Goal: Task Accomplishment & Management: Complete application form

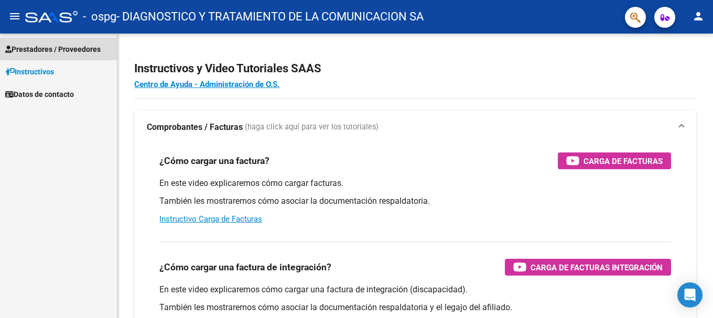
click at [63, 48] on span "Prestadores / Proveedores" at bounding box center [52, 50] width 95 height 12
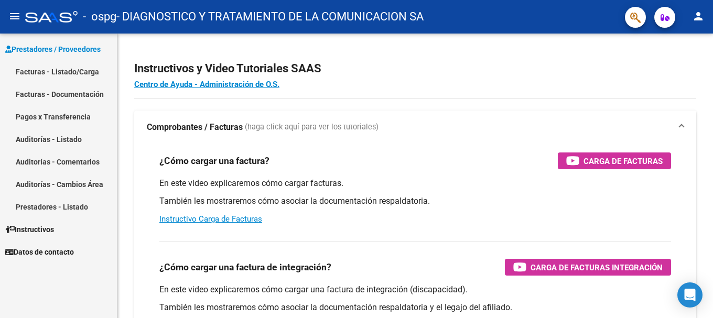
click at [67, 67] on link "Facturas - Listado/Carga" at bounding box center [58, 71] width 117 height 23
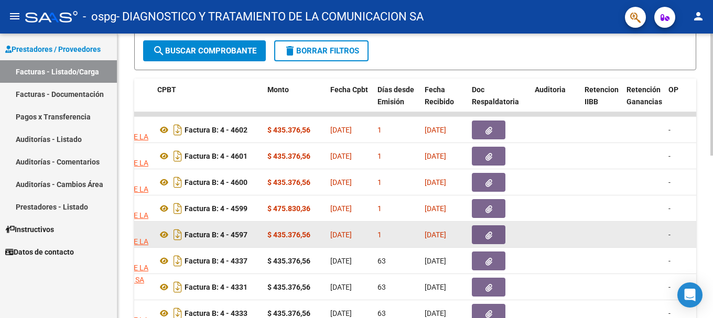
scroll to position [262, 0]
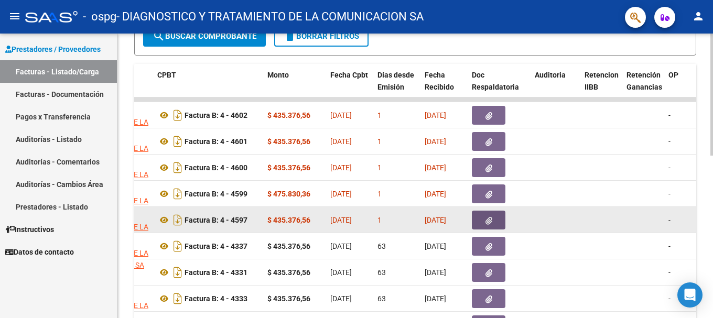
click at [494, 221] on button "button" at bounding box center [489, 220] width 34 height 19
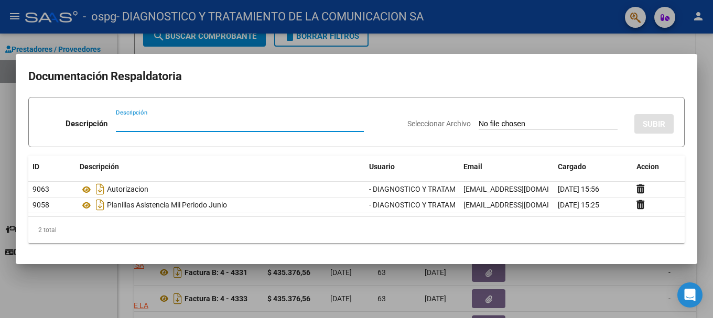
click at [180, 120] on input "Descripción" at bounding box center [240, 123] width 248 height 9
type input "Informe semestral"
click at [502, 125] on input "Seleccionar Archivo" at bounding box center [548, 125] width 139 height 10
type input "C:\fakepath\Komesu Perez Lautaro informe primer semestre TTO.pdf"
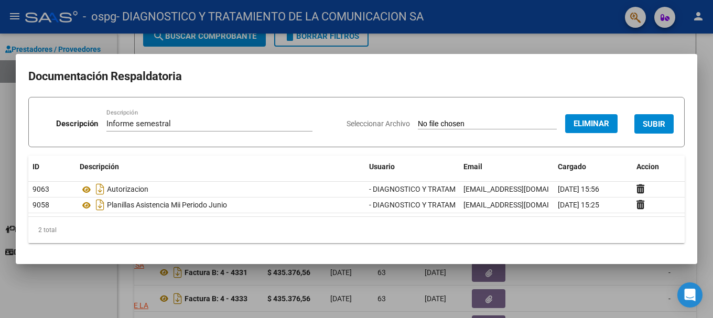
click at [659, 127] on span "SUBIR" at bounding box center [654, 124] width 23 height 9
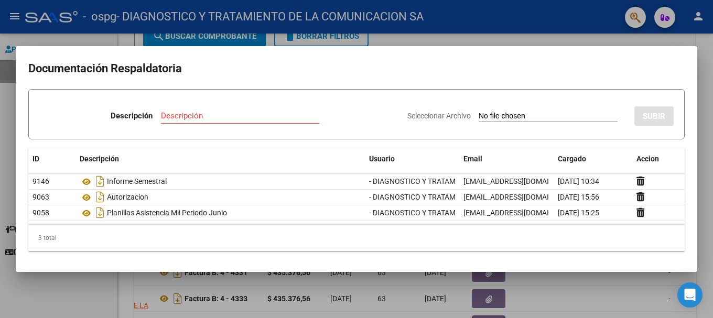
click at [431, 25] on div at bounding box center [356, 159] width 713 height 318
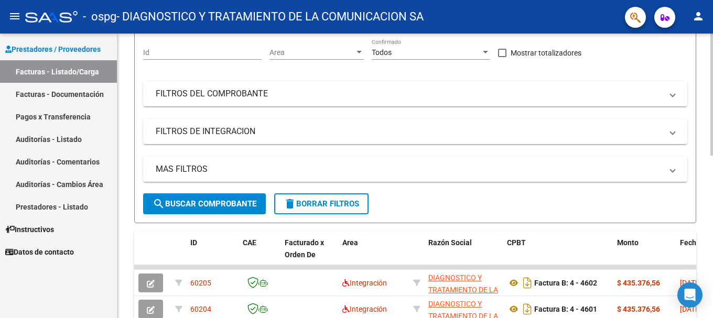
scroll to position [0, 0]
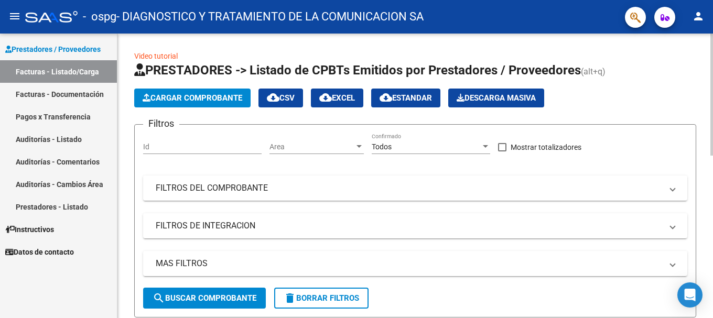
click at [213, 98] on span "Cargar Comprobante" at bounding box center [193, 97] width 100 height 9
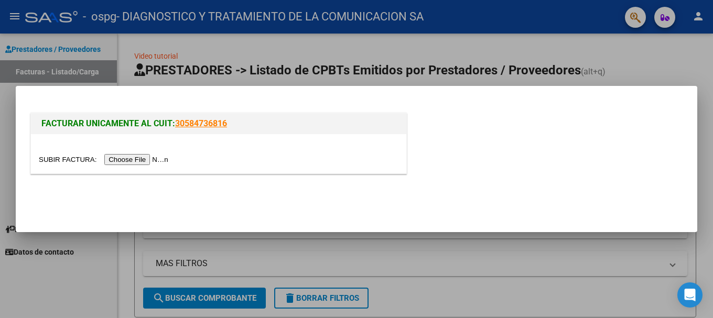
click at [157, 162] on input "file" at bounding box center [105, 159] width 133 height 11
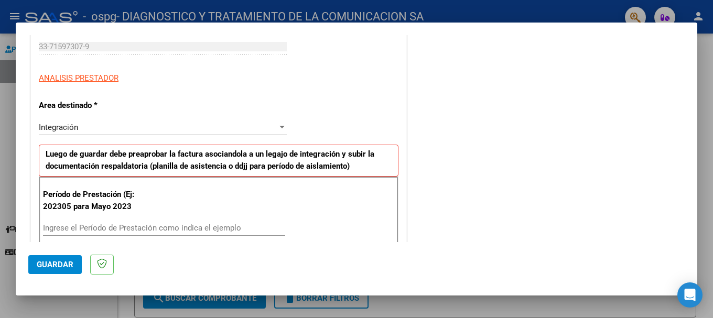
scroll to position [262, 0]
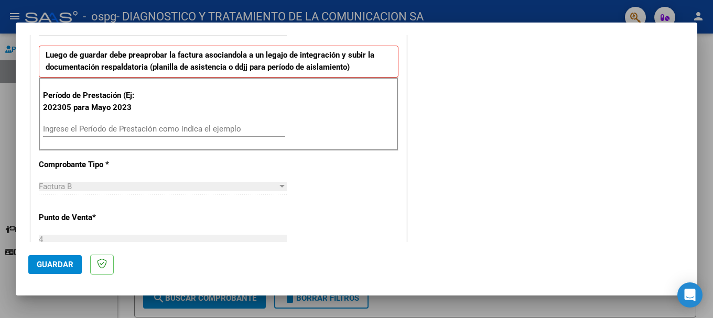
click at [88, 128] on input "Ingrese el Período de Prestación como indica el ejemplo" at bounding box center [164, 128] width 242 height 9
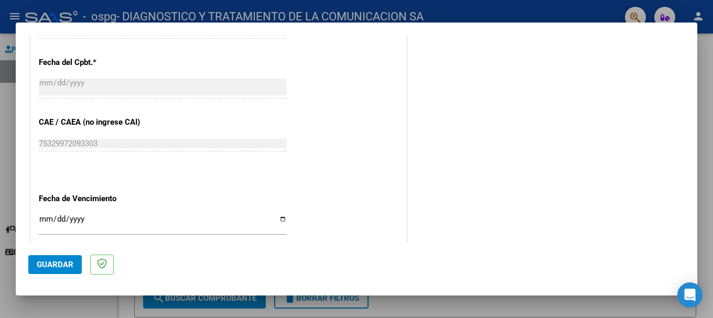
scroll to position [682, 0]
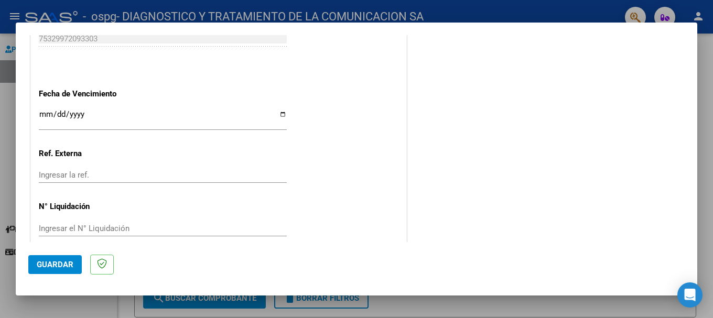
type input "202507"
click at [277, 116] on input "Ingresar la fecha" at bounding box center [163, 118] width 248 height 17
type input "[DATE]"
drag, startPoint x: 425, startPoint y: 181, endPoint x: 236, endPoint y: 230, distance: 195.4
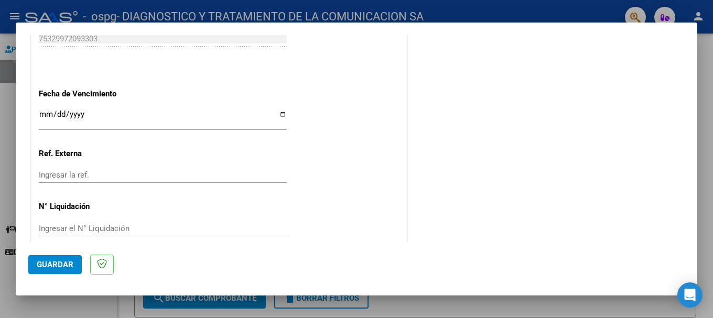
click at [51, 265] on span "Guardar" at bounding box center [55, 264] width 37 height 9
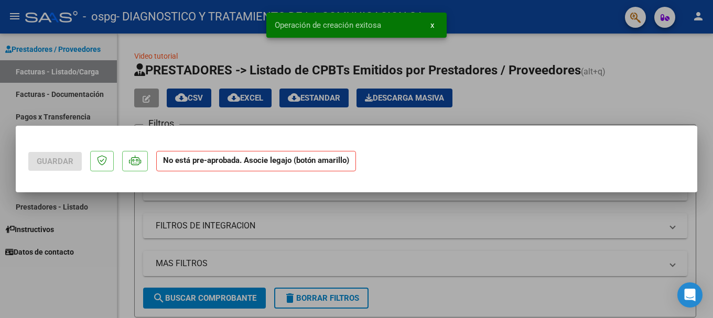
scroll to position [0, 0]
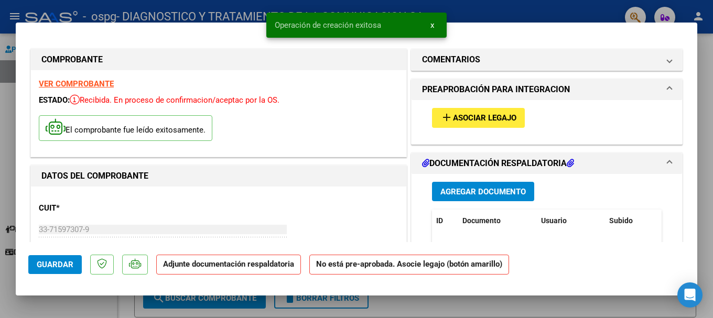
click at [498, 117] on span "Asociar Legajo" at bounding box center [484, 118] width 63 height 9
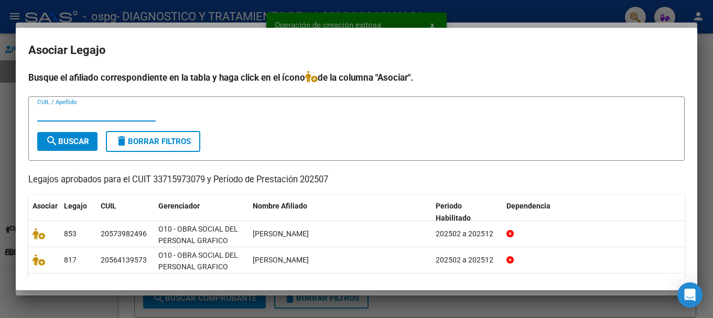
click at [70, 111] on input "CUIL / Apellido" at bounding box center [96, 113] width 118 height 9
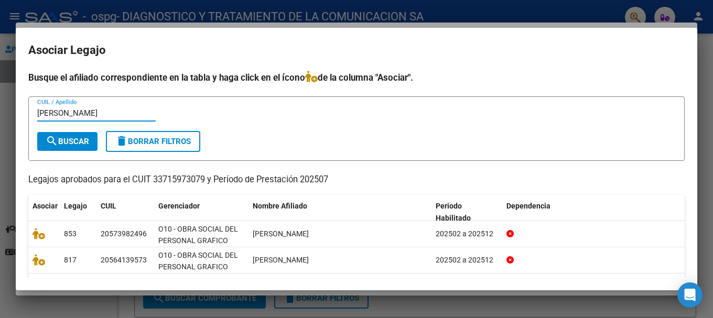
type input "LAZARTE"
click at [66, 147] on button "search Buscar" at bounding box center [67, 141] width 60 height 19
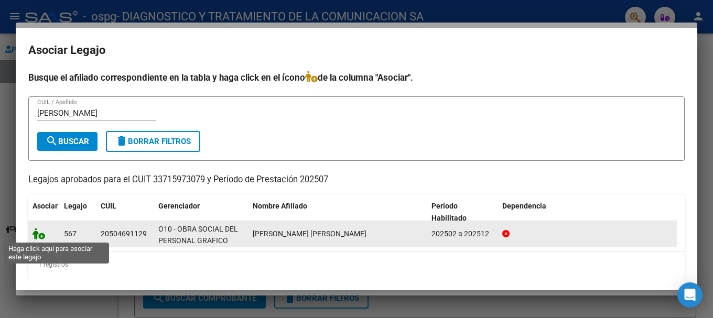
click at [40, 236] on icon at bounding box center [39, 234] width 13 height 12
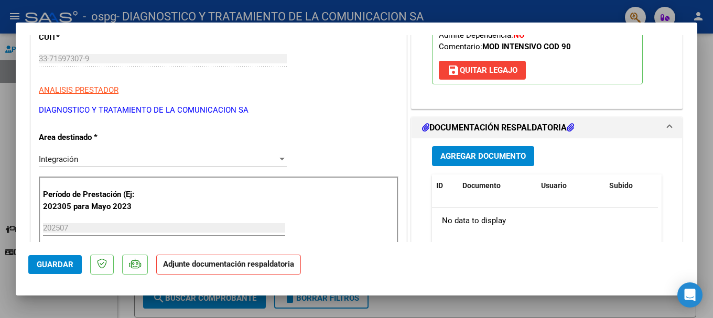
scroll to position [210, 0]
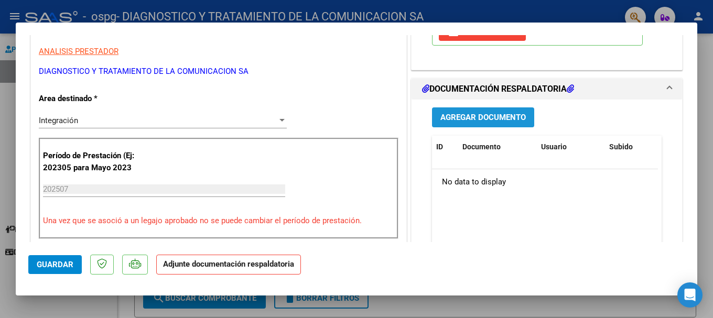
click at [483, 124] on button "Agregar Documento" at bounding box center [483, 116] width 102 height 19
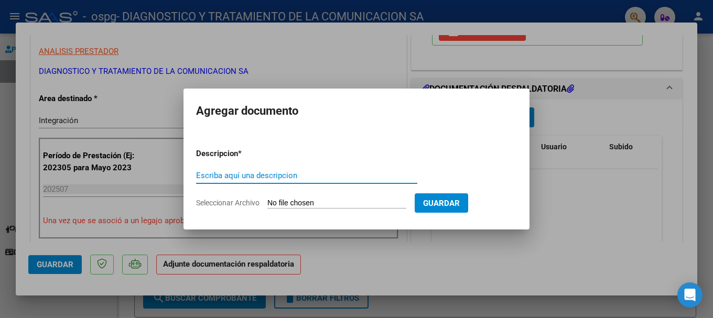
click at [304, 168] on div "Escriba aquí una descripcion" at bounding box center [306, 176] width 221 height 16
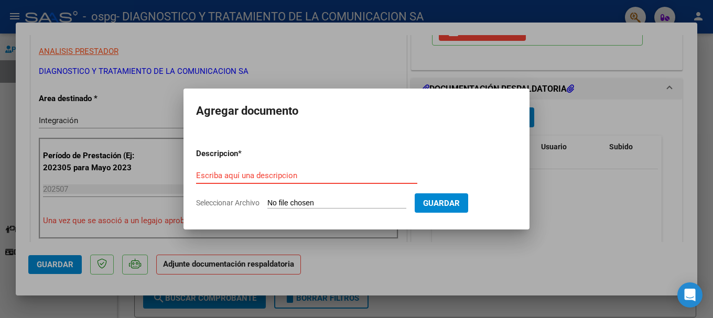
click at [297, 178] on input "Escriba aquí una descripcion" at bounding box center [306, 175] width 221 height 9
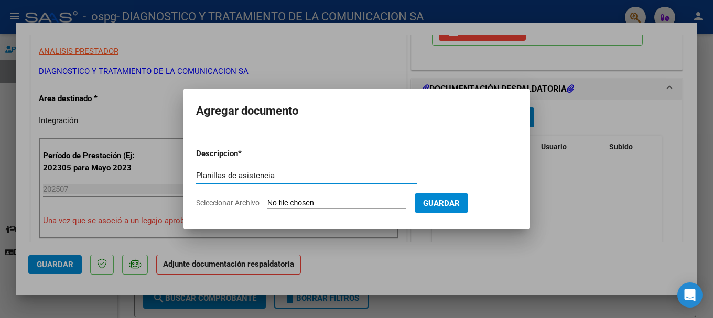
type input "Planillas de asistencia"
click at [303, 201] on input "Seleccionar Archivo" at bounding box center [336, 204] width 139 height 10
type input "C:\fakepath\Lazarte Juan MII JULIO.pdf"
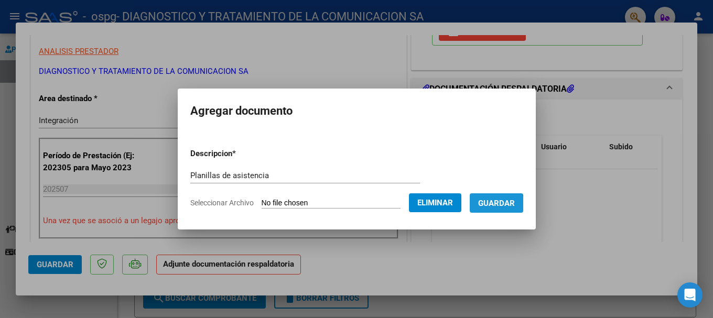
click at [498, 203] on span "Guardar" at bounding box center [496, 203] width 37 height 9
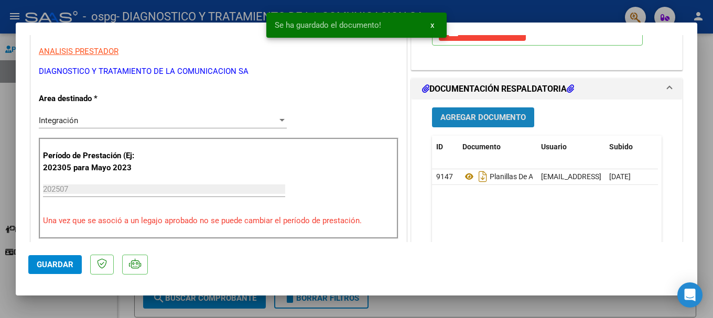
click at [460, 112] on button "Agregar Documento" at bounding box center [483, 116] width 102 height 19
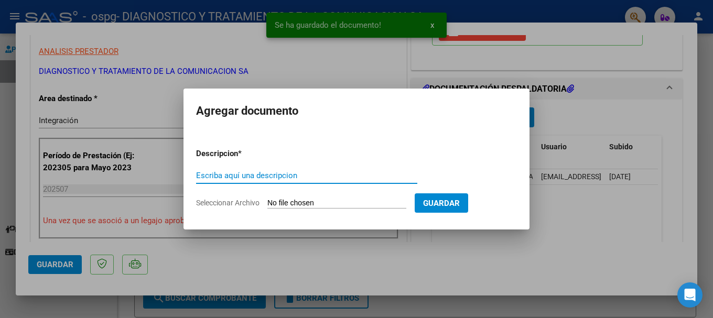
click at [308, 173] on input "Escriba aquí una descripcion" at bounding box center [306, 175] width 221 height 9
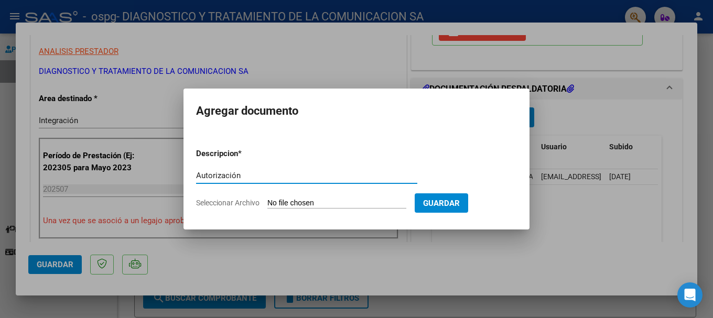
type input "Autorización"
click at [305, 200] on input "Seleccionar Archivo" at bounding box center [336, 204] width 139 height 10
click at [304, 202] on input "Seleccionar Archivo" at bounding box center [336, 204] width 139 height 10
type input "C:\fakepath\autorizacion 2025.odt"
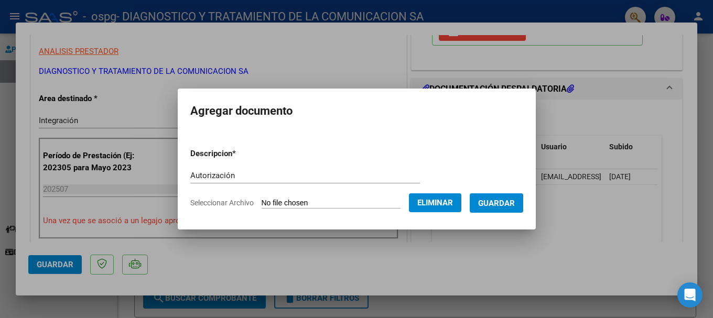
click at [267, 177] on input "Autorización" at bounding box center [305, 175] width 230 height 9
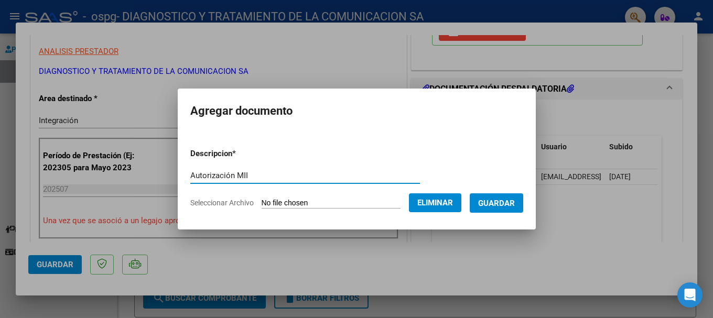
type input "Autorización MII"
click at [511, 202] on span "Guardar" at bounding box center [496, 203] width 37 height 9
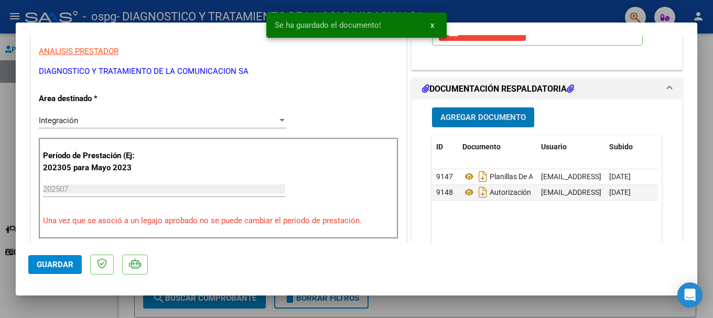
scroll to position [0, 0]
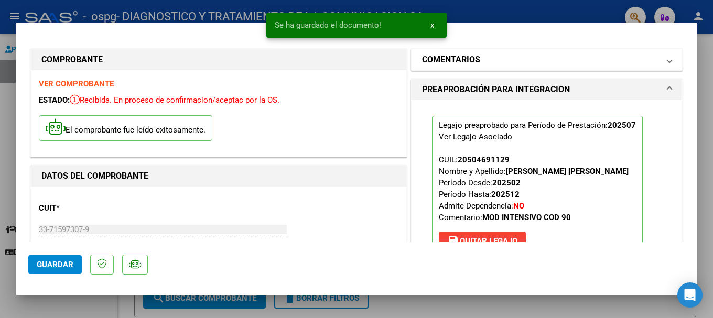
click at [667, 60] on span at bounding box center [669, 59] width 4 height 13
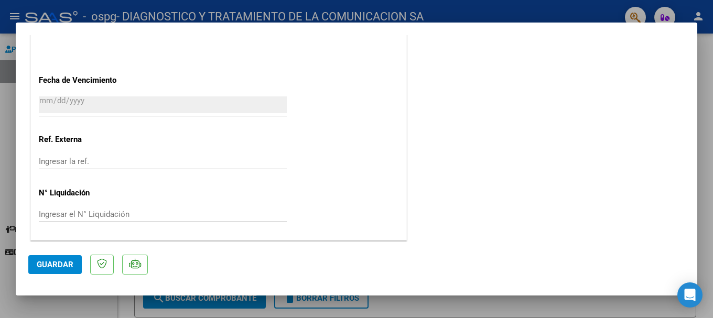
scroll to position [731, 0]
click at [52, 270] on button "Guardar" at bounding box center [54, 264] width 53 height 19
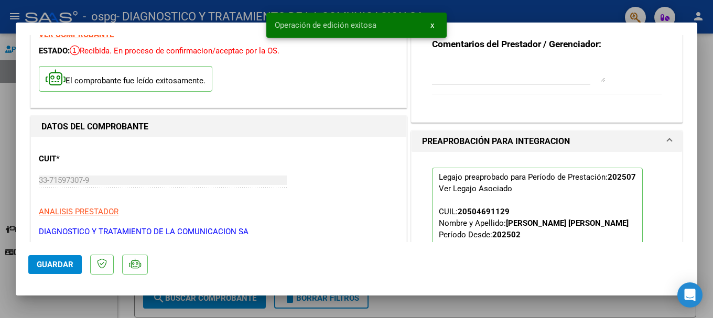
scroll to position [0, 0]
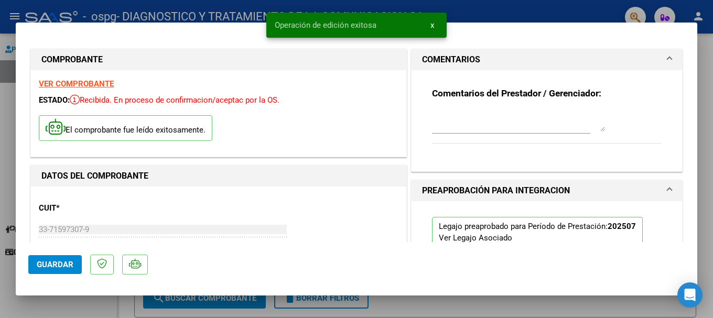
click at [9, 107] on div at bounding box center [356, 159] width 713 height 318
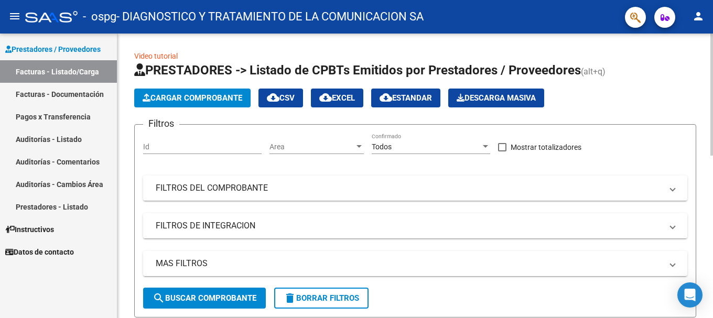
click at [187, 95] on span "Cargar Comprobante" at bounding box center [193, 97] width 100 height 9
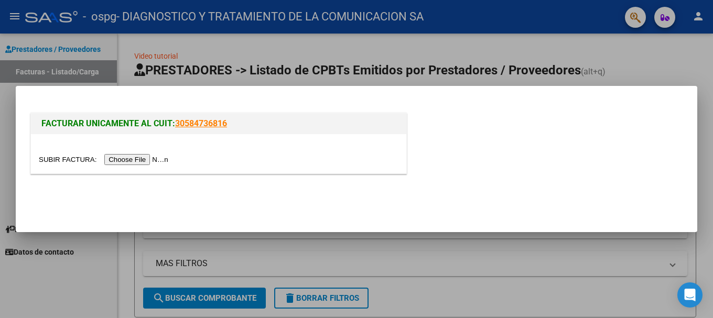
click at [157, 160] on input "file" at bounding box center [105, 159] width 133 height 11
click at [134, 162] on input "file" at bounding box center [105, 159] width 133 height 11
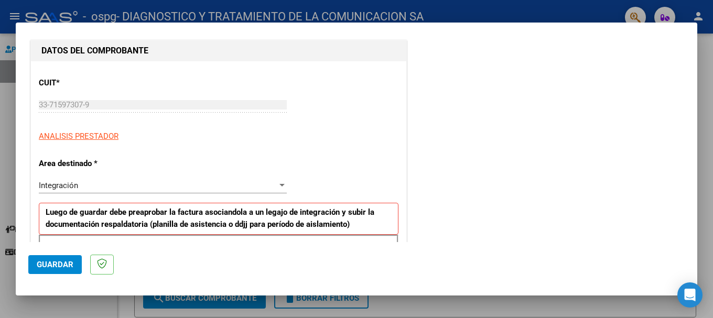
scroll to position [210, 0]
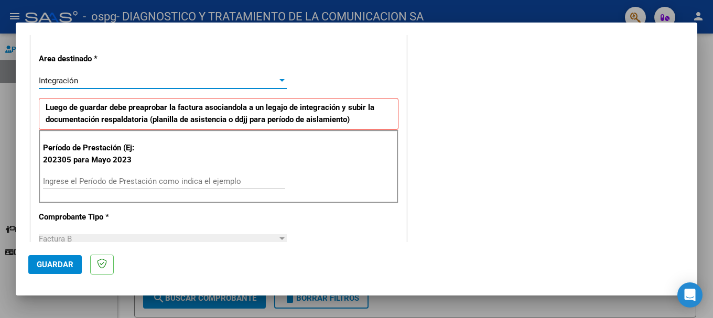
click at [62, 83] on span "Integración" at bounding box center [58, 80] width 39 height 9
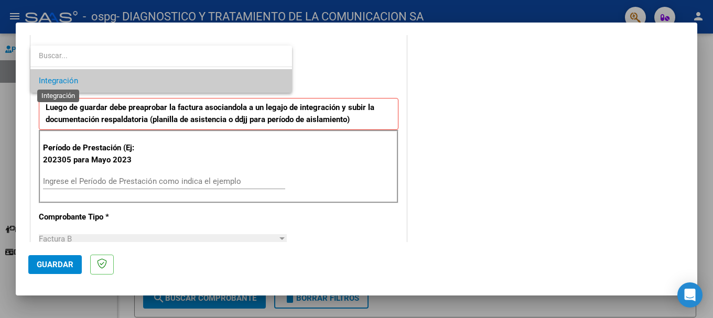
click at [62, 83] on span "Integración" at bounding box center [58, 80] width 39 height 9
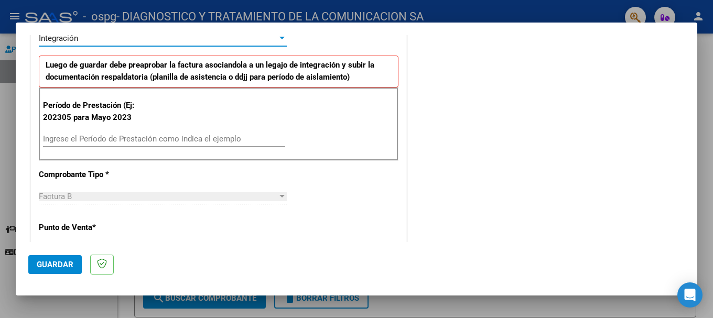
scroll to position [262, 0]
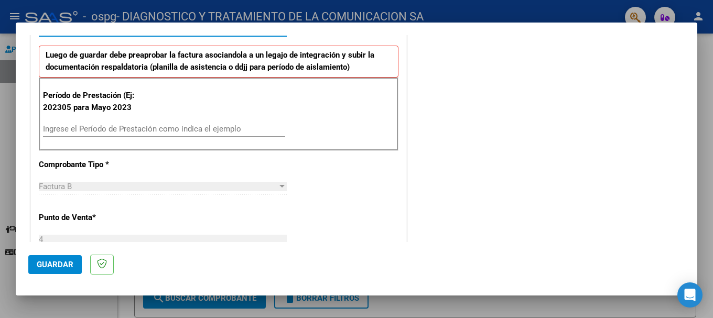
click at [95, 121] on div "Ingrese el Período de Prestación como indica el ejemplo" at bounding box center [164, 129] width 242 height 16
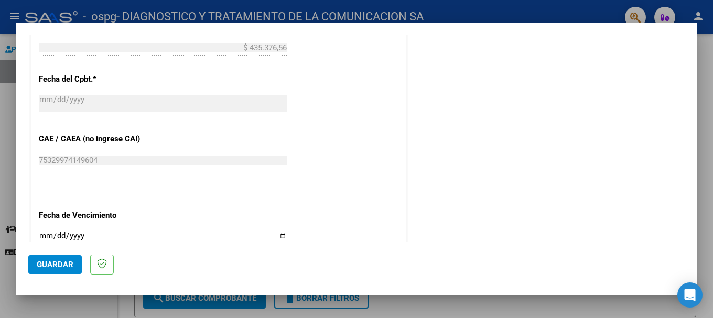
scroll to position [629, 0]
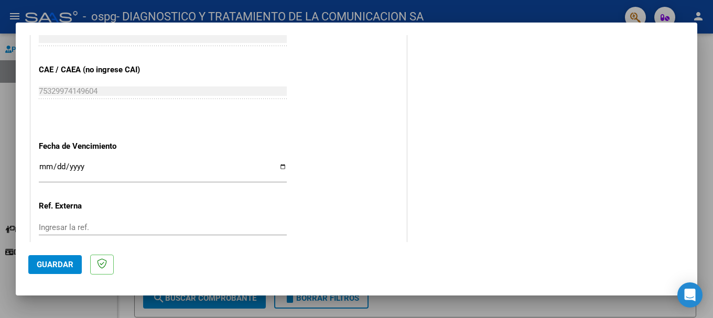
type input "202507"
click at [278, 163] on input "Ingresar la fecha" at bounding box center [163, 171] width 248 height 17
click at [277, 168] on input "Ingresar la fecha" at bounding box center [163, 171] width 248 height 17
type input "[DATE]"
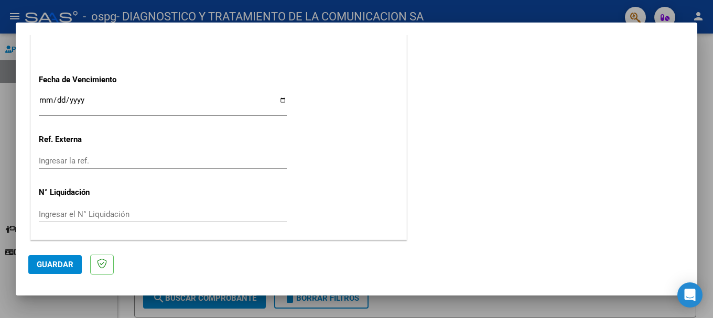
click at [69, 261] on span "Guardar" at bounding box center [55, 264] width 37 height 9
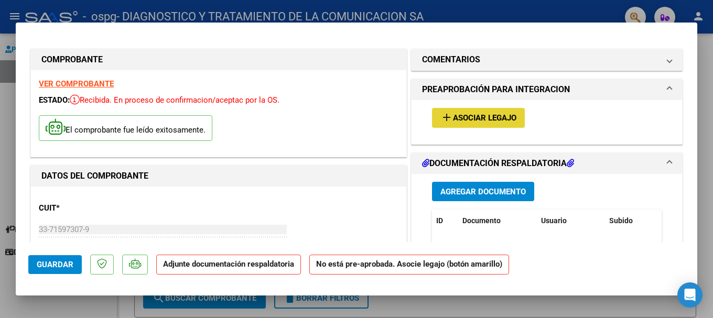
click at [472, 124] on button "add Asociar Legajo" at bounding box center [478, 117] width 93 height 19
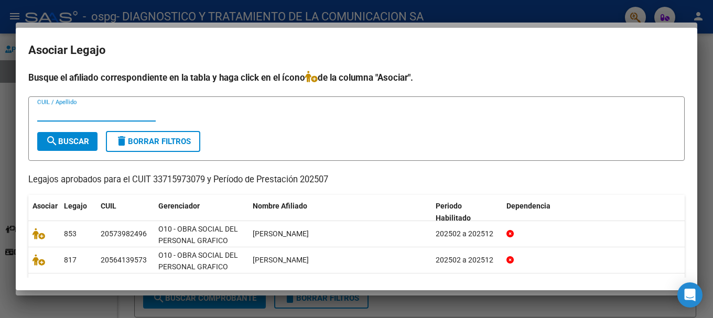
click at [78, 113] on input "CUIL / Apellido" at bounding box center [96, 113] width 118 height 9
type input "AGUIRRES"
click at [79, 139] on span "search Buscar" at bounding box center [68, 141] width 44 height 9
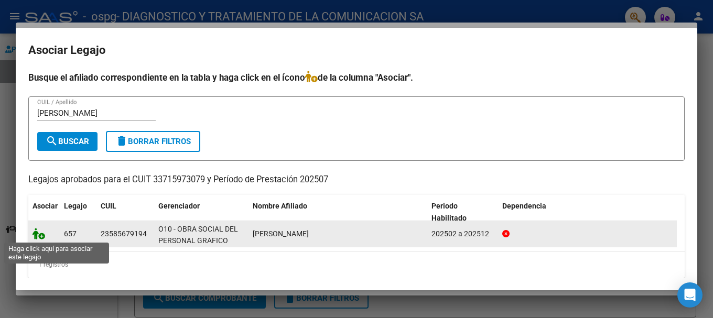
click at [41, 235] on icon at bounding box center [39, 234] width 13 height 12
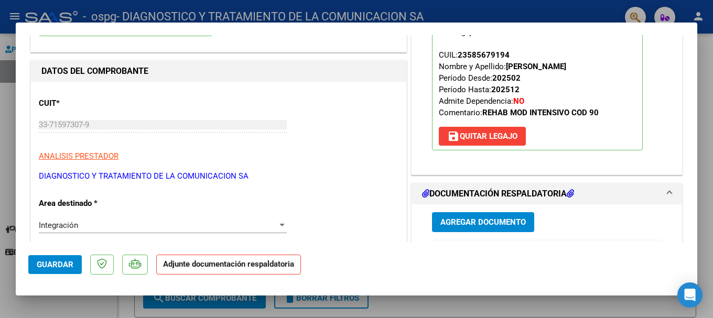
scroll to position [210, 0]
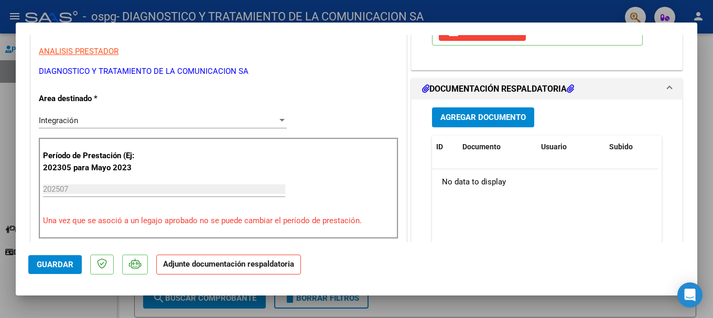
click at [490, 117] on span "Agregar Documento" at bounding box center [482, 117] width 85 height 9
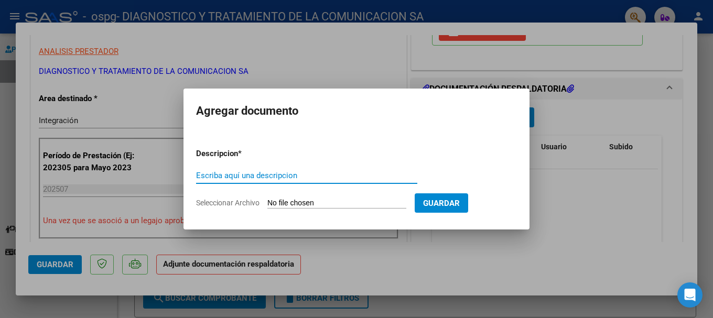
click at [230, 173] on input "Escriba aquí una descripcion" at bounding box center [306, 175] width 221 height 9
click at [310, 201] on input "Seleccionar Archivo" at bounding box center [336, 204] width 139 height 10
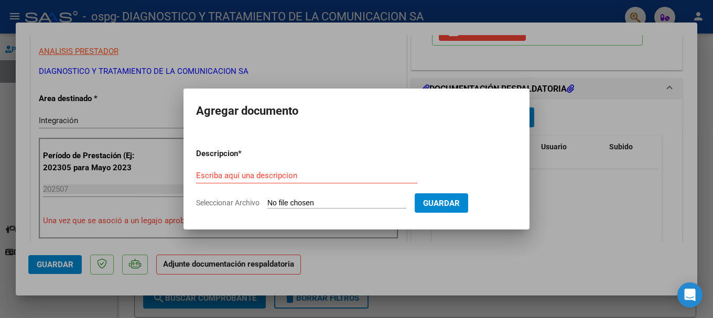
type input "C:\fakepath\Aguirres Salome MII JULIO.pdf"
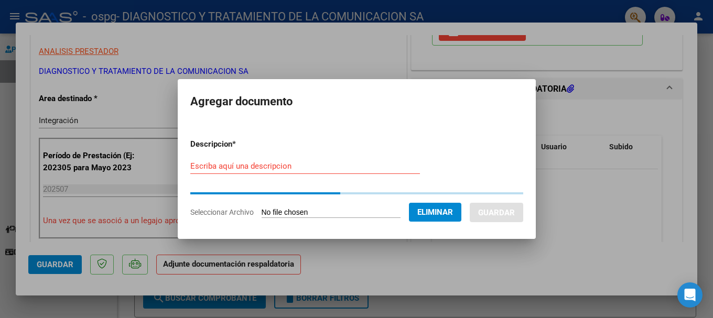
click at [233, 167] on input "Escriba aquí una descripcion" at bounding box center [305, 165] width 230 height 9
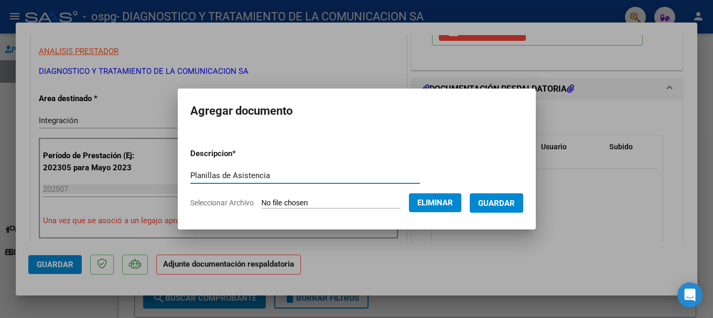
type input "Planillas de Asistencia"
click at [500, 201] on span "Guardar" at bounding box center [496, 203] width 37 height 9
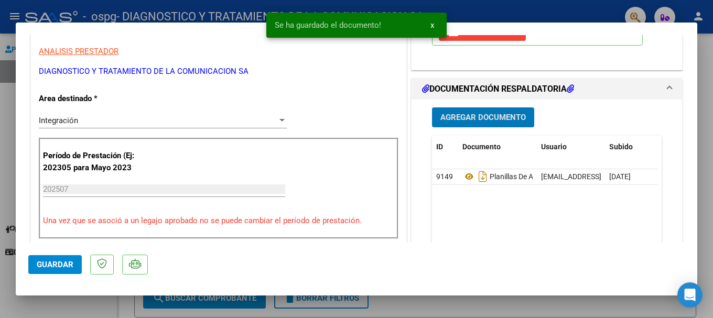
click at [481, 116] on span "Agregar Documento" at bounding box center [482, 117] width 85 height 9
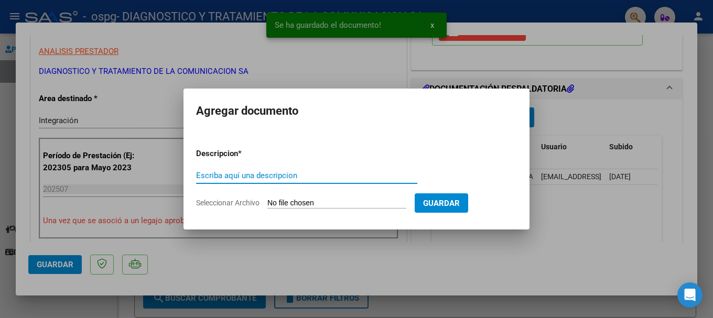
click at [295, 178] on input "Escriba aquí una descripcion" at bounding box center [306, 175] width 221 height 9
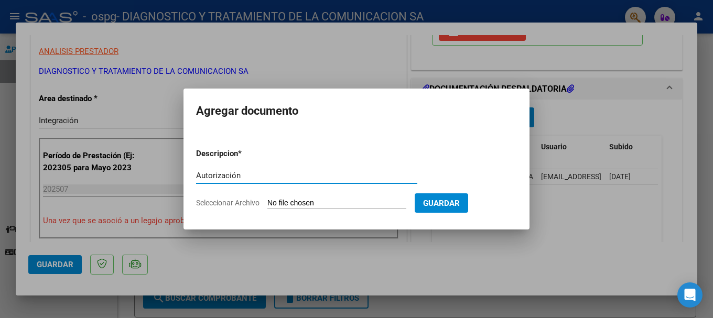
type input "Autorización"
click at [299, 201] on input "Seleccionar Archivo" at bounding box center [336, 204] width 139 height 10
type input "C:\fakepath\AUTORIZACIONE 2025.doc1.doc1.doc"
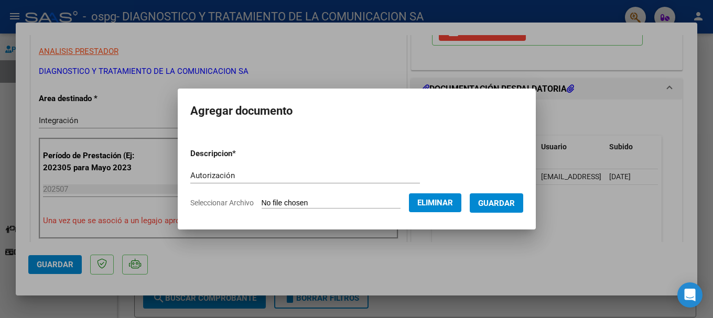
click at [246, 162] on form "Descripcion * Autorización Escriba aquí una descripcion Seleccionar Archivo Eli…" at bounding box center [356, 178] width 333 height 77
click at [254, 172] on input "Autorización" at bounding box center [305, 175] width 230 height 9
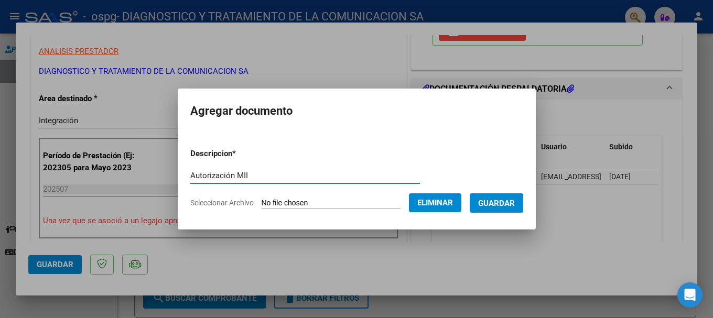
type input "Autorización MII"
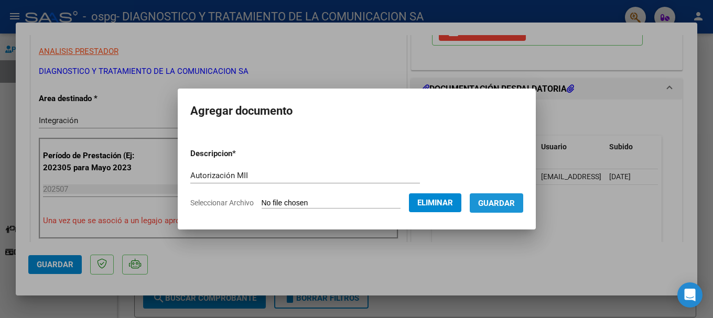
click at [515, 208] on span "Guardar" at bounding box center [496, 203] width 37 height 9
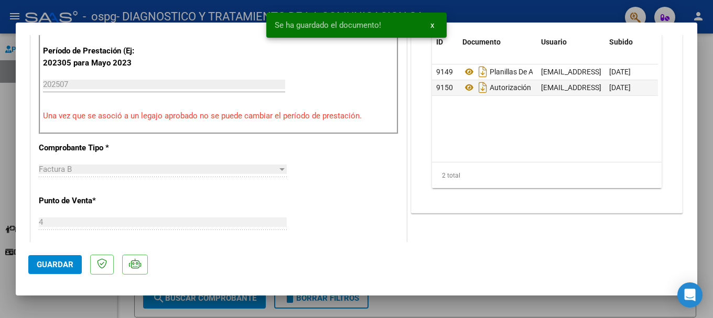
scroll to position [577, 0]
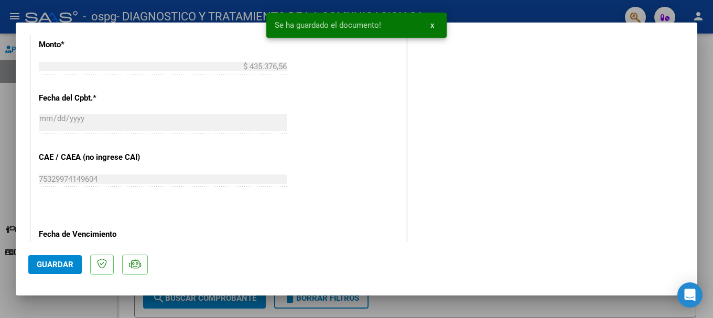
click at [59, 264] on span "Guardar" at bounding box center [55, 264] width 37 height 9
click at [431, 22] on span "x" at bounding box center [432, 24] width 4 height 9
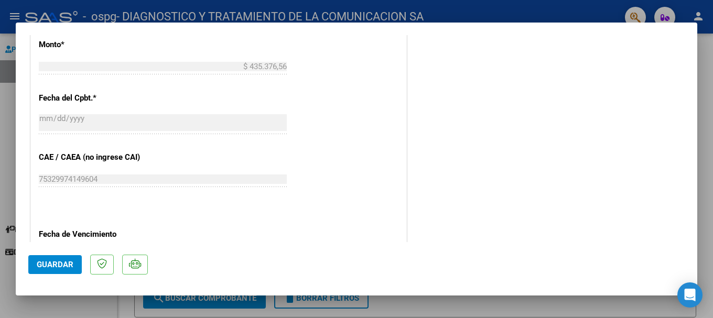
click at [468, 10] on div at bounding box center [356, 159] width 713 height 318
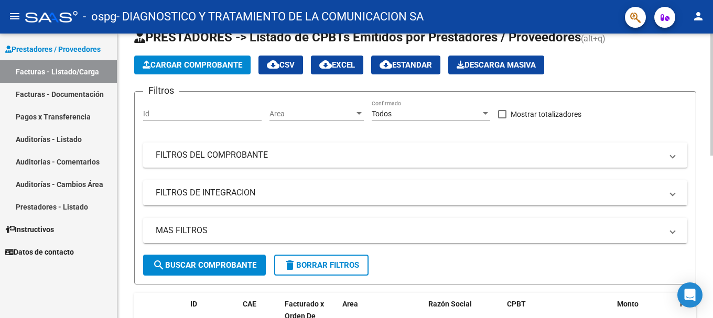
scroll to position [0, 0]
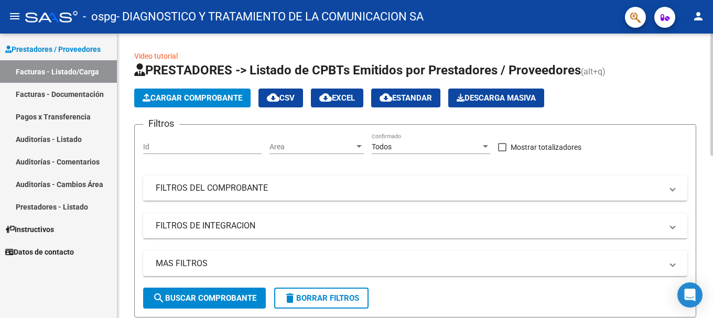
click at [204, 98] on span "Cargar Comprobante" at bounding box center [193, 97] width 100 height 9
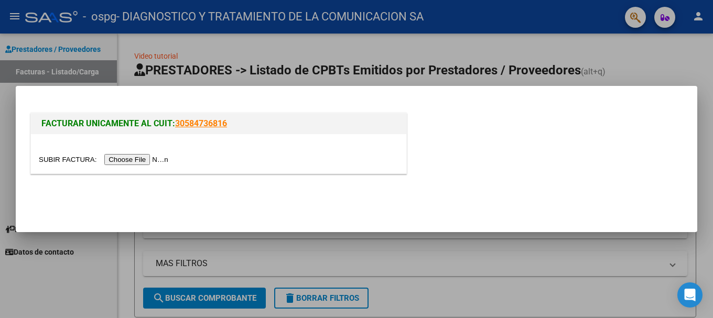
click at [135, 159] on input "file" at bounding box center [105, 159] width 133 height 11
click at [142, 161] on input "file" at bounding box center [105, 159] width 133 height 11
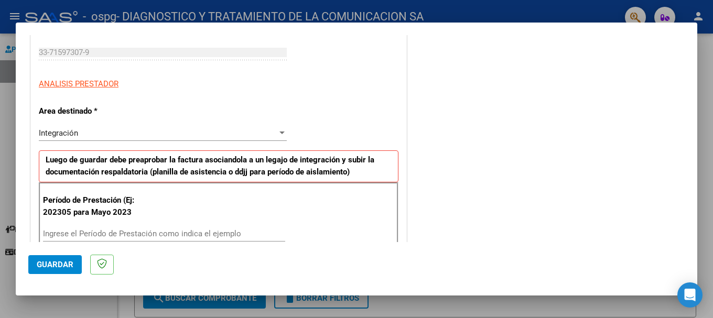
scroll to position [262, 0]
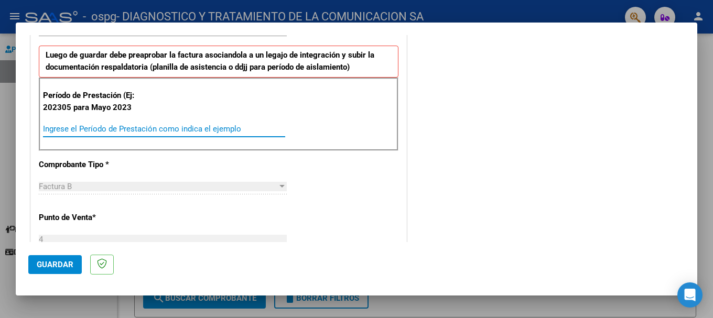
click at [81, 128] on input "Ingrese el Período de Prestación como indica el ejemplo" at bounding box center [164, 128] width 242 height 9
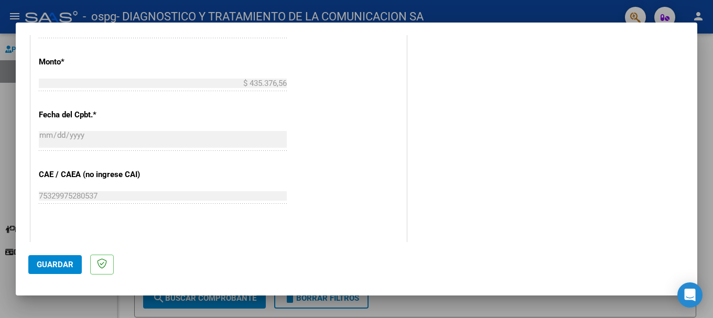
scroll to position [629, 0]
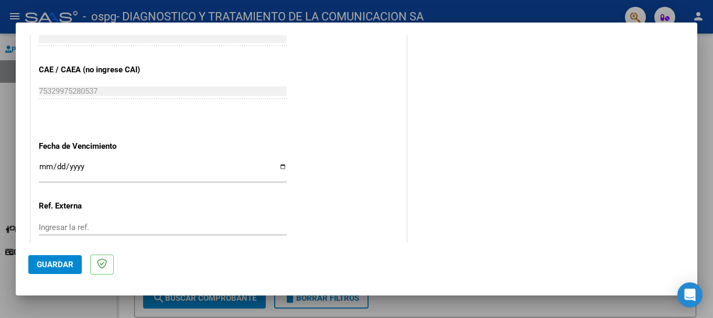
type input "202507"
click at [279, 167] on input "Ingresar la fecha" at bounding box center [163, 171] width 248 height 17
type input "[DATE]"
click at [63, 266] on span "Guardar" at bounding box center [55, 264] width 37 height 9
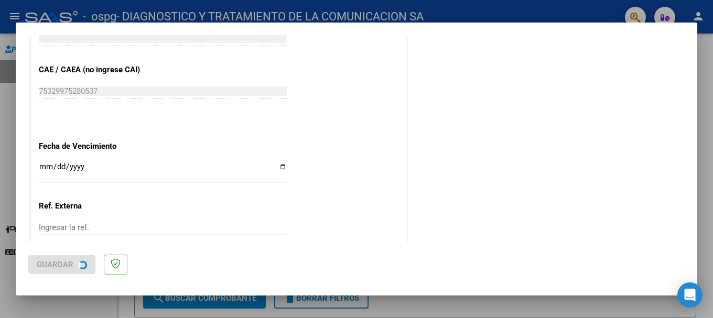
scroll to position [0, 0]
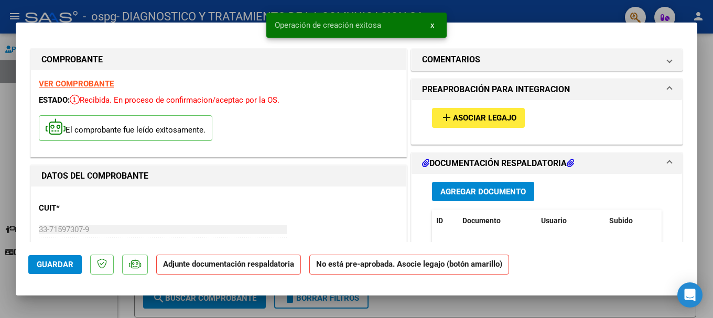
click at [491, 115] on span "Asociar Legajo" at bounding box center [484, 118] width 63 height 9
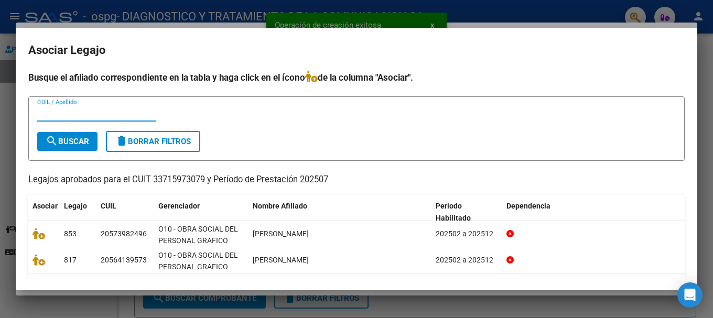
click at [80, 109] on input "CUIL / Apellido" at bounding box center [96, 113] width 118 height 9
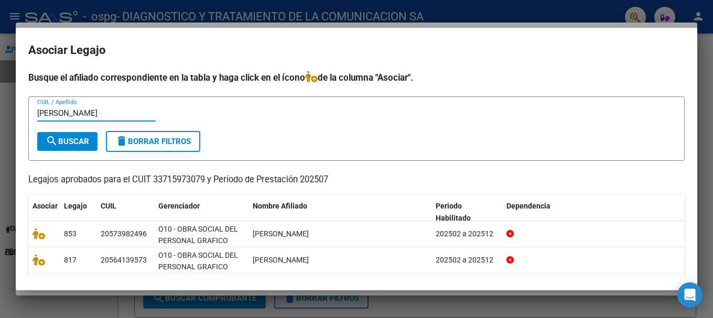
type input "PALACIO"
click at [76, 147] on button "search Buscar" at bounding box center [67, 141] width 60 height 19
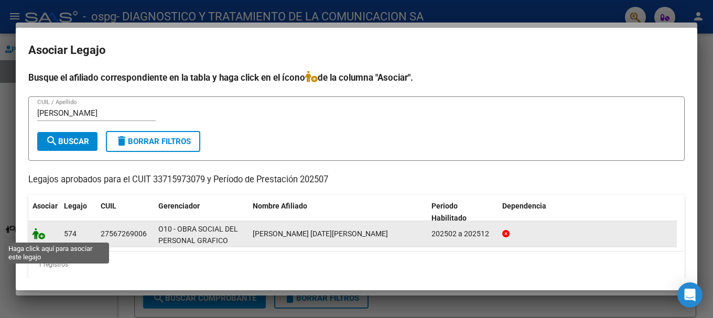
click at [39, 238] on icon at bounding box center [39, 234] width 13 height 12
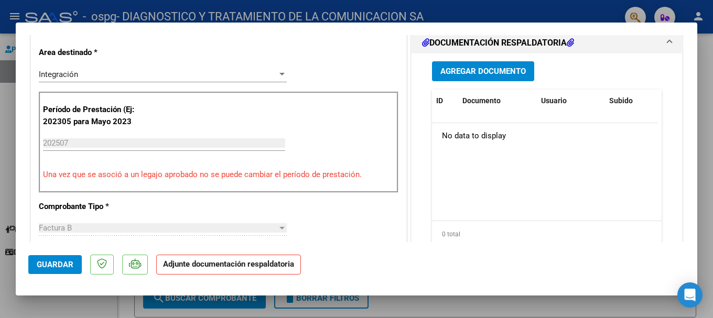
scroll to position [262, 0]
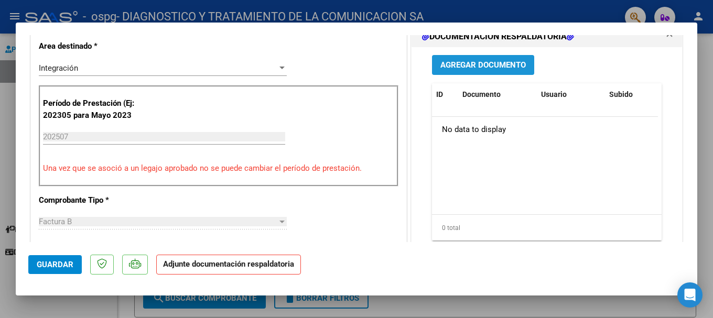
click at [478, 65] on span "Agregar Documento" at bounding box center [482, 65] width 85 height 9
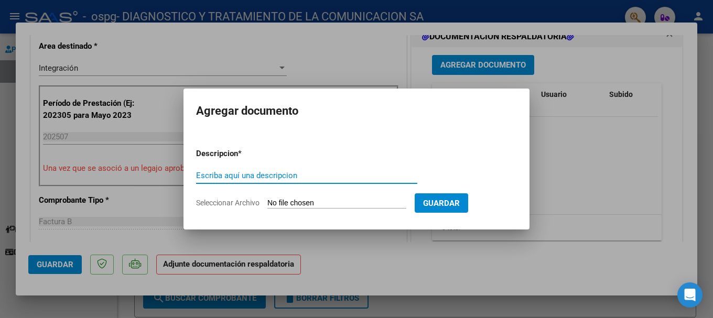
click at [250, 169] on div "Escriba aquí una descripcion" at bounding box center [306, 176] width 221 height 16
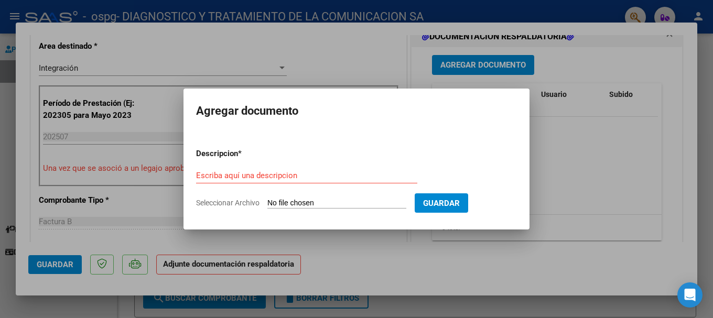
click at [247, 170] on div "Escriba aquí una descripcion" at bounding box center [306, 176] width 221 height 16
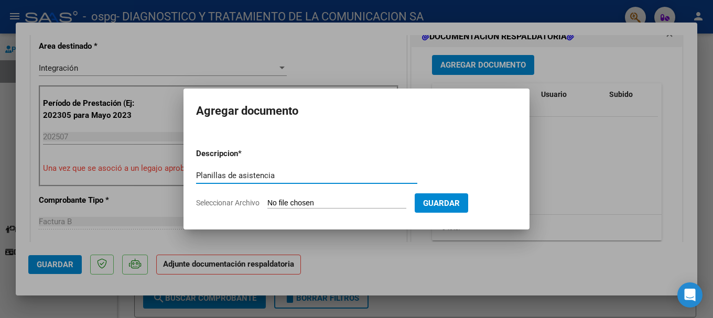
type input "Planillas de asistencia"
click at [325, 196] on form "Descripcion * Planillas de asistencia Escriba aquí una descripcion Seleccionar …" at bounding box center [356, 178] width 321 height 77
click at [324, 199] on input "Seleccionar Archivo" at bounding box center [336, 204] width 139 height 10
type input "C:\fakepath\Palacio Lucia MII JULIO.pdf"
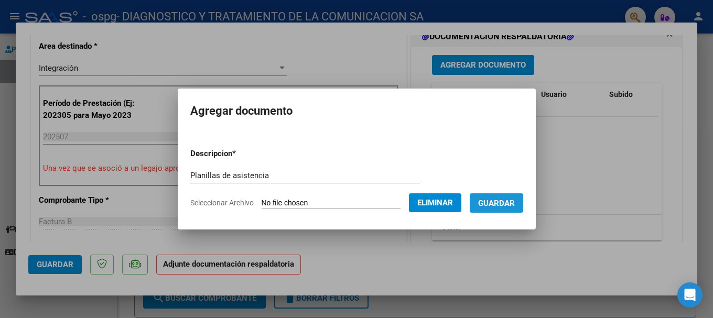
click at [514, 203] on span "Guardar" at bounding box center [496, 203] width 37 height 9
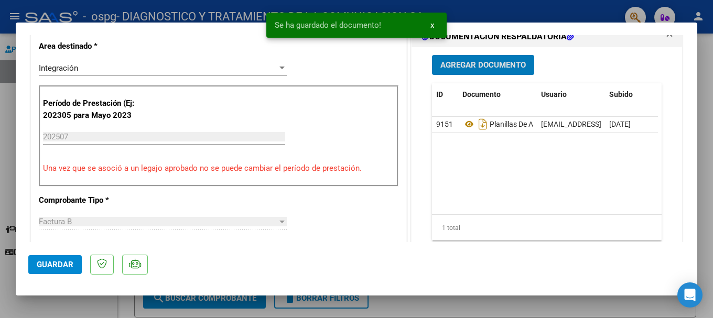
click at [488, 69] on span "Agregar Documento" at bounding box center [482, 65] width 85 height 9
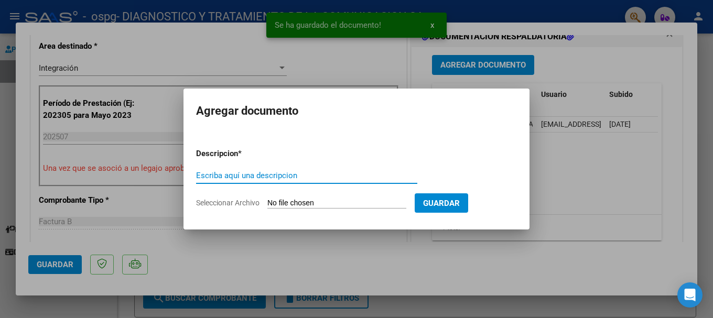
click at [301, 175] on input "Escriba aquí una descripcion" at bounding box center [306, 175] width 221 height 9
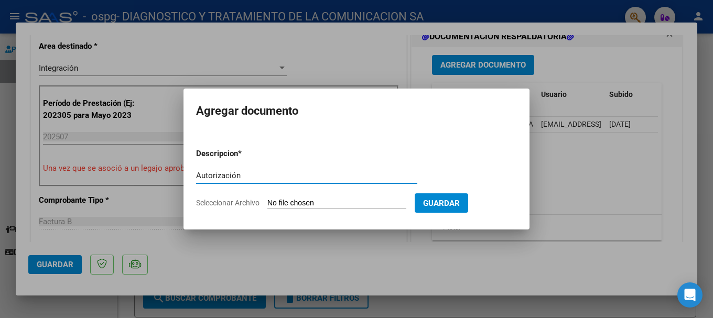
click at [282, 175] on input "Autorización" at bounding box center [306, 175] width 221 height 9
type input "Autorización MII"
click at [343, 203] on input "Seleccionar Archivo" at bounding box center [336, 204] width 139 height 10
type input "C:\fakepath\AUTORIZACION 2025.odt"
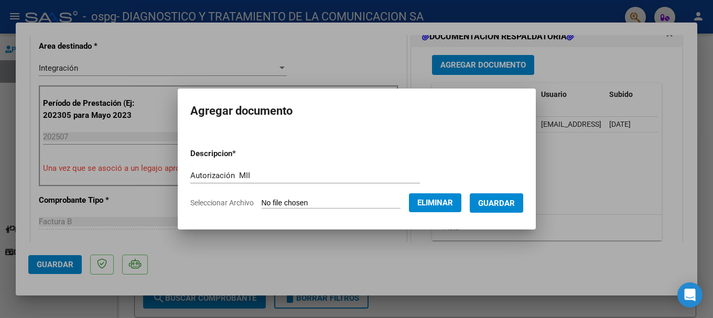
click at [513, 200] on span "Guardar" at bounding box center [496, 203] width 37 height 9
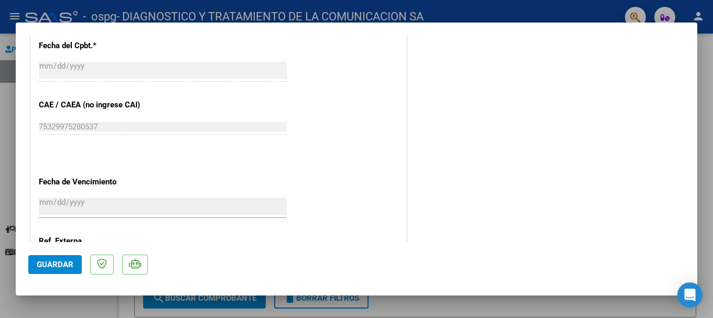
scroll to position [731, 0]
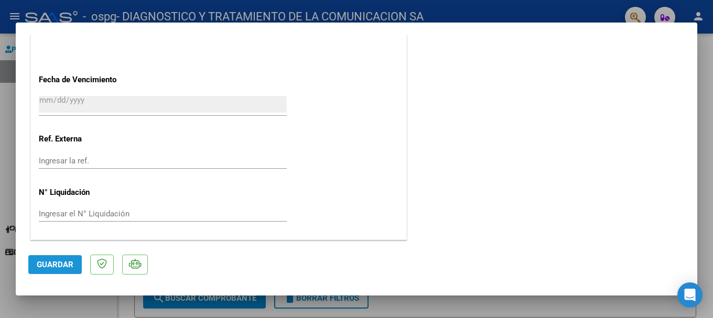
click at [51, 265] on span "Guardar" at bounding box center [55, 264] width 37 height 9
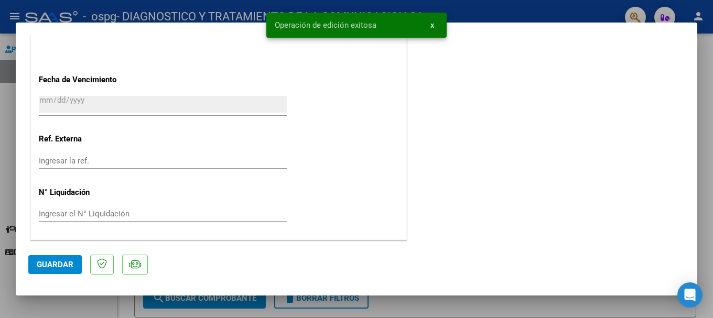
click at [484, 10] on div at bounding box center [356, 159] width 713 height 318
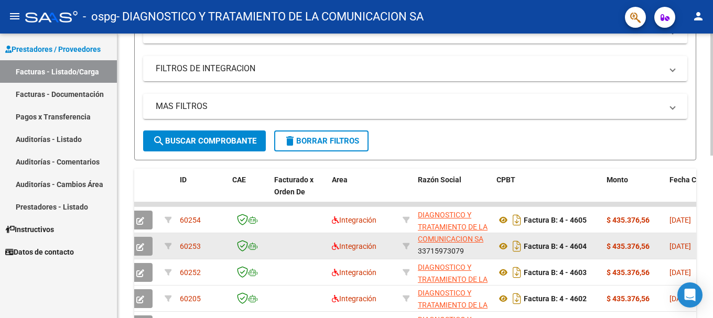
scroll to position [0, 0]
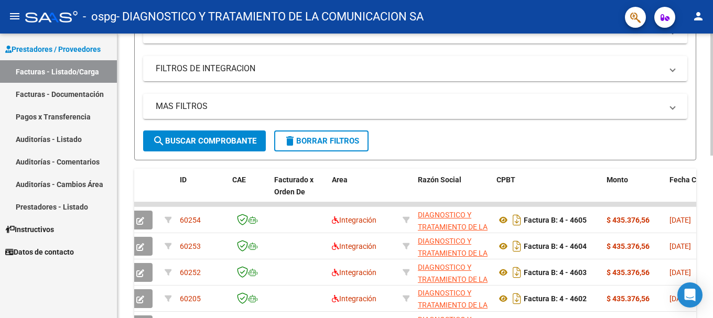
click at [443, 128] on div "MAS FILTROS Todos Con Doc. Respaldatoria Todos Con Trazabilidad Todos Asociado …" at bounding box center [415, 112] width 544 height 37
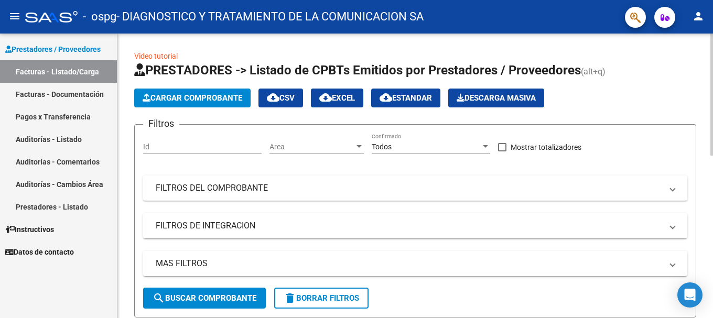
click at [195, 94] on span "Cargar Comprobante" at bounding box center [193, 97] width 100 height 9
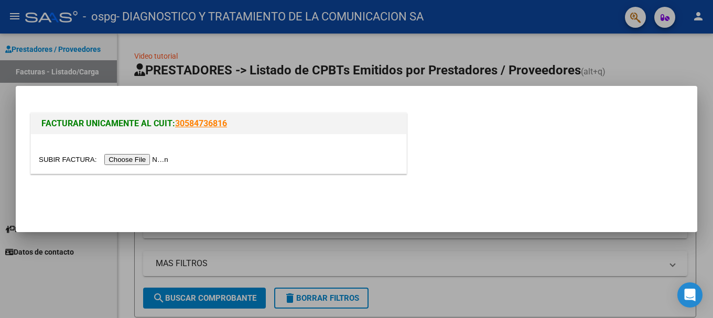
click at [138, 156] on input "file" at bounding box center [105, 159] width 133 height 11
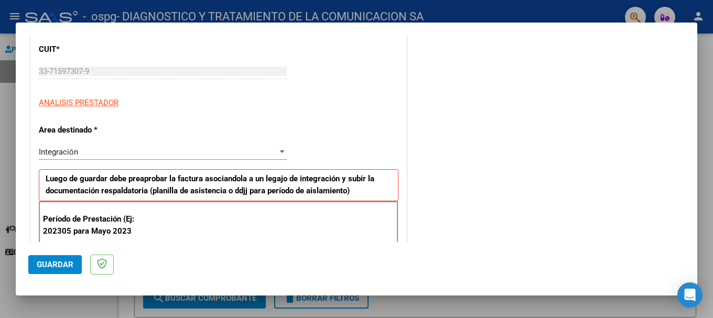
scroll to position [157, 0]
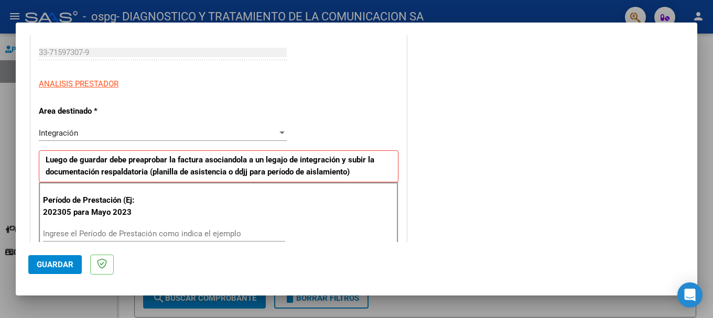
click at [61, 233] on input "Ingrese el Período de Prestación como indica el ejemplo" at bounding box center [164, 233] width 242 height 9
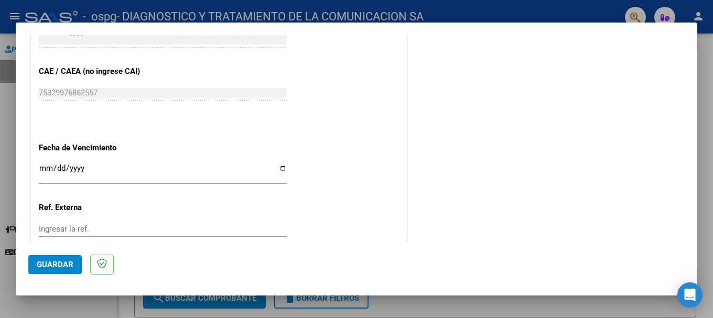
scroll to position [629, 0]
type input "202507"
click at [278, 168] on input "Ingresar la fecha" at bounding box center [163, 171] width 248 height 17
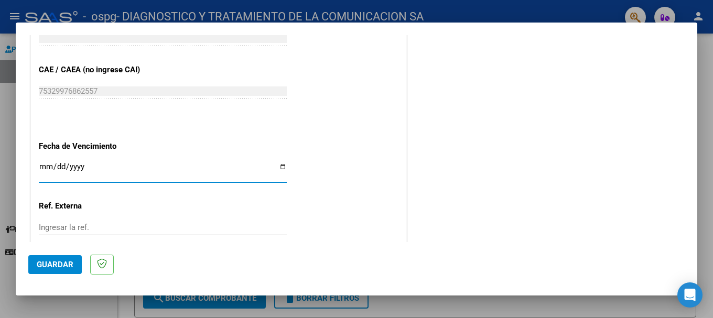
type input "[DATE]"
click at [129, 176] on input "[DATE]" at bounding box center [163, 171] width 248 height 17
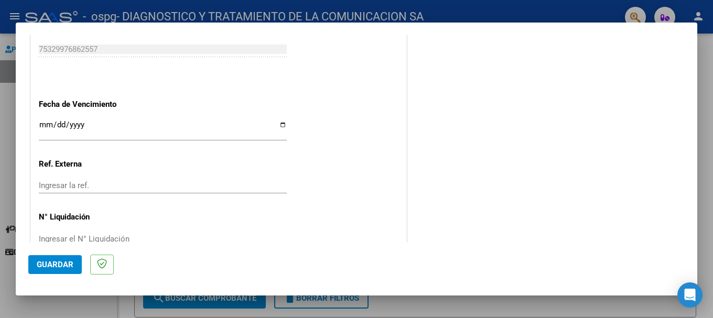
scroll to position [696, 0]
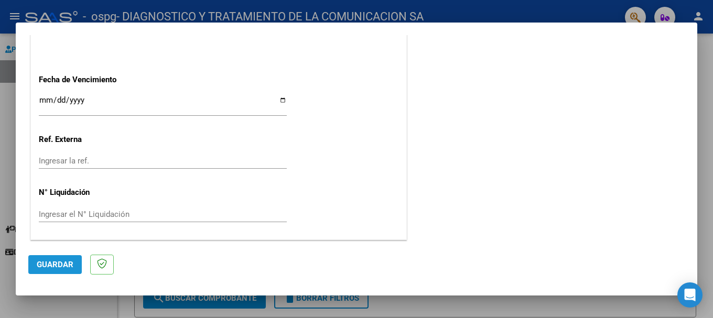
click at [52, 268] on span "Guardar" at bounding box center [55, 264] width 37 height 9
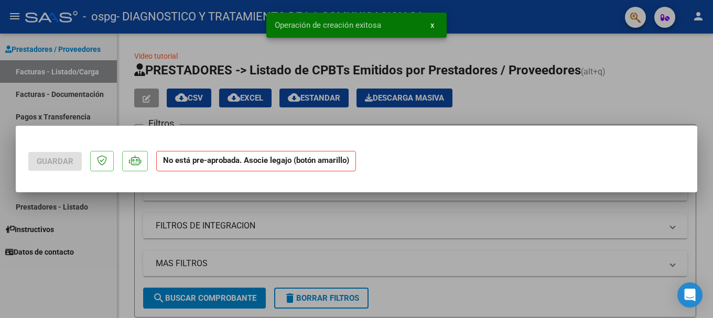
scroll to position [0, 0]
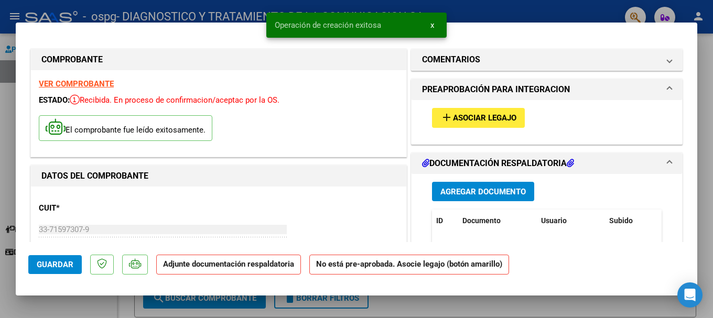
click at [478, 117] on span "Asociar Legajo" at bounding box center [484, 118] width 63 height 9
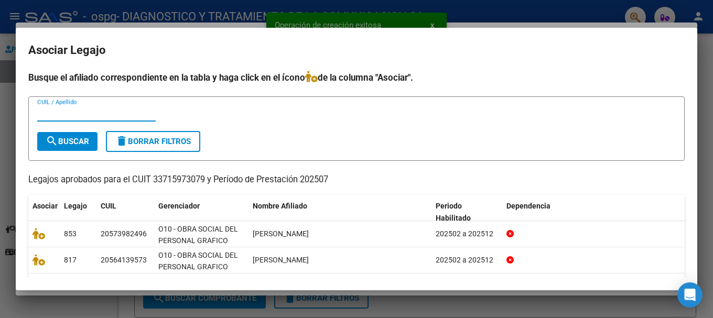
click at [85, 113] on input "CUIL / Apellido" at bounding box center [96, 113] width 118 height 9
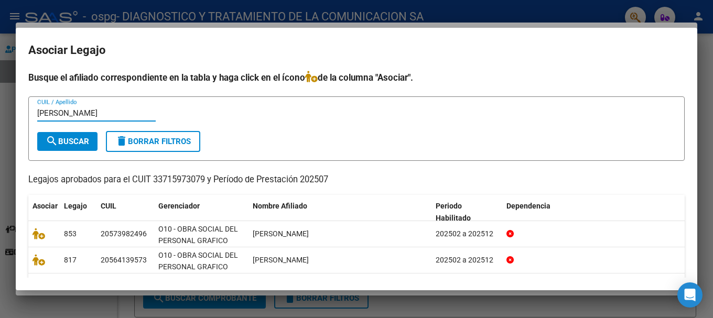
type input "komesu"
click at [81, 145] on span "search Buscar" at bounding box center [68, 141] width 44 height 9
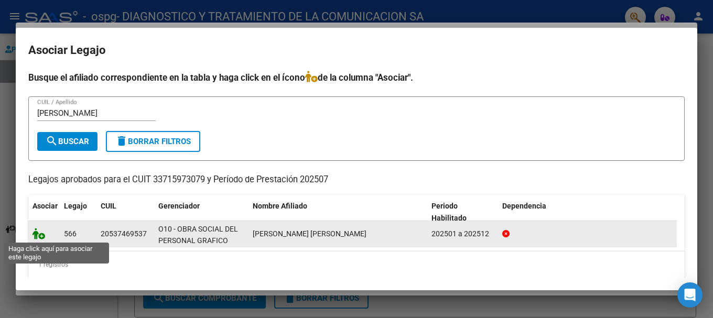
click at [39, 235] on icon at bounding box center [39, 234] width 13 height 12
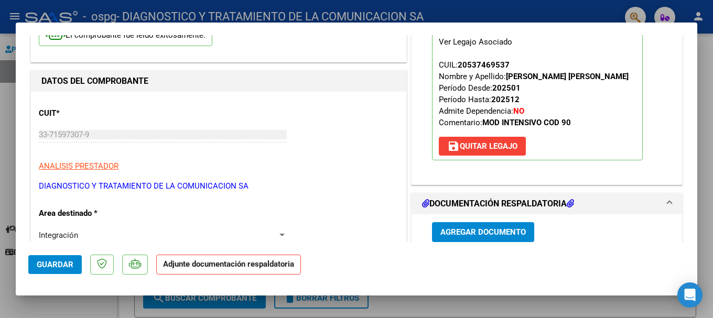
scroll to position [157, 0]
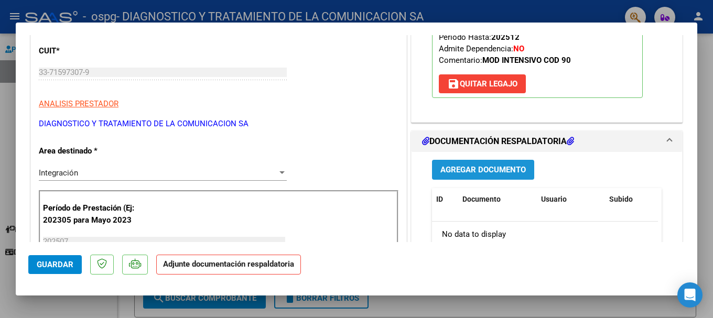
click at [480, 166] on span "Agregar Documento" at bounding box center [482, 170] width 85 height 9
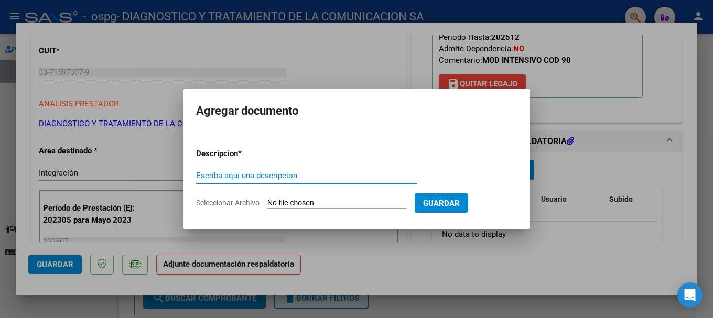
click at [254, 169] on div "Escriba aquí una descripcion" at bounding box center [306, 176] width 221 height 16
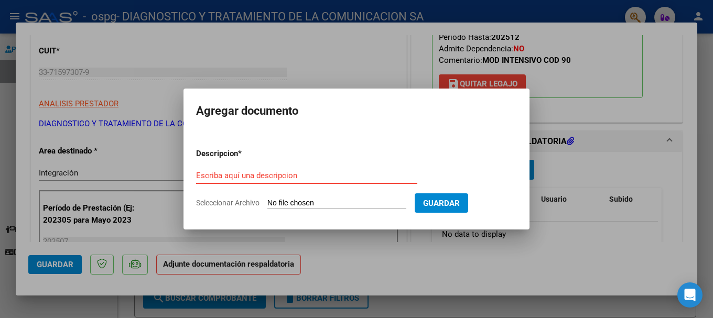
click at [256, 177] on input "Escriba aquí una descripcion" at bounding box center [306, 175] width 221 height 9
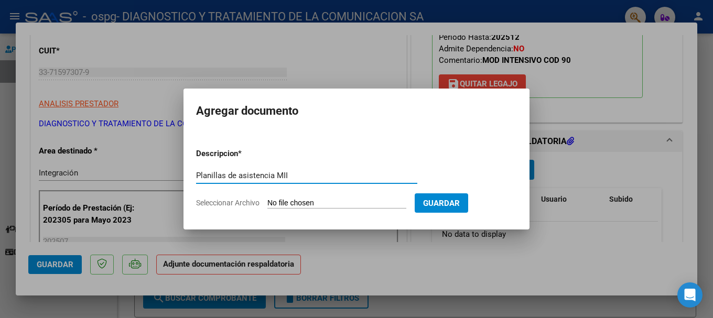
type input "Planillas de asistencia MII"
click at [316, 203] on input "Seleccionar Archivo" at bounding box center [336, 204] width 139 height 10
type input "C:\fakepath\Komesu Lautaro.pdf"
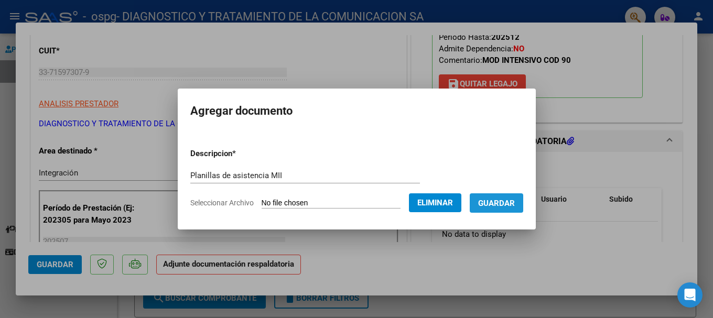
click at [503, 207] on span "Guardar" at bounding box center [496, 203] width 37 height 9
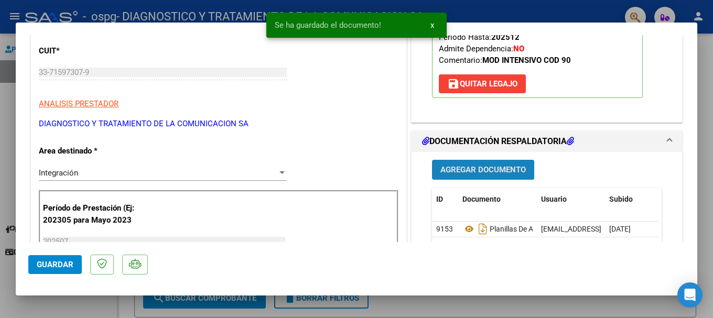
click at [479, 166] on span "Agregar Documento" at bounding box center [482, 170] width 85 height 9
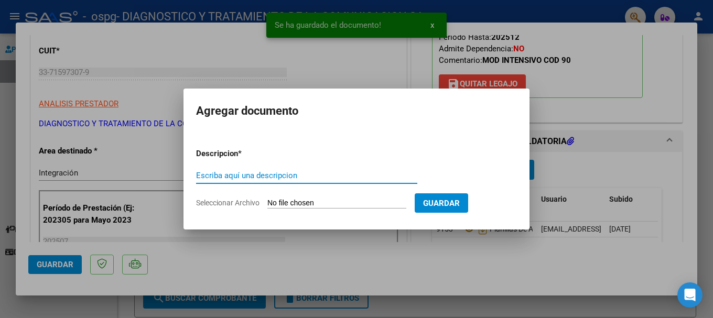
click at [252, 182] on div "Escriba aquí una descripcion" at bounding box center [306, 176] width 221 height 16
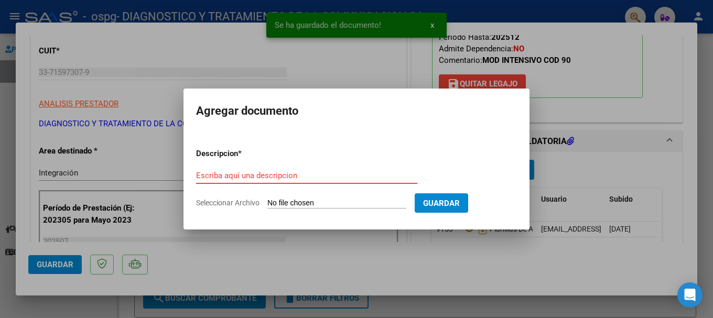
click at [260, 174] on input "Escriba aquí una descripcion" at bounding box center [306, 175] width 221 height 9
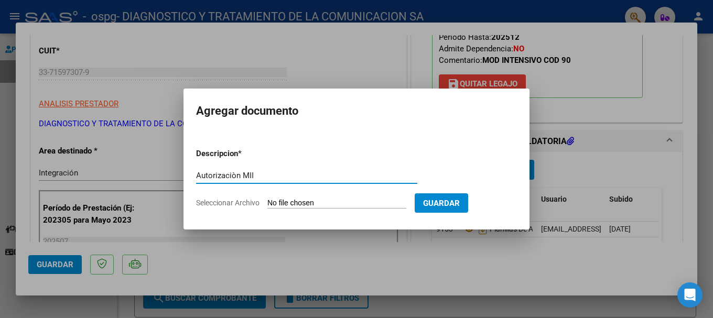
type input "Autorizaciòn MII"
click at [294, 201] on input "Seleccionar Archivo" at bounding box center [336, 204] width 139 height 10
type input "C:\fakepath\autorizacion 2025.odt"
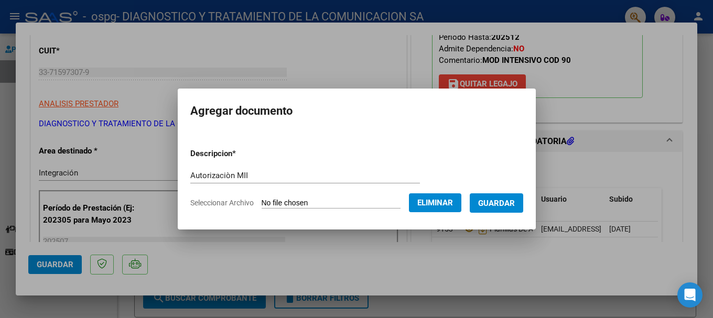
click at [508, 204] on span "Guardar" at bounding box center [496, 203] width 37 height 9
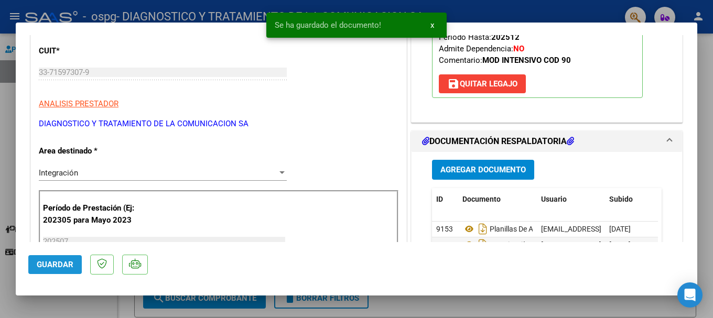
click at [55, 263] on span "Guardar" at bounding box center [55, 264] width 37 height 9
click at [430, 26] on button "x" at bounding box center [432, 25] width 20 height 19
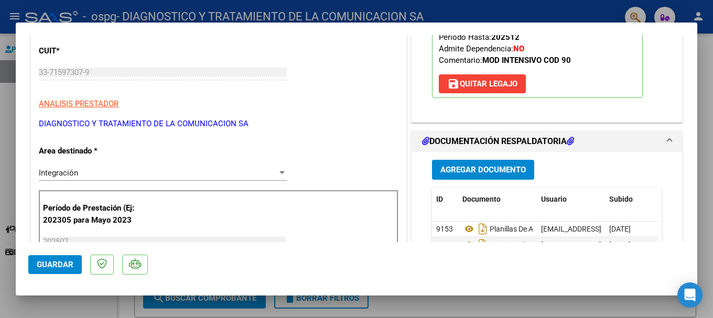
click at [445, 9] on div at bounding box center [356, 159] width 713 height 318
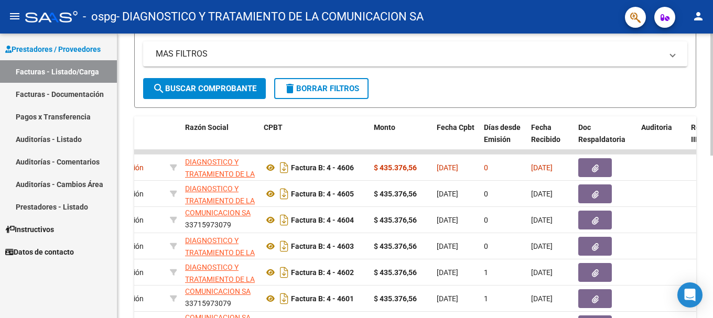
scroll to position [0, 0]
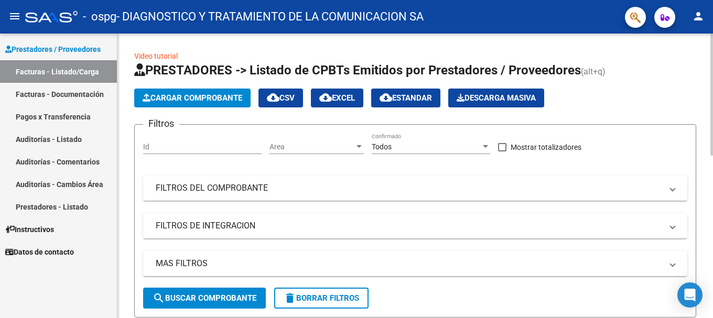
click at [217, 95] on span "Cargar Comprobante" at bounding box center [193, 97] width 100 height 9
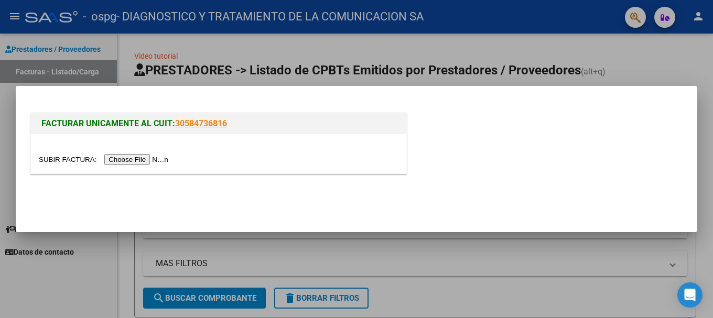
click at [131, 163] on input "file" at bounding box center [105, 159] width 133 height 11
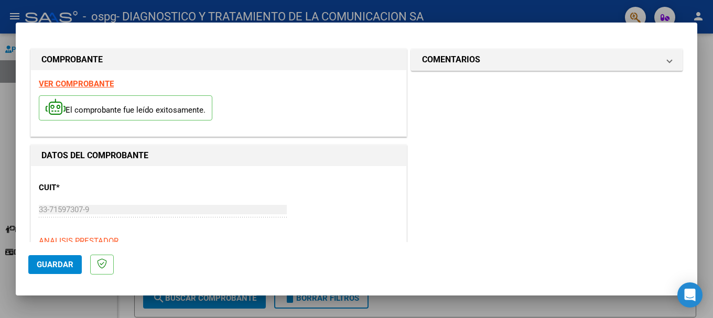
scroll to position [210, 0]
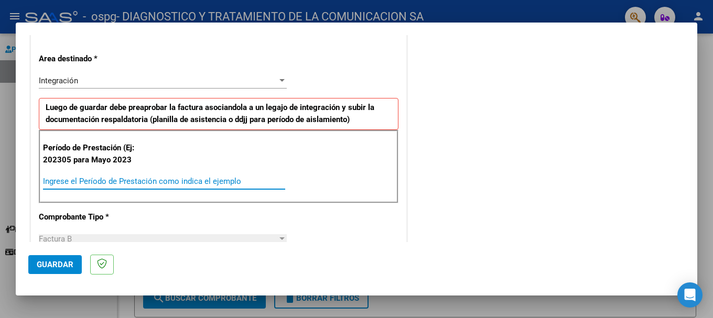
click at [124, 185] on input "Ingrese el Período de Prestación como indica el ejemplo" at bounding box center [164, 181] width 242 height 9
type input "0"
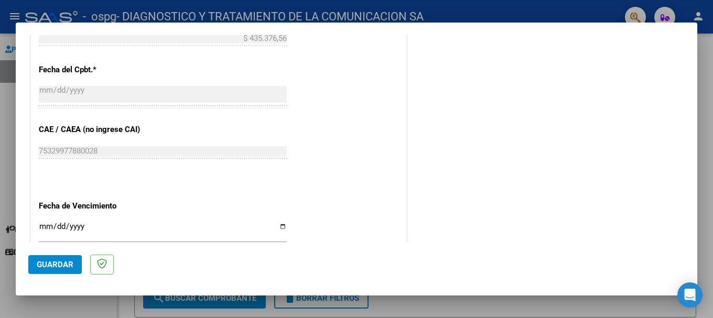
scroll to position [629, 0]
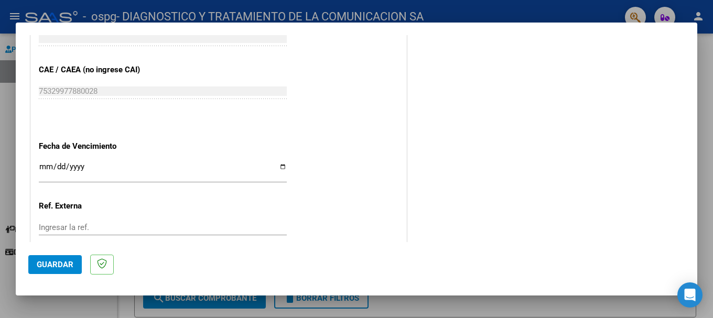
type input "202507"
click at [280, 163] on input "Ingresar la fecha" at bounding box center [163, 171] width 248 height 17
type input "[DATE]"
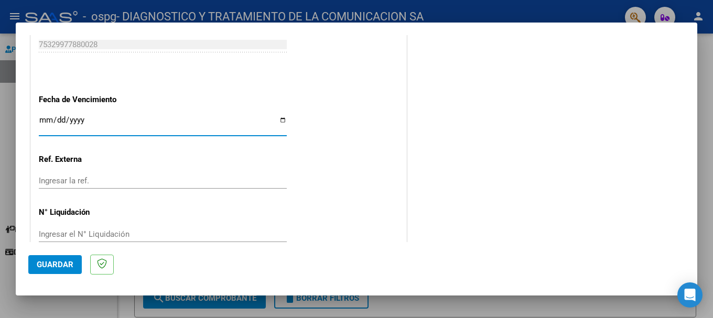
scroll to position [696, 0]
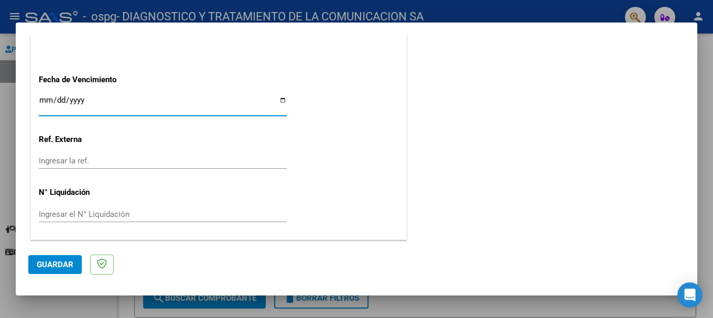
click at [58, 267] on span "Guardar" at bounding box center [55, 264] width 37 height 9
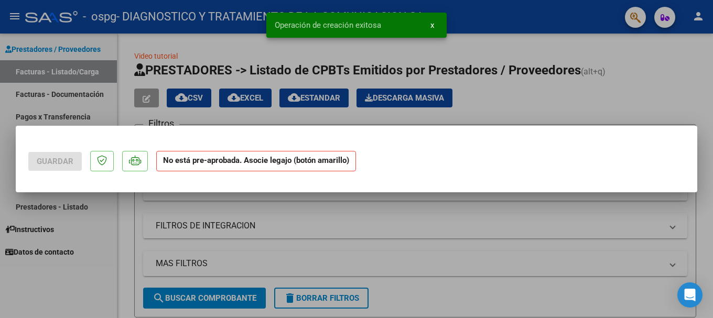
scroll to position [0, 0]
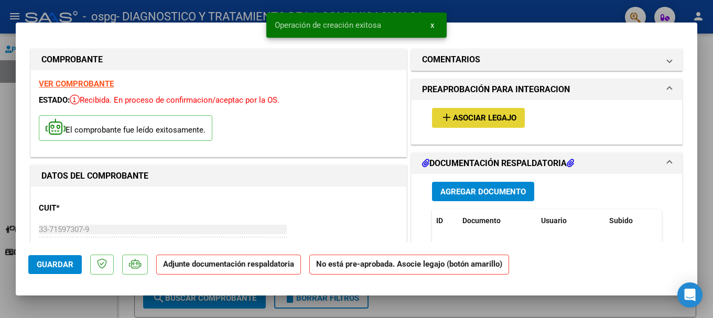
click at [474, 115] on span "Asociar Legajo" at bounding box center [484, 118] width 63 height 9
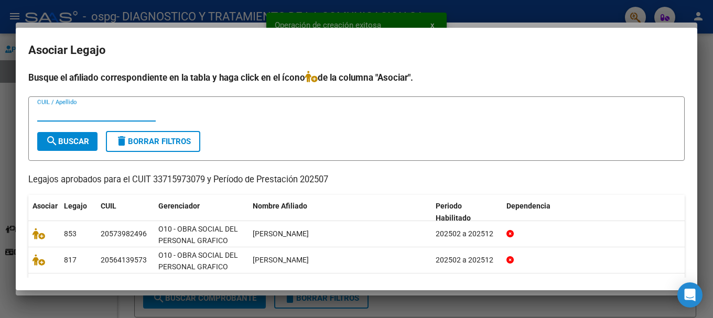
click at [118, 114] on input "CUIL / Apellido" at bounding box center [96, 113] width 118 height 9
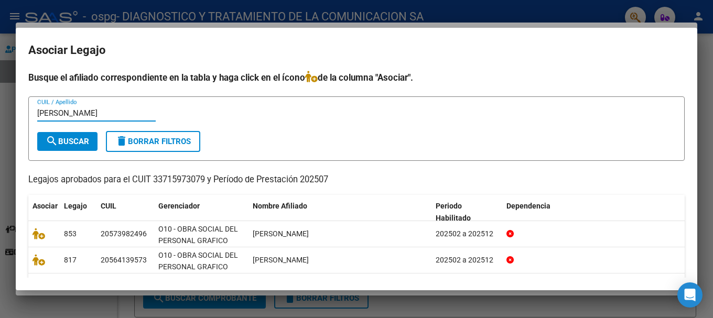
type input "Pedraza"
click at [80, 143] on span "search Buscar" at bounding box center [68, 141] width 44 height 9
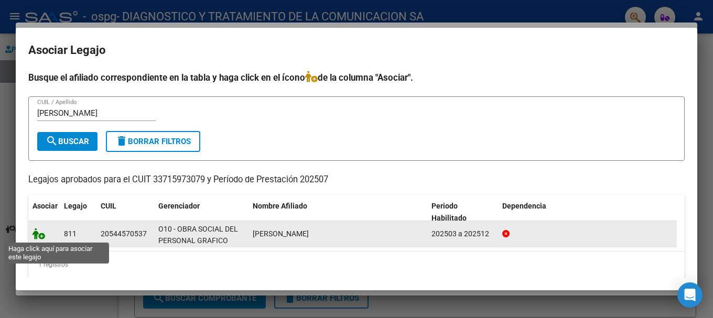
click at [40, 233] on icon at bounding box center [39, 234] width 13 height 12
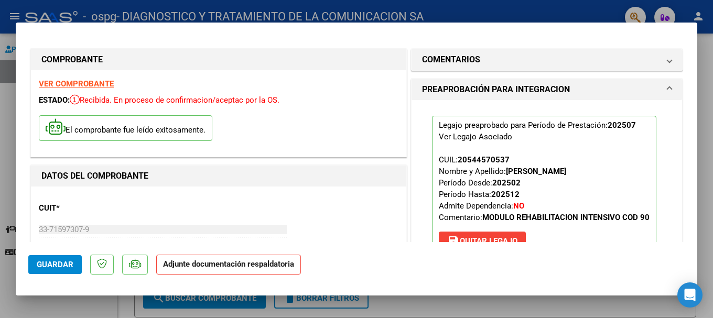
scroll to position [157, 0]
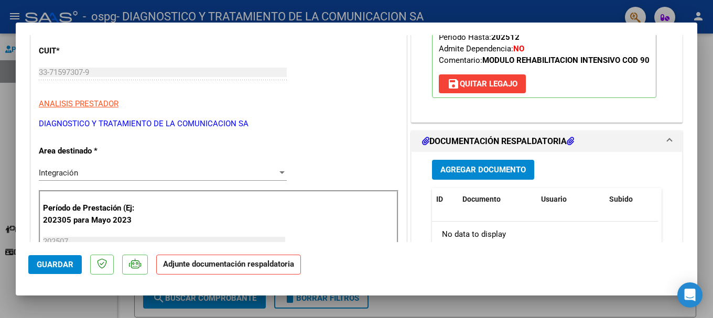
click at [479, 170] on span "Agregar Documento" at bounding box center [482, 170] width 85 height 9
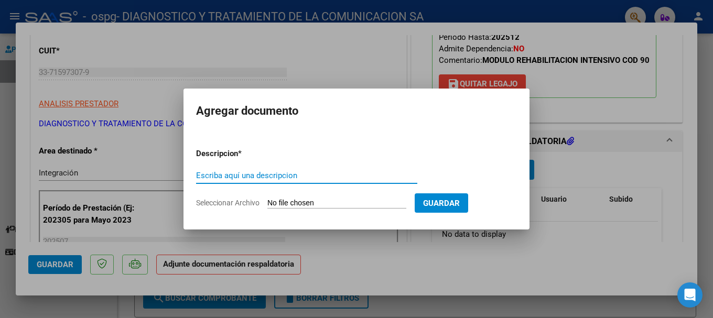
click at [240, 177] on input "Escriba aquí una descripcion" at bounding box center [306, 175] width 221 height 9
type input "Planillas de asistencia MII"
click at [345, 203] on input "Seleccionar Archivo" at bounding box center [336, 204] width 139 height 10
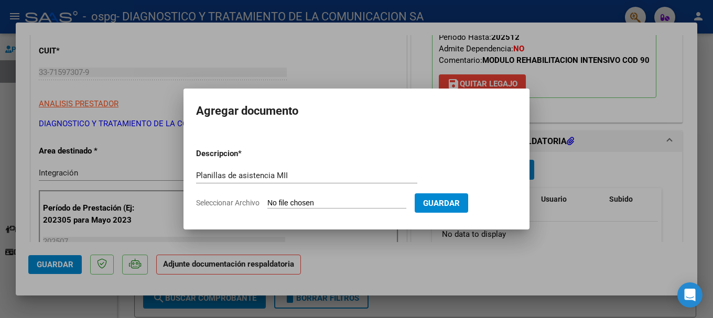
type input "C:\fakepath\Pedraza Demian MII JULIO .pdf"
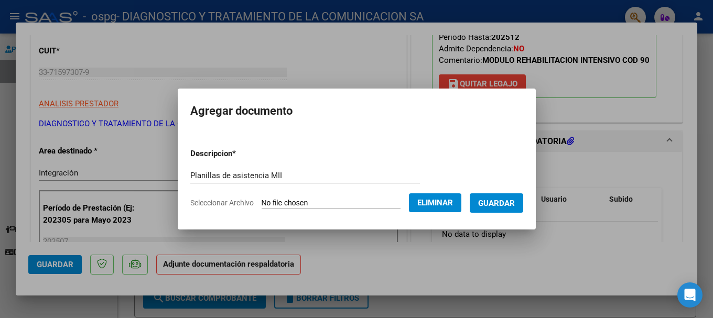
click at [506, 208] on span "Guardar" at bounding box center [496, 203] width 37 height 9
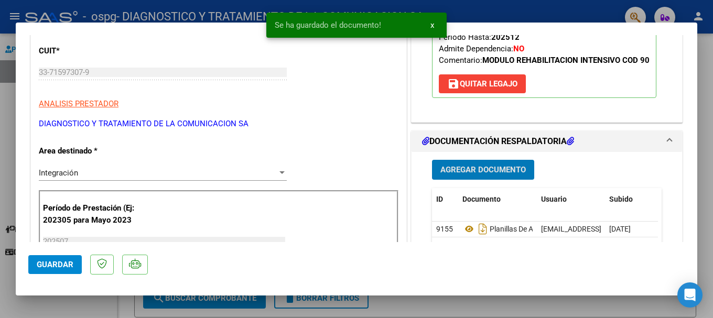
click at [494, 179] on button "Agregar Documento" at bounding box center [483, 169] width 102 height 19
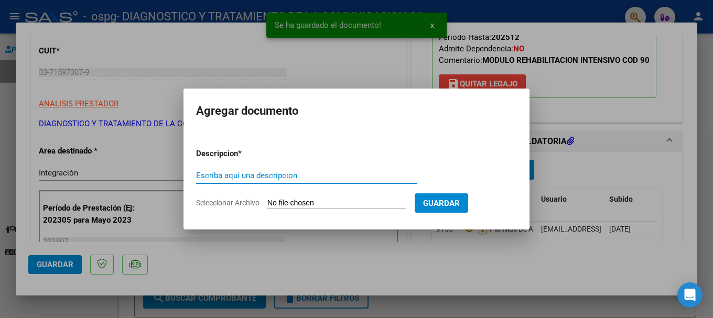
click at [243, 172] on input "Escriba aquí una descripcion" at bounding box center [306, 175] width 221 height 9
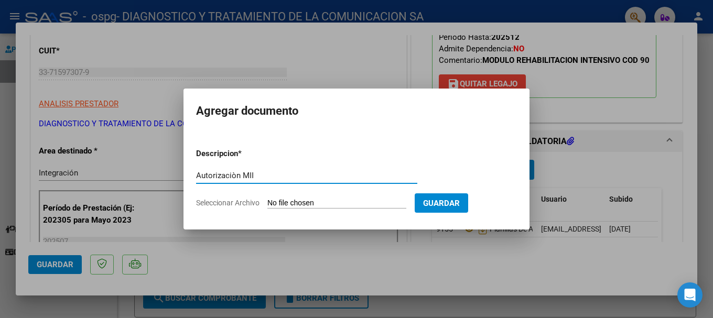
type input "Autorizaciòn MII"
click at [297, 201] on input "Seleccionar Archivo" at bounding box center [336, 204] width 139 height 10
type input "C:\fakepath\AUTORIZACIONES 2025.odt1.odt2 (2).odt"
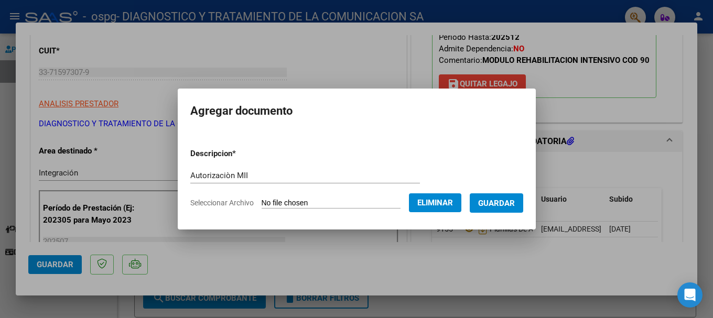
click at [509, 208] on button "Guardar" at bounding box center [496, 202] width 53 height 19
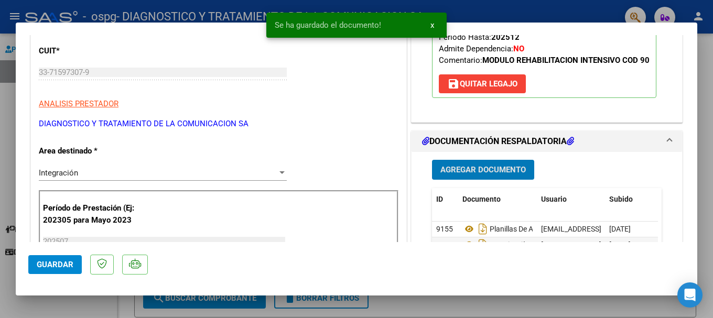
click at [68, 262] on span "Guardar" at bounding box center [55, 264] width 37 height 9
click at [430, 28] on span "x" at bounding box center [432, 24] width 4 height 9
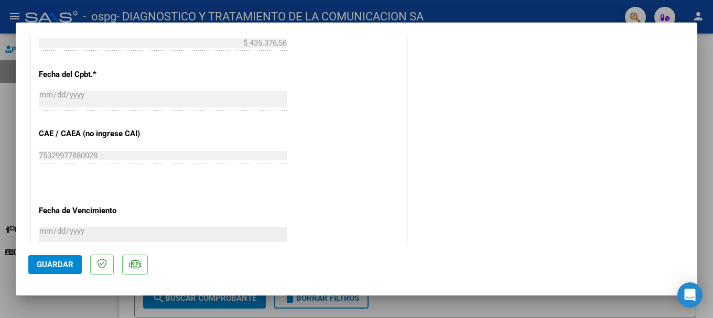
scroll to position [682, 0]
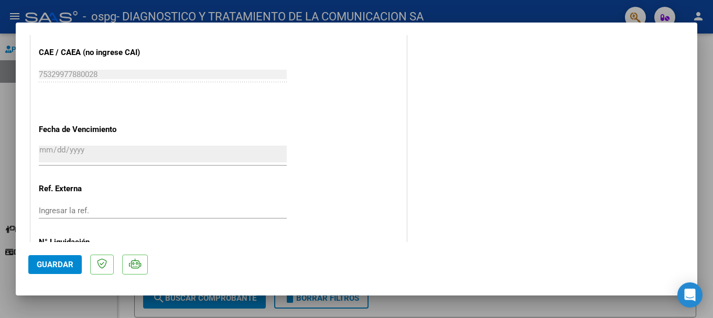
click at [49, 265] on span "Guardar" at bounding box center [55, 264] width 37 height 9
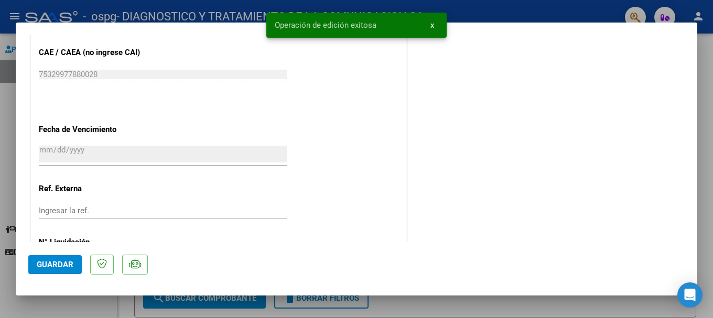
click at [472, 11] on div at bounding box center [356, 159] width 713 height 318
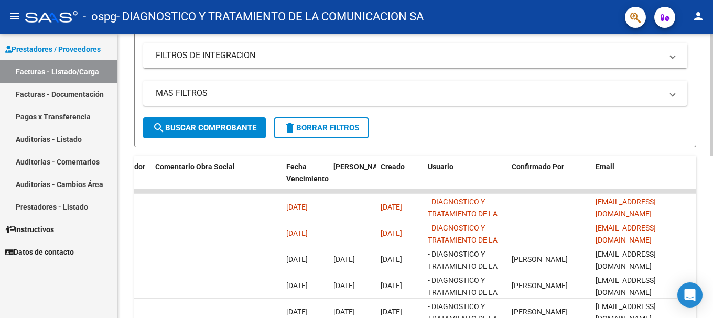
scroll to position [0, 0]
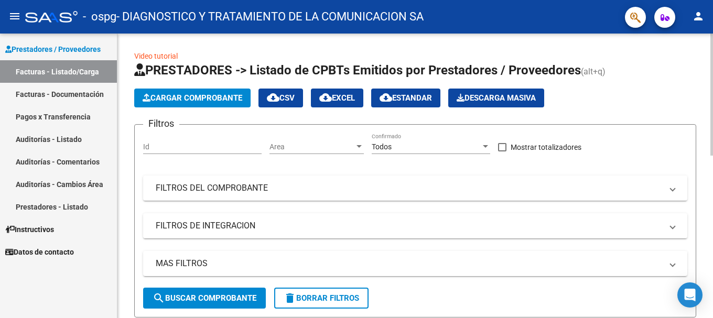
click at [202, 104] on button "Cargar Comprobante" at bounding box center [192, 98] width 116 height 19
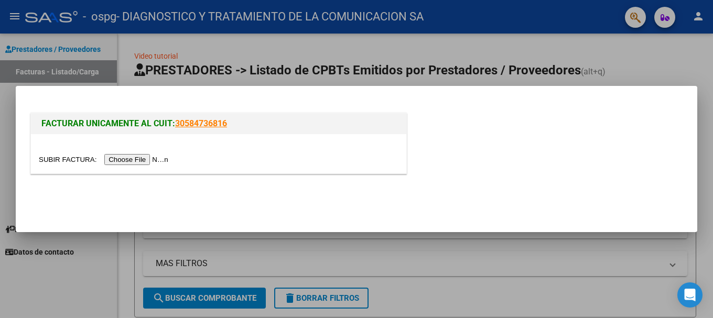
click at [127, 154] on div at bounding box center [219, 160] width 360 height 12
click at [129, 157] on input "file" at bounding box center [105, 159] width 133 height 11
click at [431, 45] on div at bounding box center [356, 159] width 713 height 318
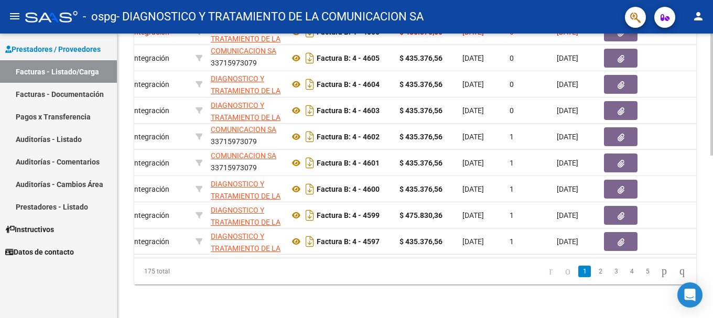
scroll to position [0, 220]
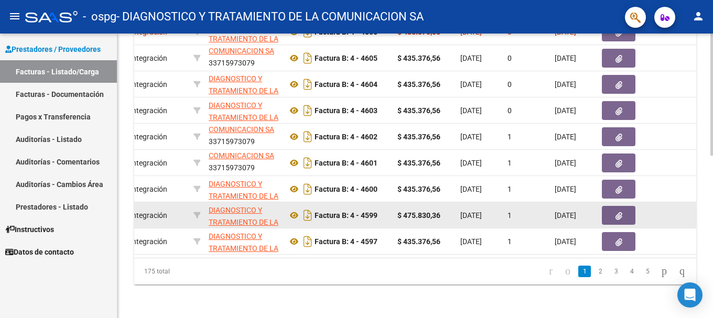
click at [618, 212] on icon "button" at bounding box center [619, 216] width 7 height 8
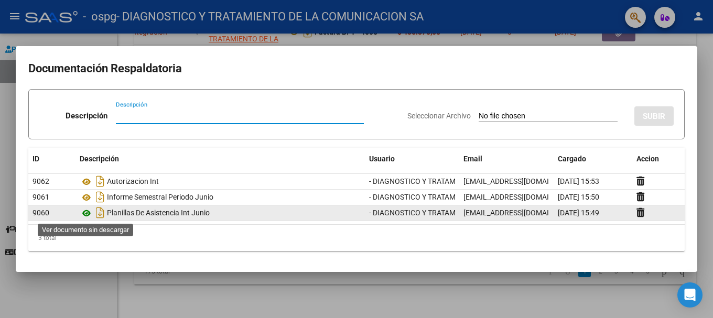
click at [85, 213] on icon at bounding box center [87, 213] width 14 height 13
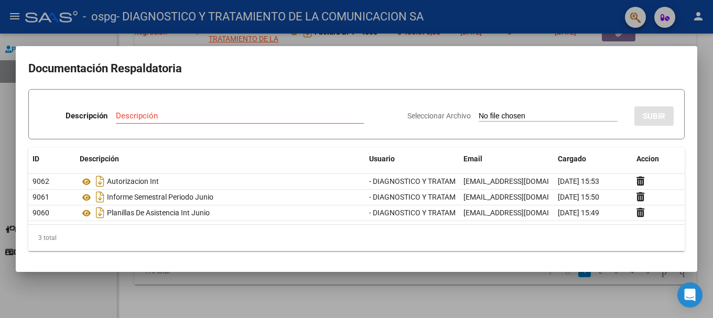
click at [452, 29] on div at bounding box center [356, 159] width 713 height 318
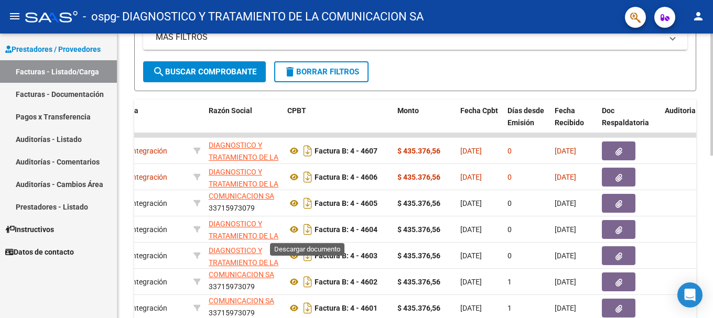
scroll to position [170, 0]
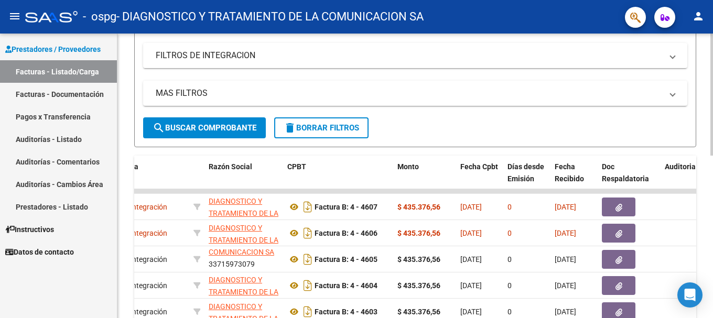
click at [540, 131] on form "Filtros Id Area Area Todos Confirmado Mostrar totalizadores FILTROS DEL COMPROB…" at bounding box center [415, 50] width 562 height 193
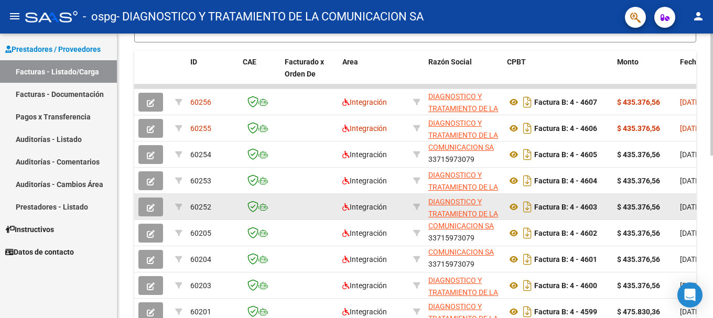
scroll to position [380, 0]
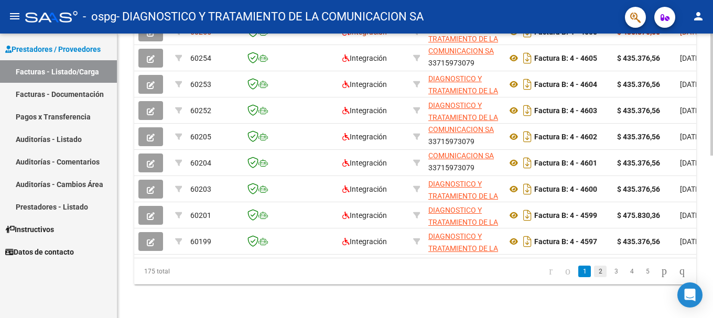
click at [594, 271] on link "2" at bounding box center [600, 272] width 13 height 12
click at [610, 273] on link "3" at bounding box center [616, 272] width 13 height 12
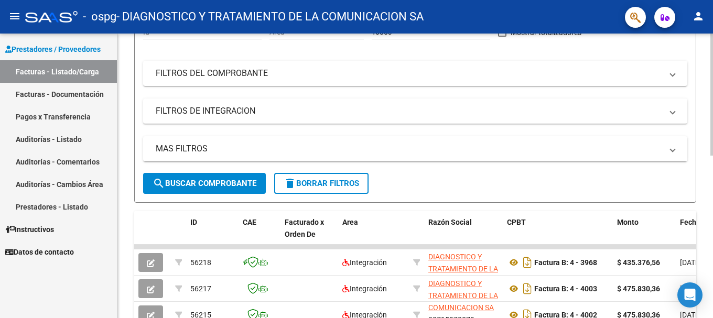
scroll to position [0, 0]
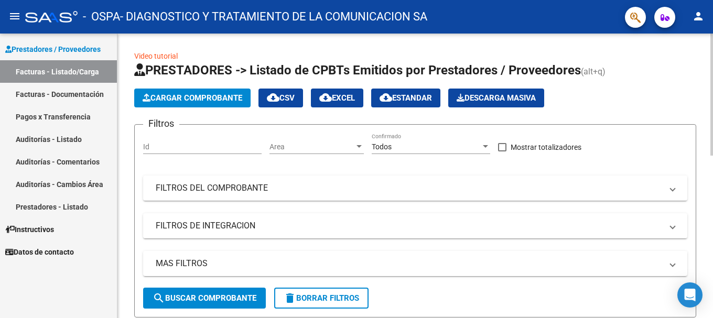
click at [206, 99] on span "Cargar Comprobante" at bounding box center [193, 97] width 100 height 9
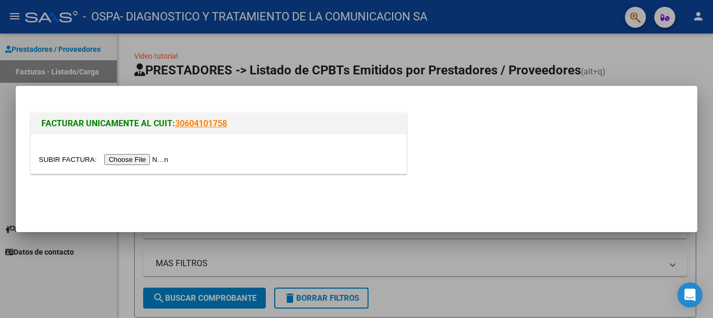
click at [158, 164] on input "file" at bounding box center [105, 159] width 133 height 11
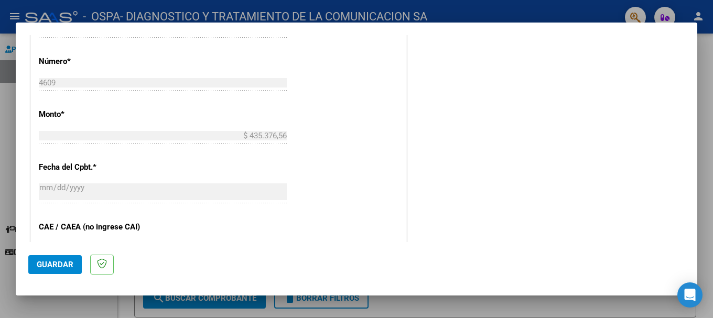
scroll to position [682, 0]
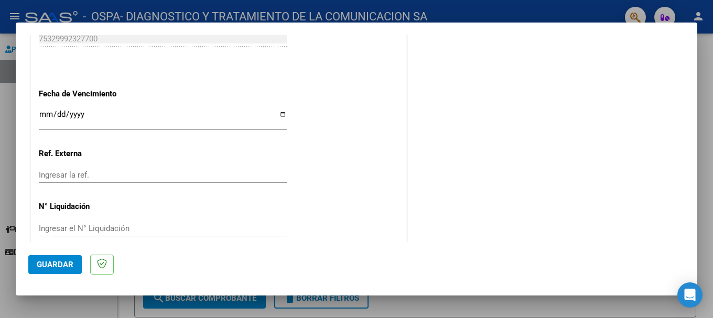
click at [276, 114] on input "Ingresar la fecha" at bounding box center [163, 118] width 248 height 17
type input "[DATE]"
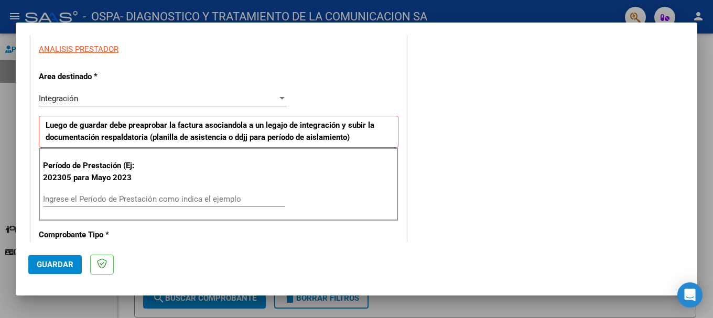
scroll to position [210, 0]
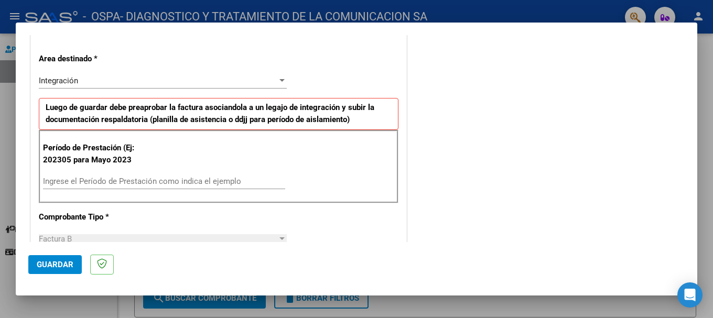
click at [77, 186] on div "Ingrese el Período de Prestación como indica el ejemplo" at bounding box center [164, 182] width 242 height 16
click at [78, 185] on input "Ingrese el Período de Prestación como indica el ejemplo" at bounding box center [164, 181] width 242 height 9
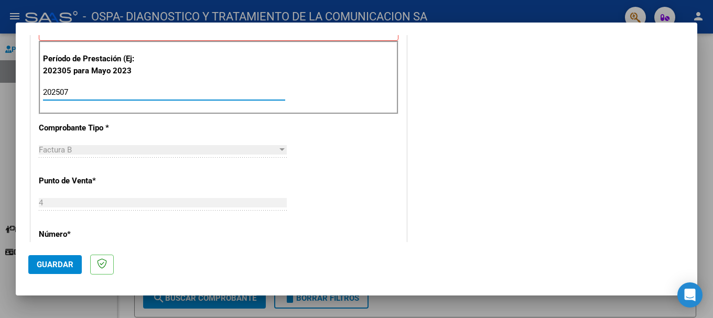
scroll to position [367, 0]
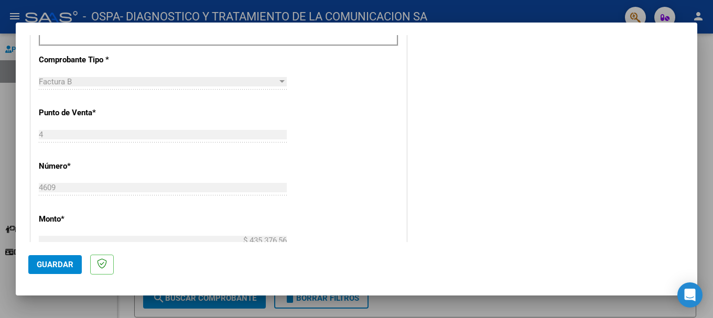
type input "202507"
click at [53, 266] on span "Guardar" at bounding box center [55, 264] width 37 height 9
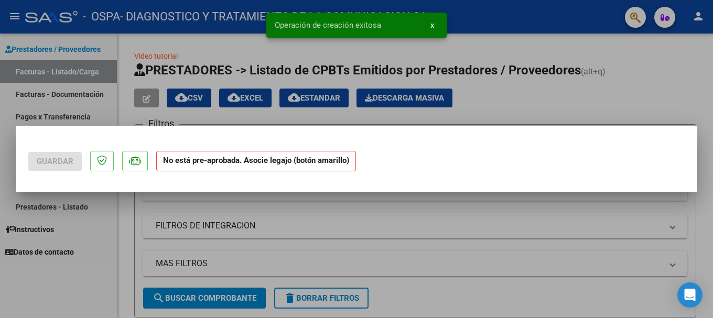
scroll to position [0, 0]
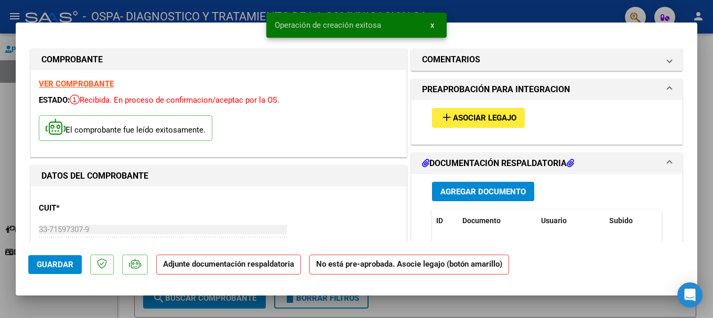
click at [457, 121] on span "Asociar Legajo" at bounding box center [484, 118] width 63 height 9
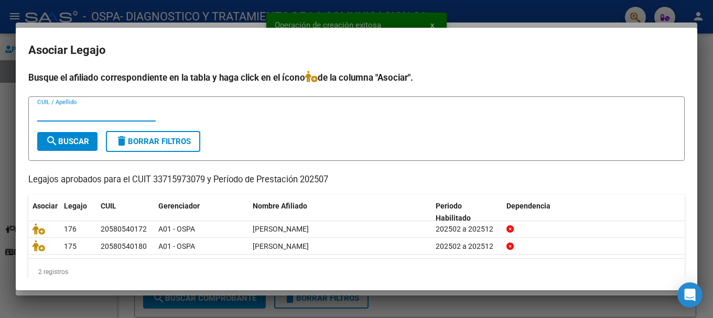
click at [70, 115] on input "CUIL / Apellido" at bounding box center [96, 113] width 118 height 9
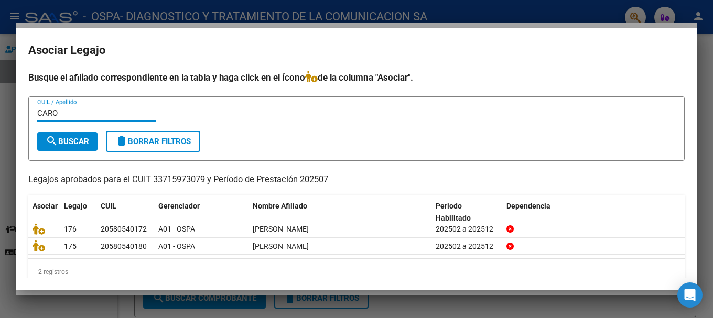
type input "CARO"
click at [68, 134] on button "search Buscar" at bounding box center [67, 141] width 60 height 19
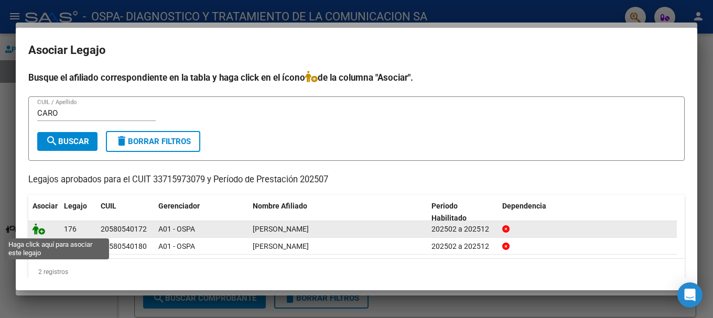
click at [35, 229] on icon at bounding box center [39, 229] width 13 height 12
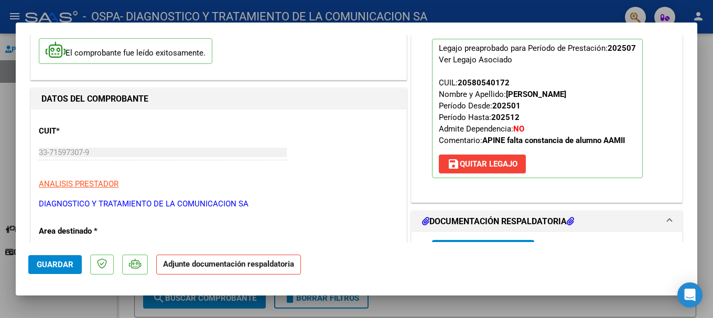
scroll to position [105, 0]
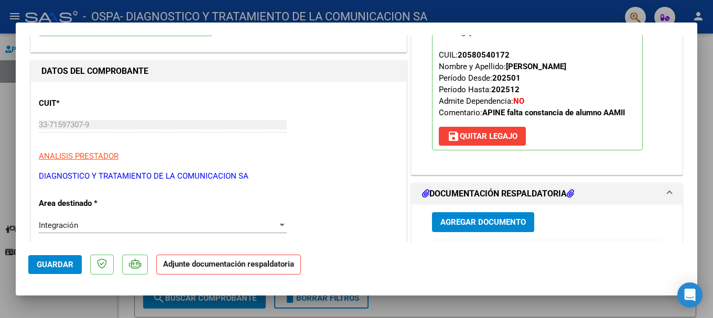
click at [471, 215] on button "Agregar Documento" at bounding box center [483, 221] width 102 height 19
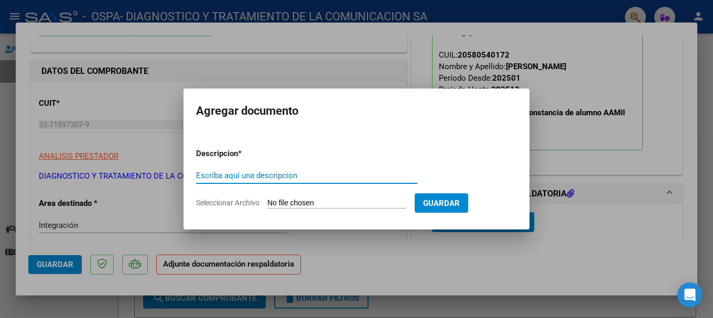
click at [262, 179] on input "Escriba aquí una descripcion" at bounding box center [306, 175] width 221 height 9
type input "p"
type input "Planillas de asistencia [PERSON_NAME]"
drag, startPoint x: 308, startPoint y: 207, endPoint x: 314, endPoint y: 201, distance: 8.5
click at [312, 202] on input "Seleccionar Archivo" at bounding box center [336, 204] width 139 height 10
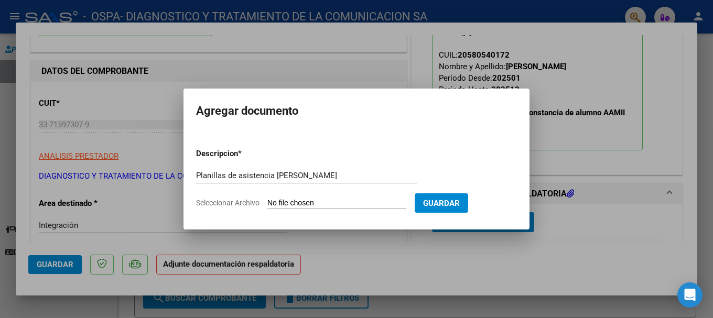
type input "C:\fakepath\[PERSON_NAME] .pdf"
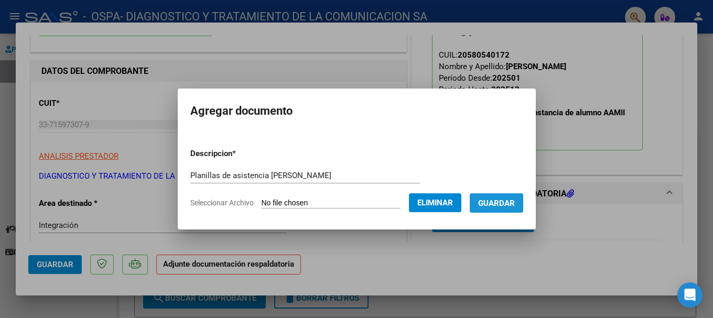
click at [515, 203] on span "Guardar" at bounding box center [496, 203] width 37 height 9
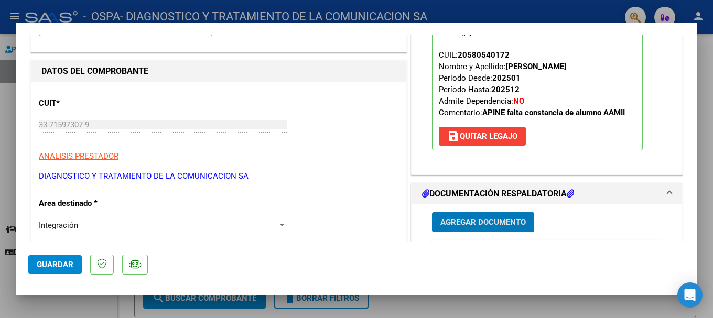
scroll to position [262, 0]
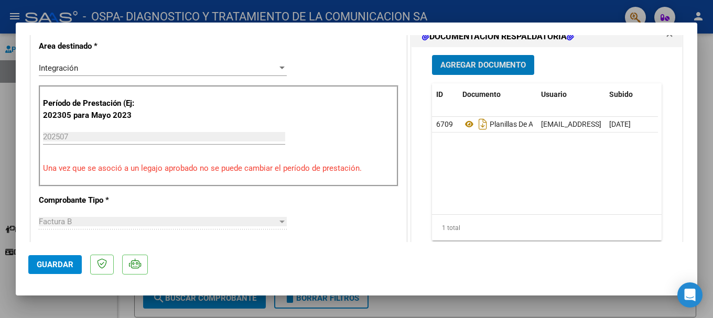
click at [478, 69] on span "Agregar Documento" at bounding box center [482, 65] width 85 height 9
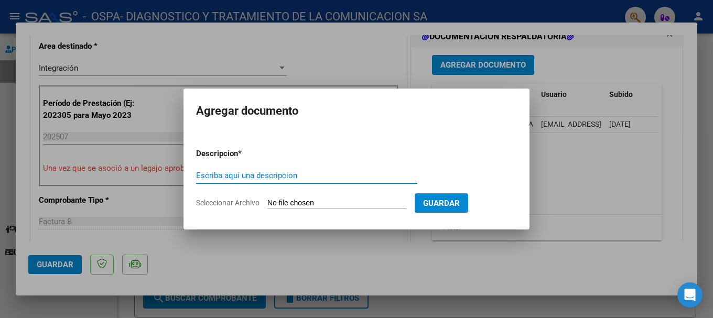
click at [320, 176] on input "Escriba aquí una descripcion" at bounding box center [306, 175] width 221 height 9
type input "Constancia Arca"
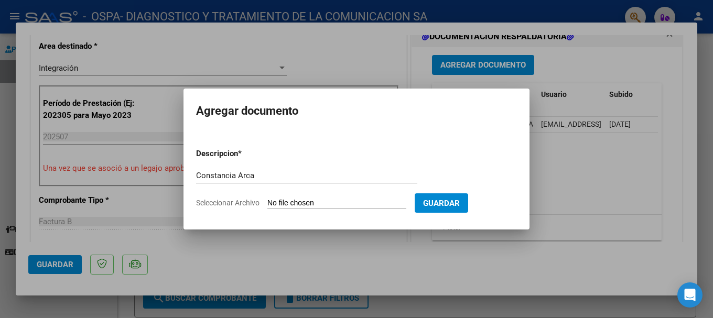
click at [328, 204] on input "Seleccionar Archivo" at bounding box center [336, 204] width 139 height 10
type input "C:\fakepath\AFIP - [PERSON_NAME].pdf"
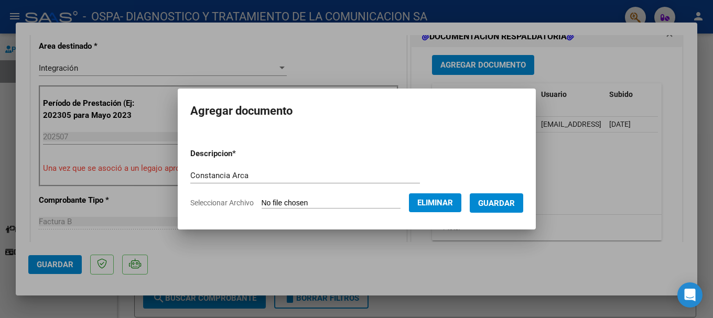
click at [505, 200] on span "Guardar" at bounding box center [496, 203] width 37 height 9
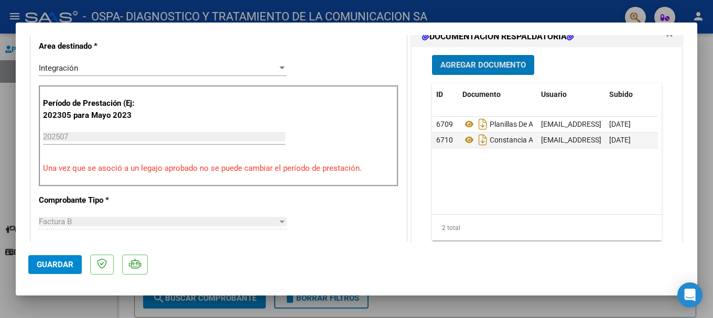
click at [331, 219] on div "CUIT * 33-71597307-9 Ingresar CUIT ANALISIS PRESTADOR DIAGNOSTICO Y TRATAMIENTO…" at bounding box center [218, 317] width 375 height 784
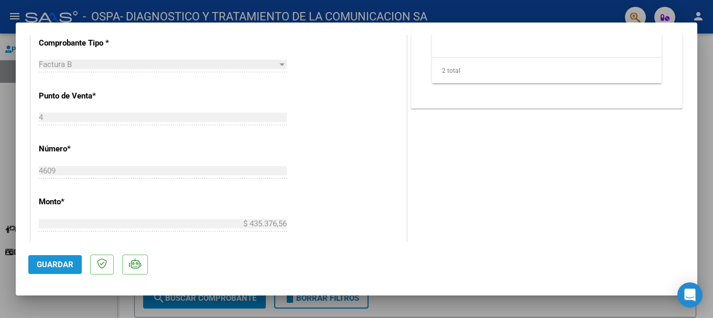
click at [53, 265] on span "Guardar" at bounding box center [55, 264] width 37 height 9
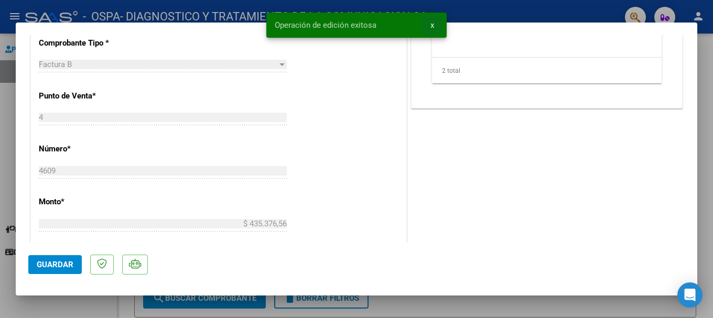
click at [433, 26] on span "x" at bounding box center [432, 24] width 4 height 9
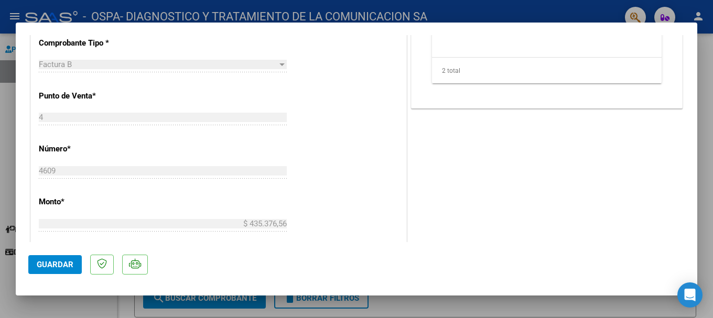
click at [61, 262] on span "Guardar" at bounding box center [55, 264] width 37 height 9
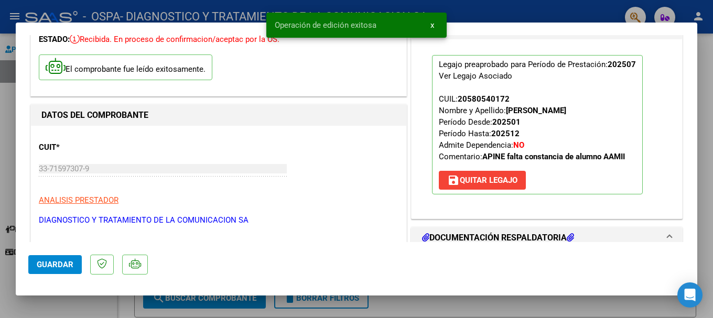
scroll to position [52, 0]
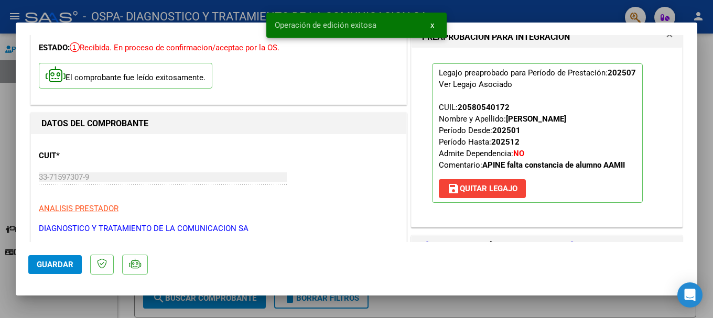
click at [431, 24] on span "x" at bounding box center [432, 24] width 4 height 9
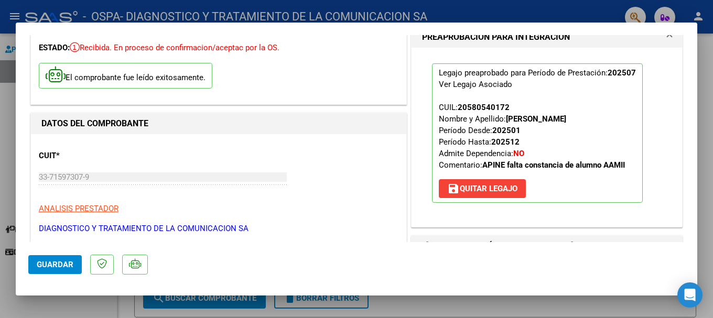
click at [479, 14] on div at bounding box center [356, 159] width 713 height 318
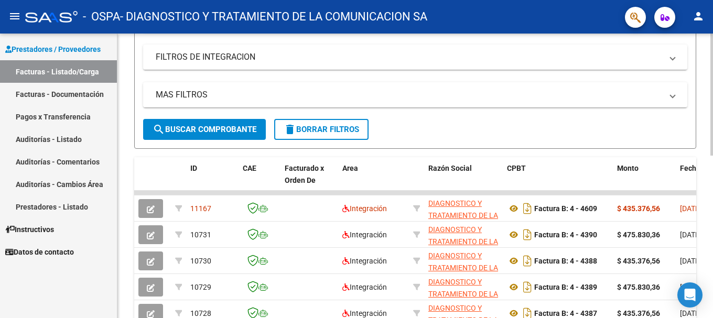
scroll to position [210, 0]
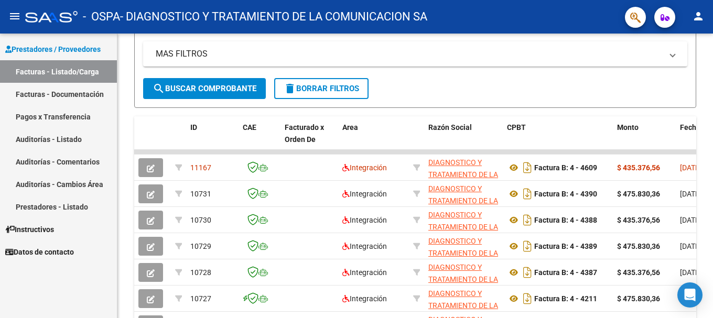
click at [94, 281] on div "Prestadores / Proveedores Facturas - Listado/Carga Facturas - Documentación Pag…" at bounding box center [58, 176] width 117 height 285
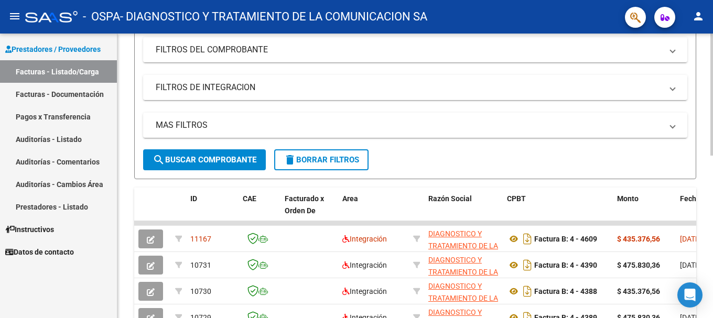
scroll to position [0, 0]
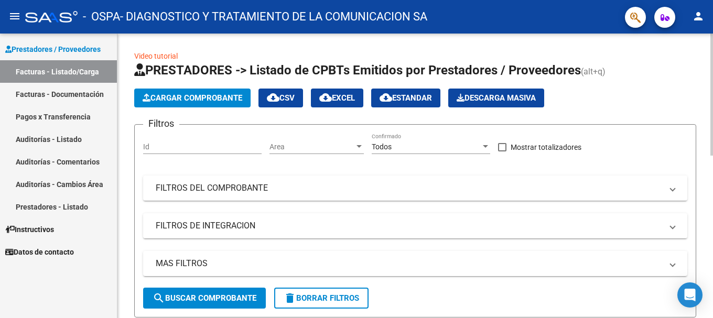
click at [213, 99] on span "Cargar Comprobante" at bounding box center [193, 97] width 100 height 9
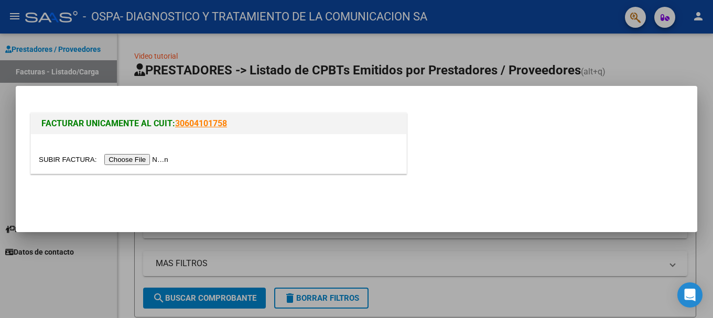
click at [147, 161] on input "file" at bounding box center [105, 159] width 133 height 11
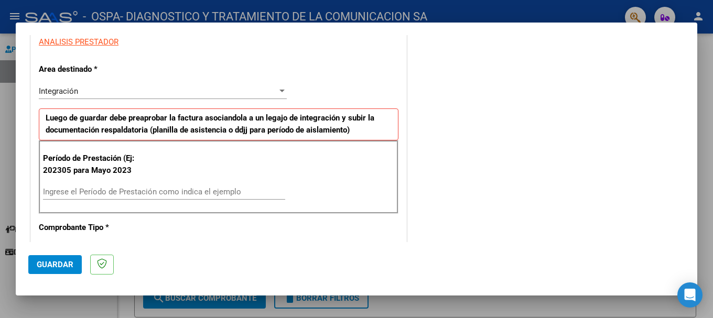
scroll to position [210, 0]
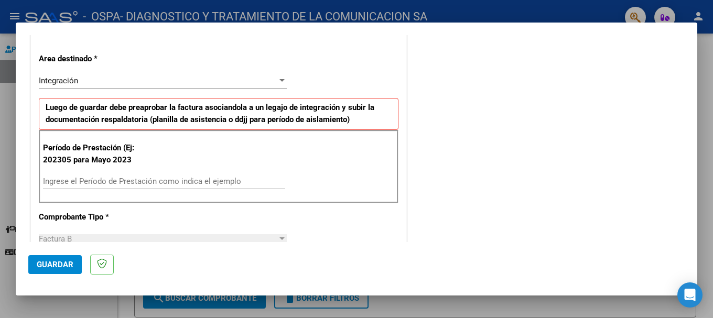
click at [100, 176] on div "Ingrese el Período de Prestación como indica el ejemplo" at bounding box center [164, 182] width 242 height 16
click at [100, 181] on input "Ingrese el Período de Prestación como indica el ejemplo" at bounding box center [164, 181] width 242 height 9
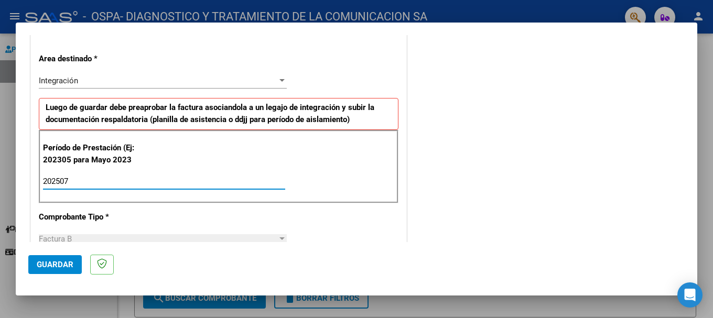
type input "202507"
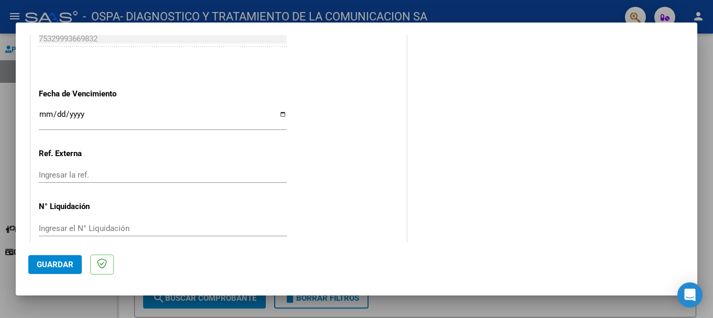
scroll to position [696, 0]
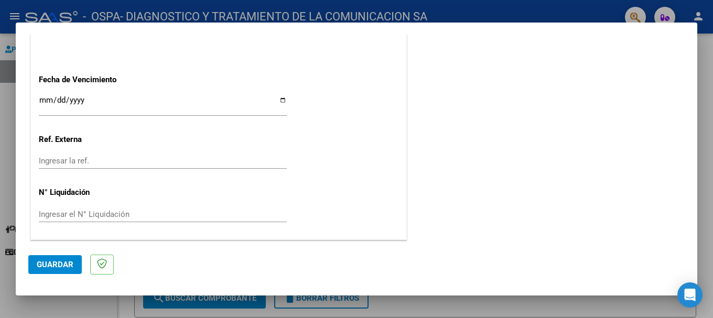
click at [65, 265] on span "Guardar" at bounding box center [55, 264] width 37 height 9
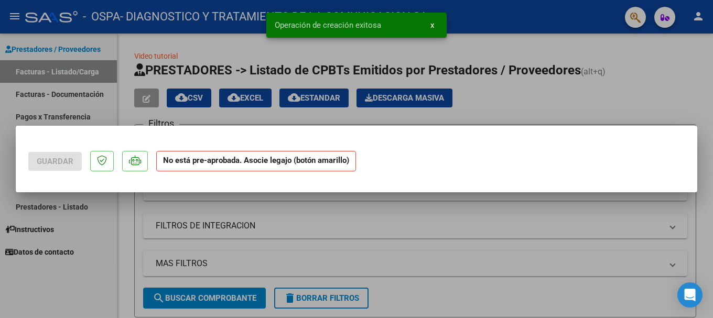
scroll to position [0, 0]
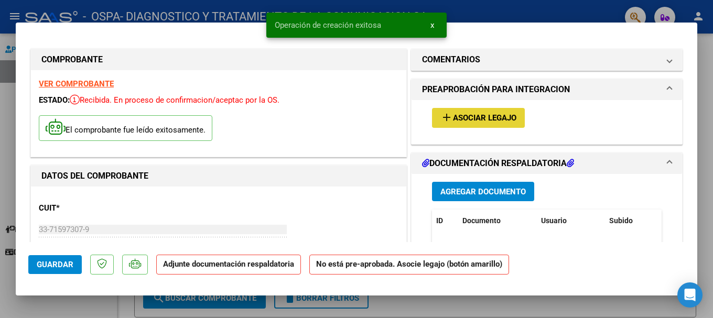
click at [474, 122] on span "Asociar Legajo" at bounding box center [484, 118] width 63 height 9
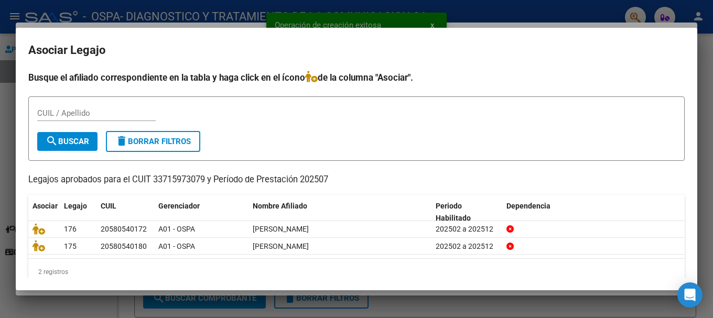
click at [57, 108] on div "CUIL / Apellido" at bounding box center [96, 113] width 118 height 16
click at [61, 116] on input "CUIL / Apellido" at bounding box center [96, 113] width 118 height 9
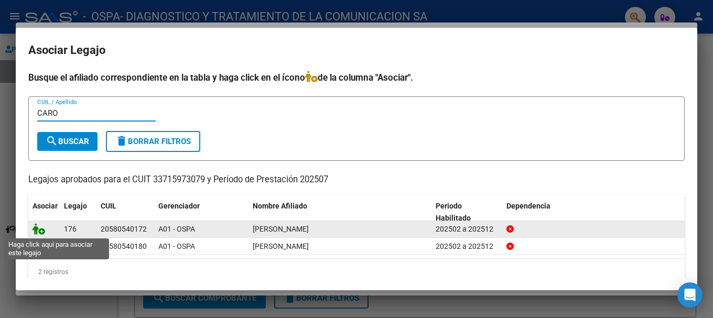
type input "CARO"
click at [37, 230] on icon at bounding box center [39, 229] width 13 height 12
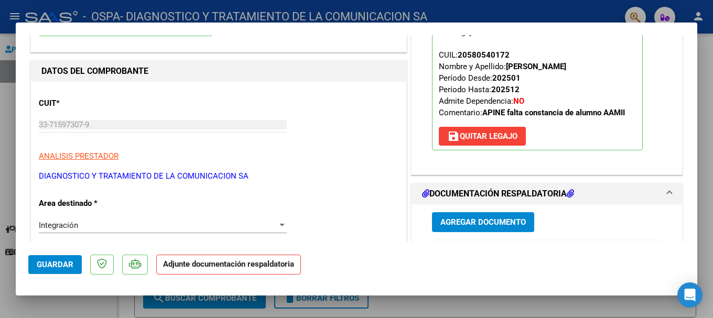
scroll to position [157, 0]
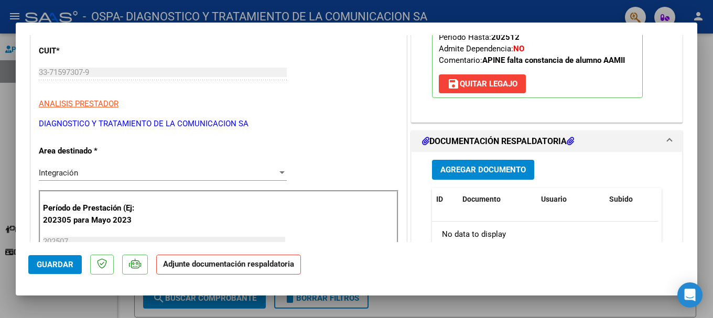
click at [489, 170] on span "Agregar Documento" at bounding box center [482, 170] width 85 height 9
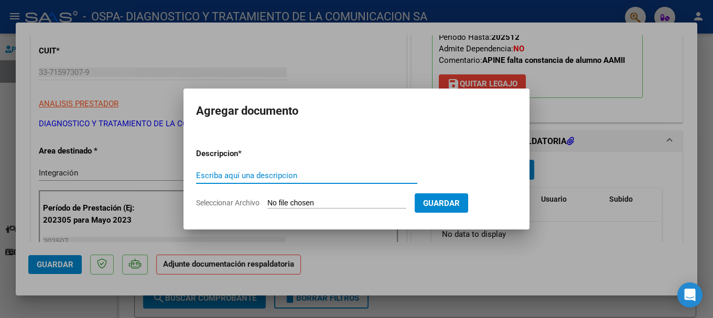
click at [236, 174] on input "Escriba aquí una descripcion" at bounding box center [306, 175] width 221 height 9
type input "Planilla de asistencia"
click at [353, 200] on input "Seleccionar Archivo" at bounding box center [336, 204] width 139 height 10
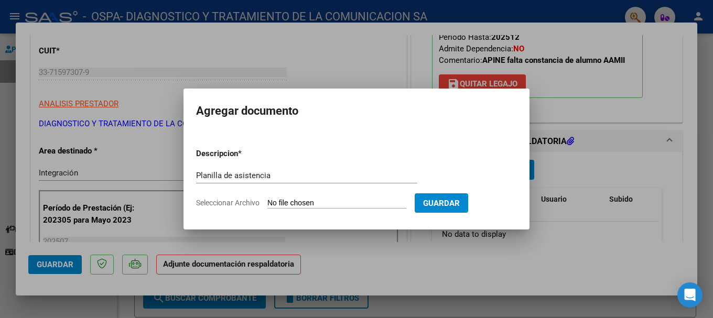
type input "C:\fakepath\[PERSON_NAME] INT JULIO.pdf"
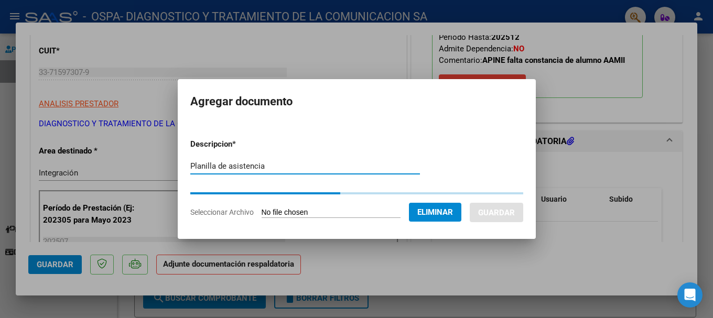
click at [277, 167] on input "Planilla de asistencia" at bounding box center [305, 165] width 230 height 9
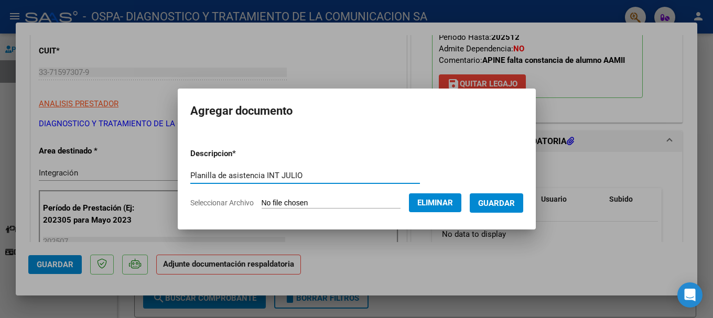
type input "Planilla de asistencia INT JULIO"
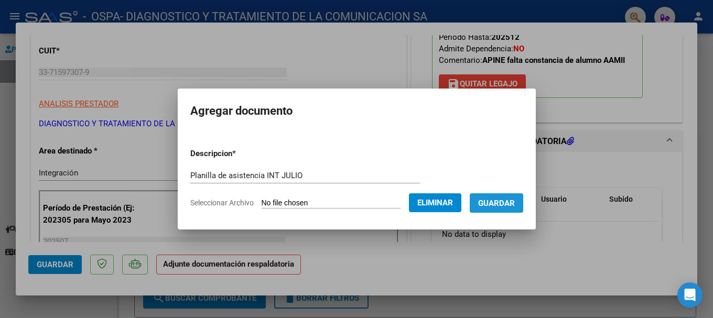
click at [511, 204] on span "Guardar" at bounding box center [496, 203] width 37 height 9
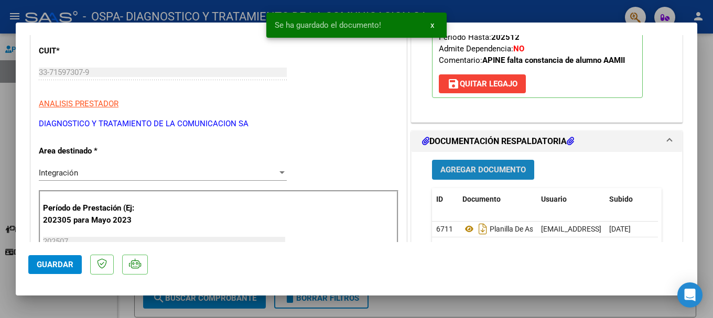
click at [473, 179] on button "Agregar Documento" at bounding box center [483, 169] width 102 height 19
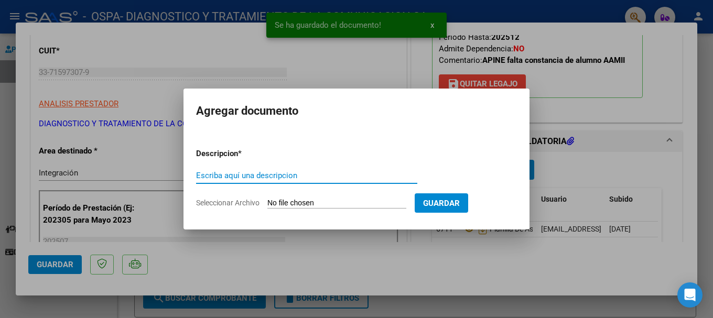
click at [217, 178] on input "Escriba aquí una descripcion" at bounding box center [306, 175] width 221 height 9
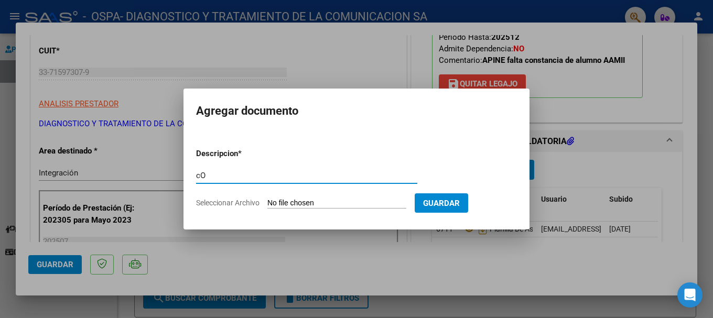
type input "c"
type input "Constancia ARCA"
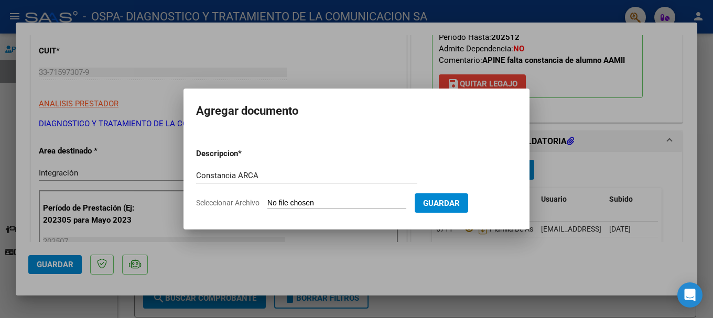
click at [307, 200] on input "Seleccionar Archivo" at bounding box center [336, 204] width 139 height 10
type input "C:\fakepath\AFIP - [PERSON_NAME].pdf"
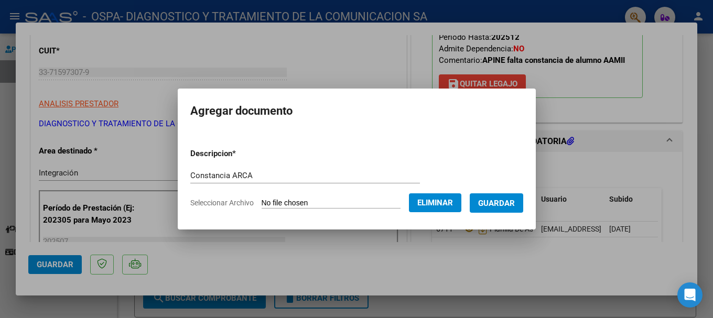
click at [515, 206] on span "Guardar" at bounding box center [496, 203] width 37 height 9
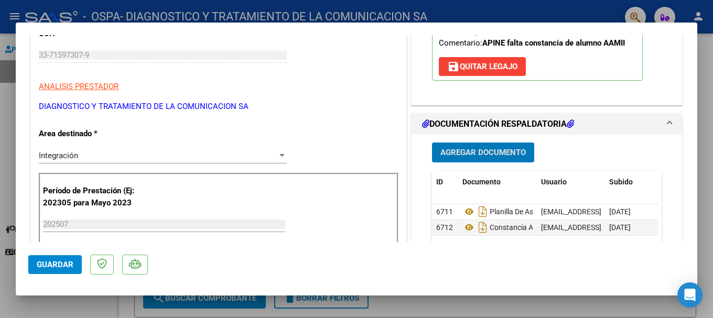
scroll to position [262, 0]
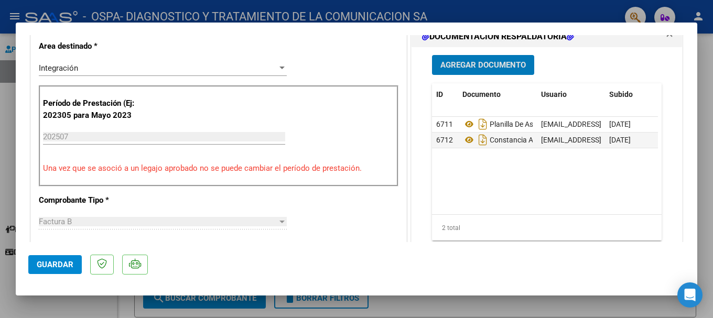
click at [64, 261] on span "Guardar" at bounding box center [55, 264] width 37 height 9
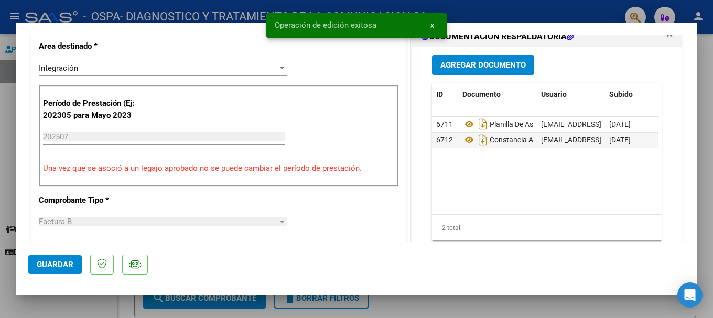
click at [434, 20] on button "x" at bounding box center [432, 25] width 20 height 19
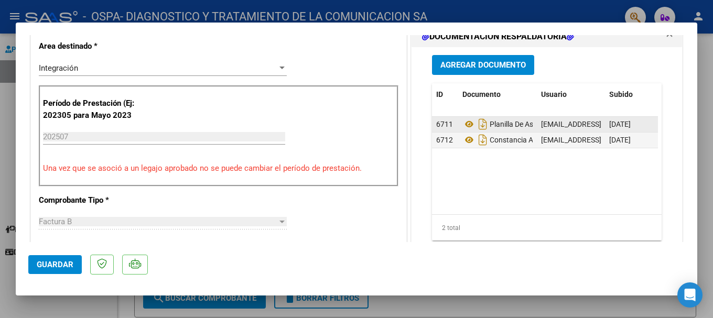
scroll to position [0, 0]
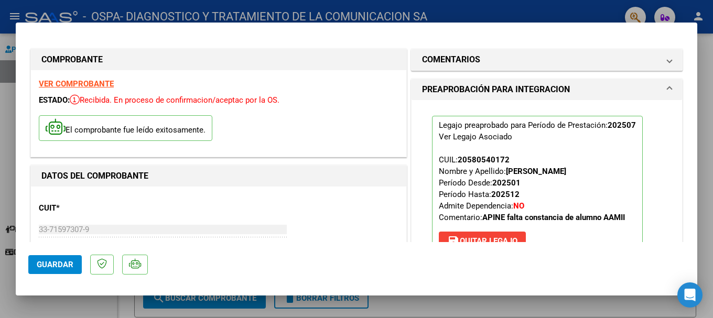
click at [513, 9] on div at bounding box center [356, 159] width 713 height 318
type input "$ 0,00"
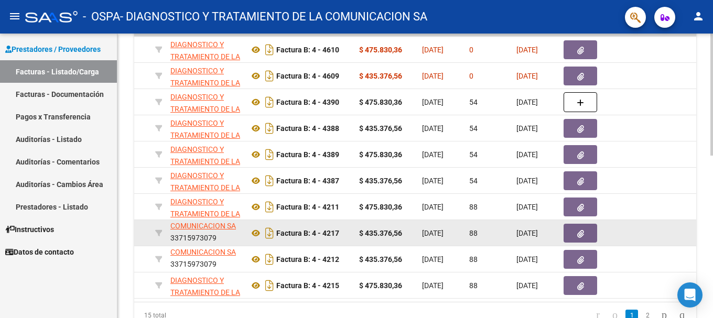
scroll to position [275, 0]
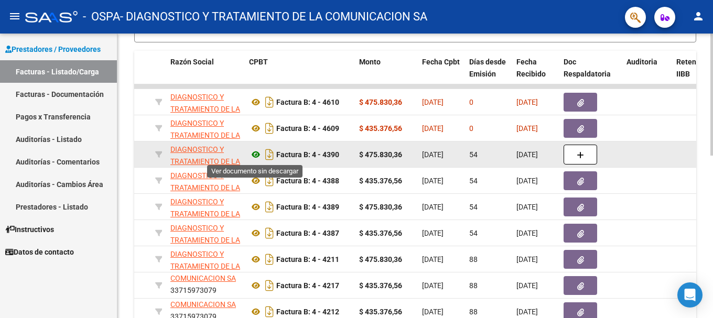
click at [256, 155] on icon at bounding box center [256, 154] width 14 height 13
click at [256, 156] on icon at bounding box center [256, 154] width 14 height 13
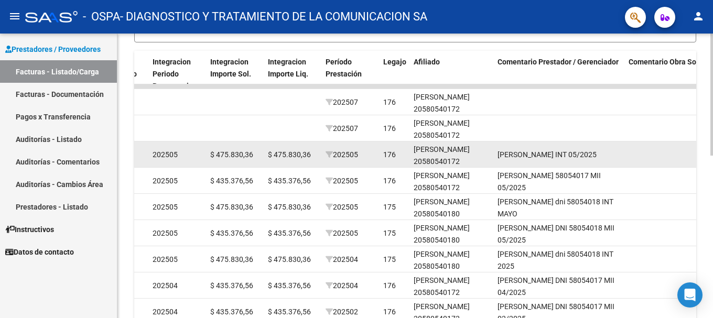
click at [225, 154] on span "$ 475.830,36" at bounding box center [231, 154] width 43 height 8
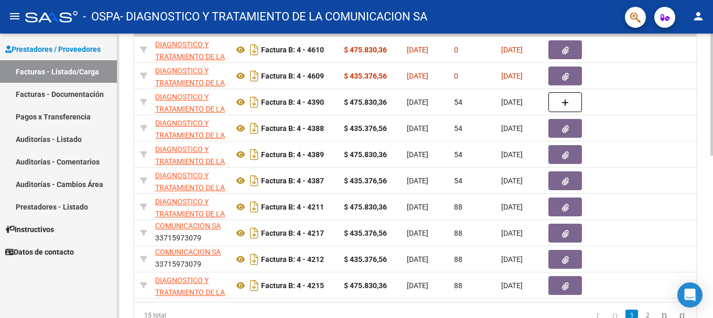
scroll to position [0, 271]
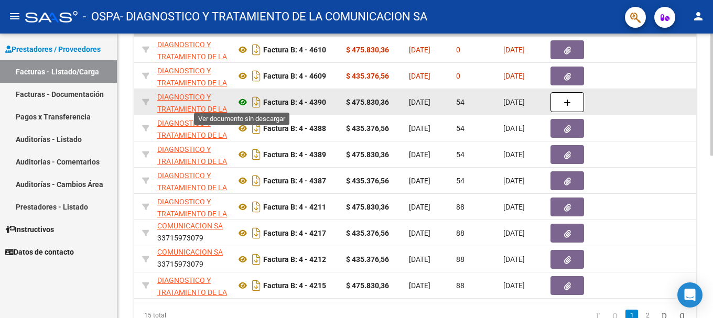
click at [244, 101] on icon at bounding box center [243, 102] width 14 height 13
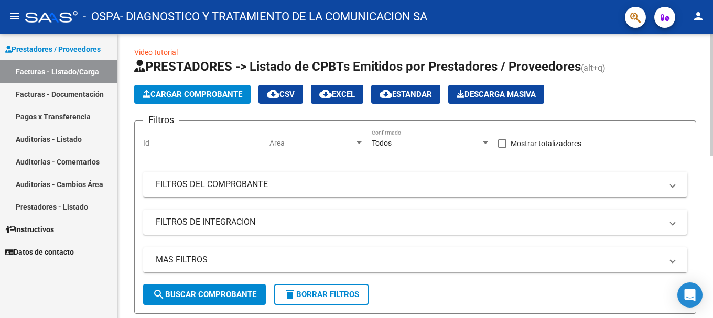
scroll to position [0, 0]
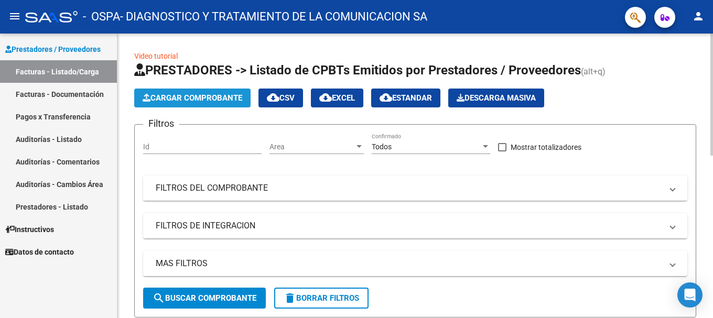
click at [212, 99] on span "Cargar Comprobante" at bounding box center [193, 97] width 100 height 9
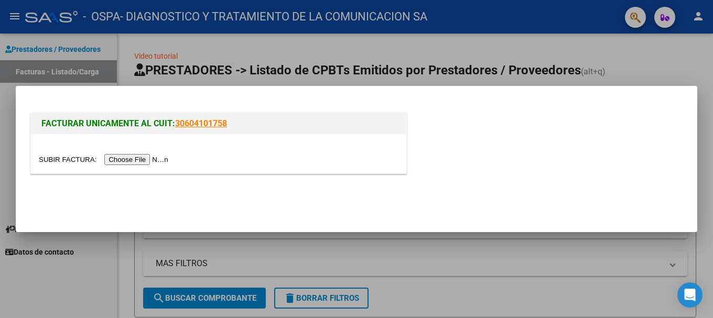
click at [147, 159] on input "file" at bounding box center [105, 159] width 133 height 11
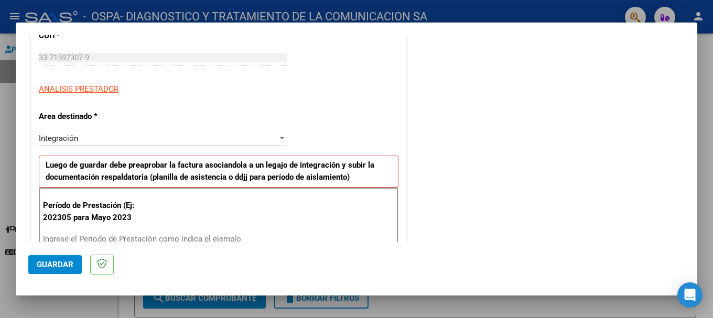
scroll to position [157, 0]
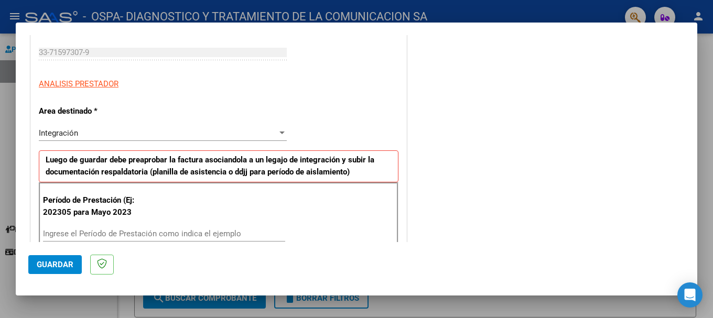
click at [91, 243] on mat-dialog-actions "Guardar" at bounding box center [356, 262] width 656 height 41
click at [98, 236] on input "Ingrese el Período de Prestación como indica el ejemplo" at bounding box center [164, 233] width 242 height 9
type input "202507"
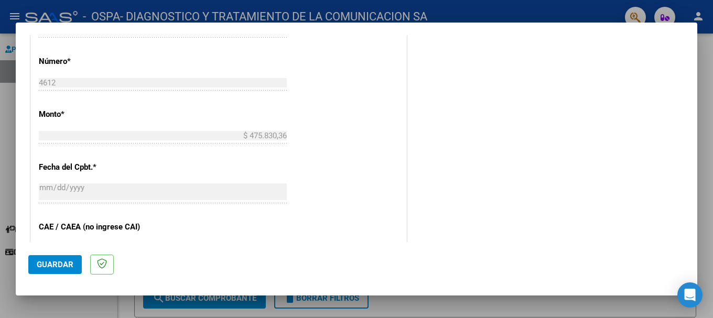
scroll to position [629, 0]
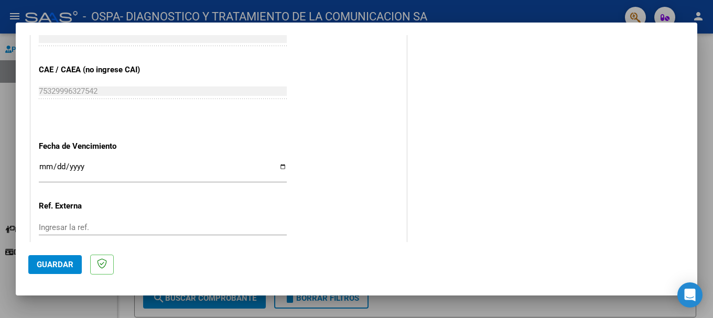
click at [50, 168] on input "Ingresar la fecha" at bounding box center [163, 171] width 248 height 17
click at [279, 167] on input "Ingresar la fecha" at bounding box center [163, 171] width 248 height 17
type input "[DATE]"
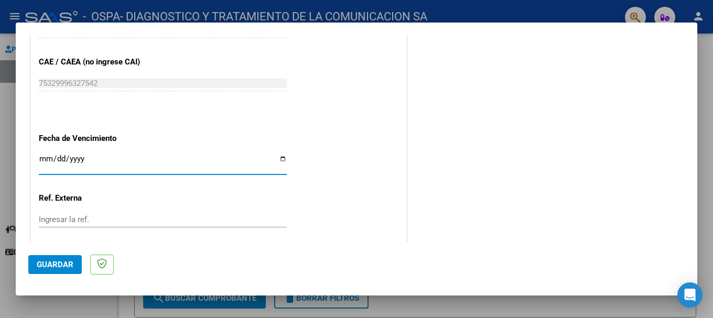
scroll to position [696, 0]
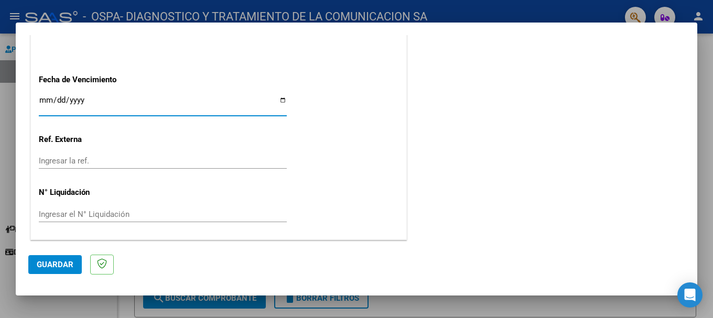
click at [64, 262] on span "Guardar" at bounding box center [55, 264] width 37 height 9
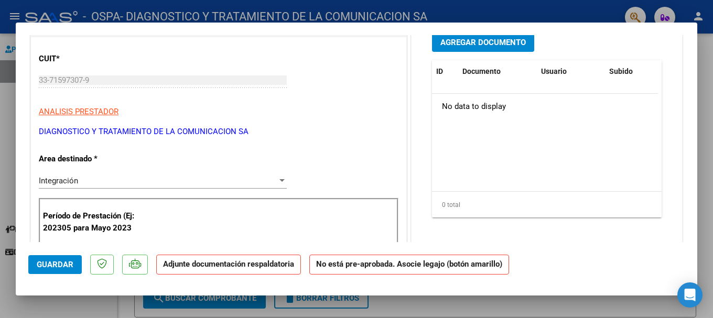
scroll to position [105, 0]
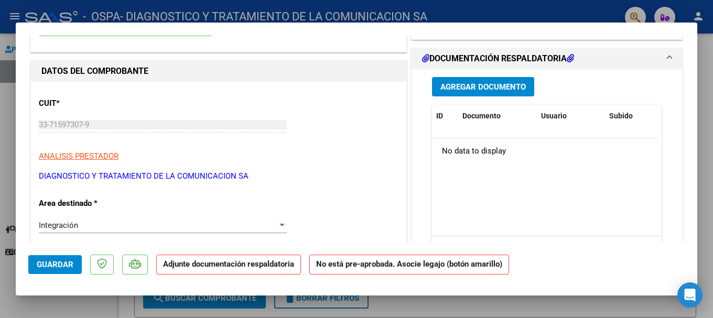
click at [448, 14] on div at bounding box center [356, 159] width 713 height 318
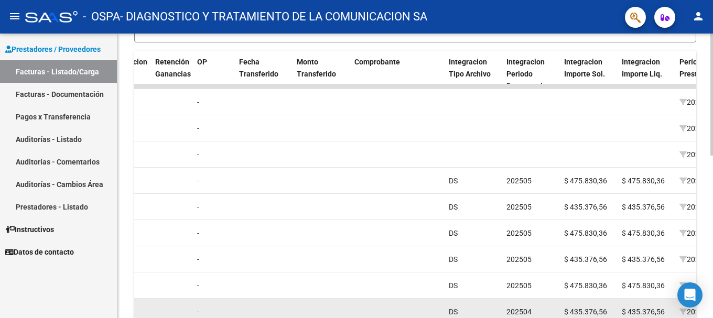
scroll to position [223, 0]
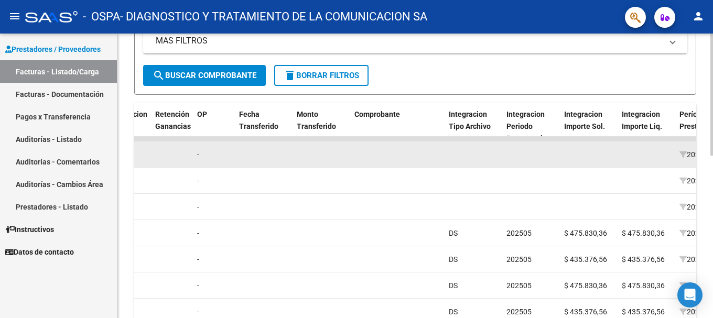
click at [343, 159] on datatable-body-cell at bounding box center [322, 155] width 58 height 26
click at [173, 157] on datatable-body-cell at bounding box center [172, 155] width 42 height 26
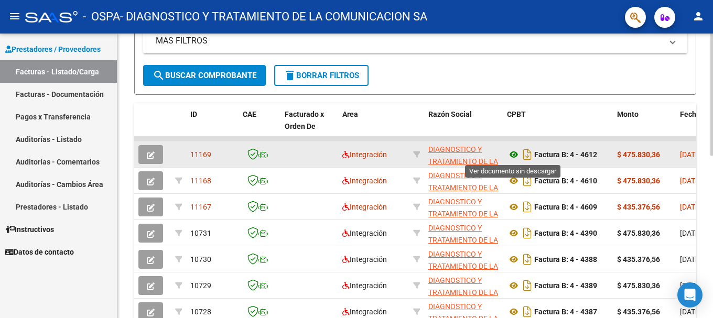
click at [514, 152] on icon at bounding box center [514, 154] width 14 height 13
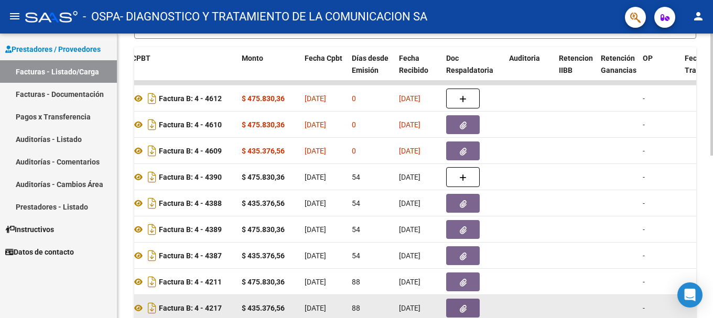
scroll to position [275, 0]
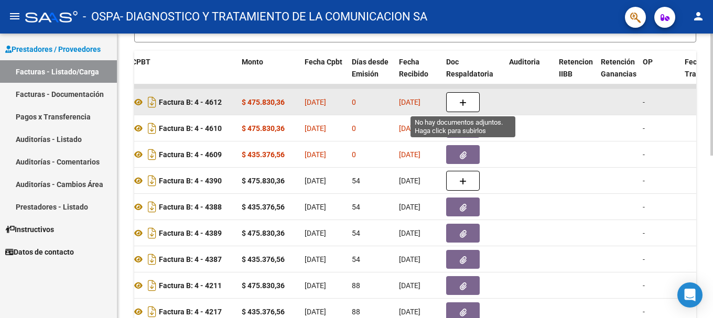
click at [466, 99] on icon "button" at bounding box center [462, 103] width 7 height 8
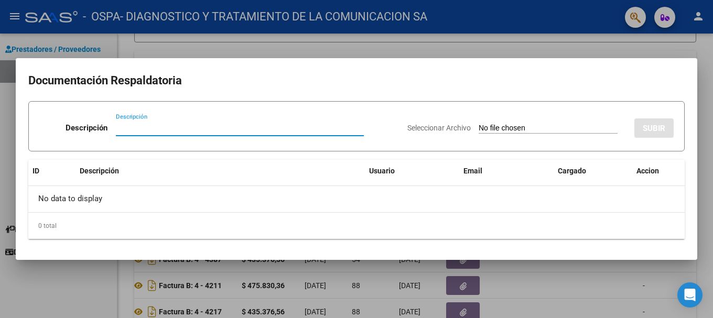
click at [159, 123] on div "Descripción" at bounding box center [240, 128] width 248 height 16
type input "p"
type input "Planillas de asistencia INT JULIO"
click at [506, 124] on input "Seleccionar Archivo" at bounding box center [548, 129] width 139 height 10
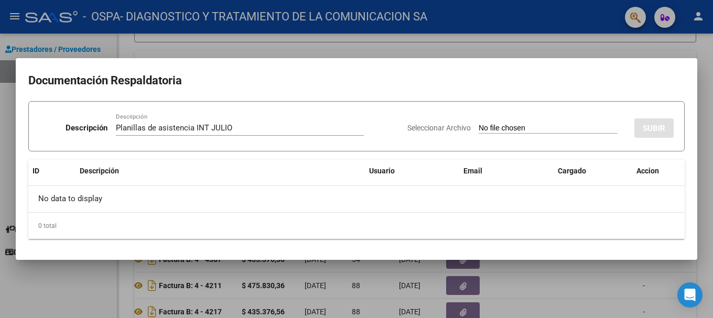
type input "C:\fakepath\[PERSON_NAME] INT JULIO.pdf"
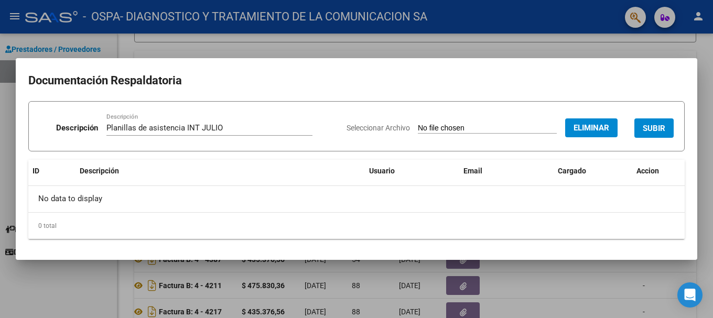
click at [652, 123] on button "SUBIR" at bounding box center [653, 127] width 39 height 19
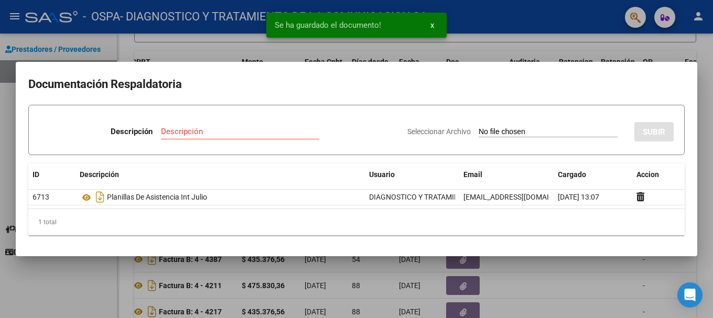
click at [188, 133] on input "Descripción" at bounding box center [240, 131] width 158 height 9
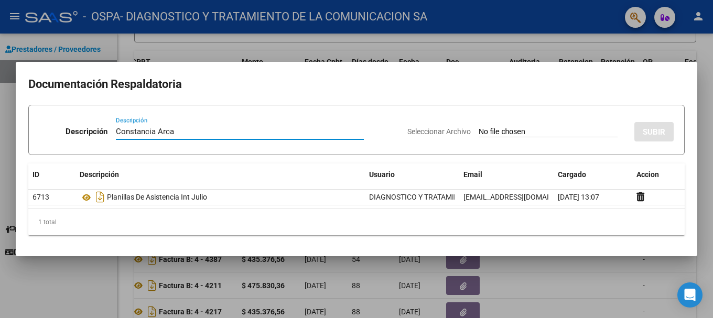
type input "Constancia Arca"
click at [521, 130] on input "Seleccionar Archivo" at bounding box center [548, 132] width 139 height 10
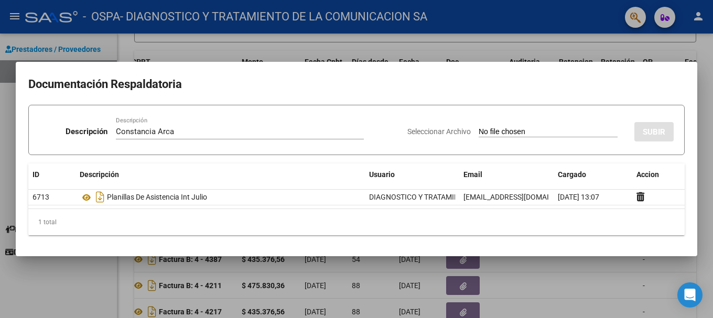
type input "C:\fakepath\AFIP - [PERSON_NAME].pdf"
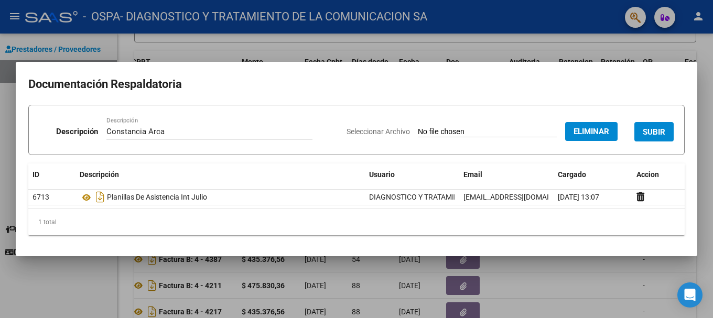
click at [652, 135] on span "SUBIR" at bounding box center [654, 131] width 23 height 9
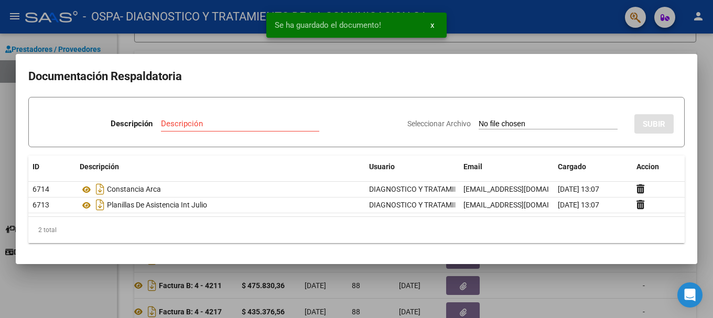
click at [580, 46] on div at bounding box center [356, 159] width 713 height 318
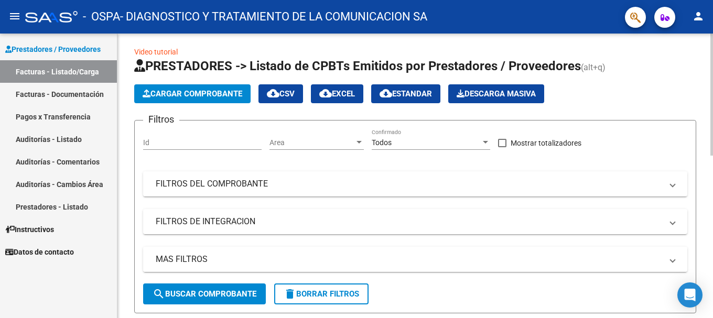
scroll to position [0, 0]
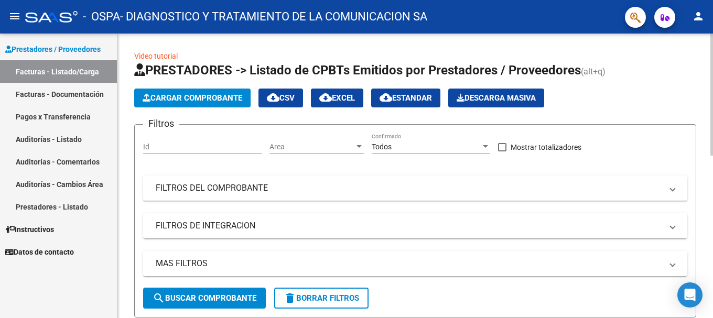
click at [197, 100] on span "Cargar Comprobante" at bounding box center [193, 97] width 100 height 9
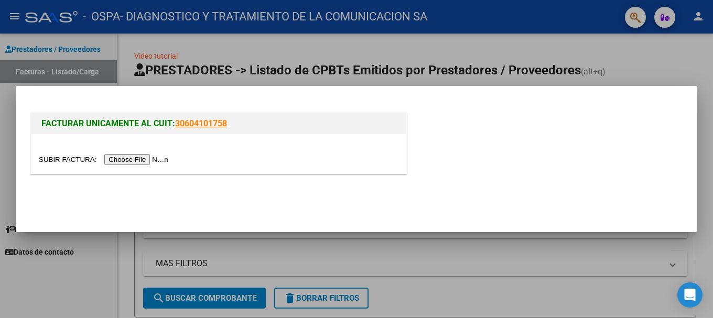
click at [156, 159] on input "file" at bounding box center [105, 159] width 133 height 11
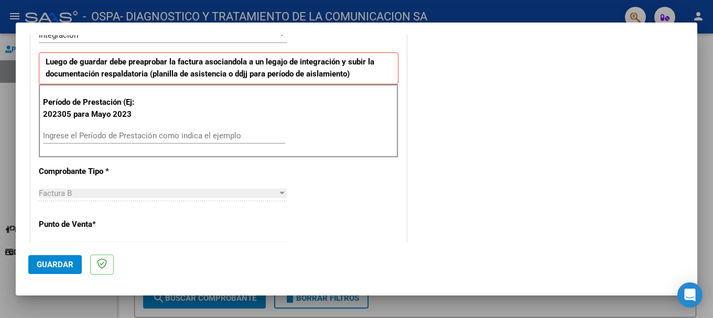
scroll to position [262, 0]
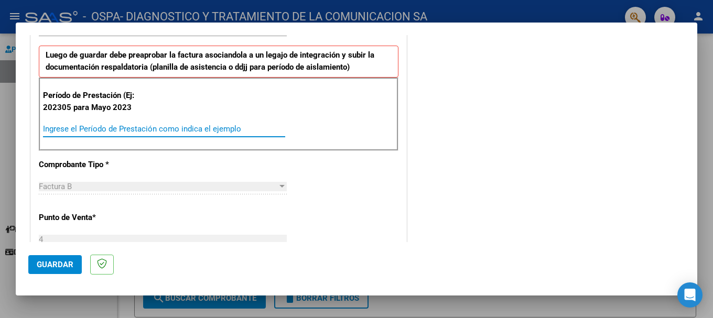
click at [105, 134] on div "Ingrese el Período de Prestación como indica el ejemplo" at bounding box center [164, 129] width 242 height 16
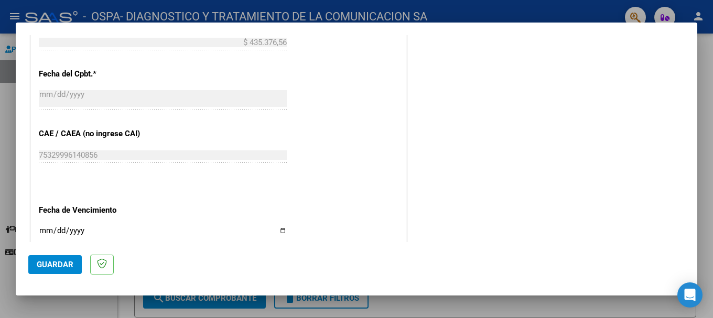
scroll to position [577, 0]
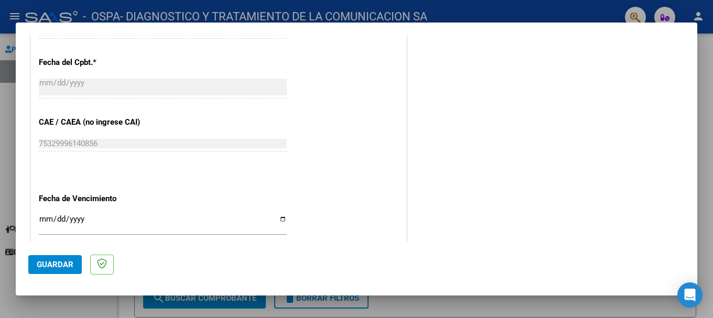
type input "202507"
click at [279, 220] on input "Ingresar la fecha" at bounding box center [163, 223] width 248 height 17
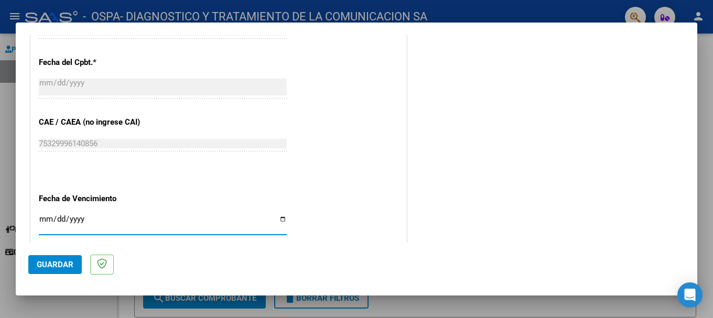
type input "[DATE]"
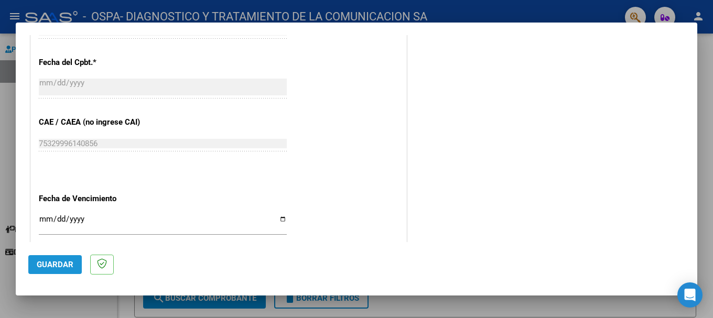
drag, startPoint x: 54, startPoint y: 255, endPoint x: 58, endPoint y: 261, distance: 7.1
click at [55, 255] on button "Guardar" at bounding box center [54, 264] width 53 height 19
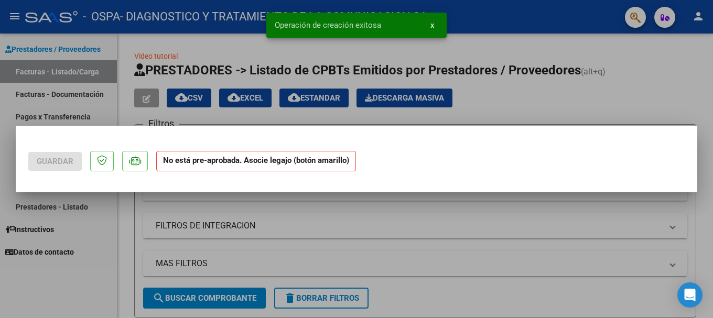
scroll to position [0, 0]
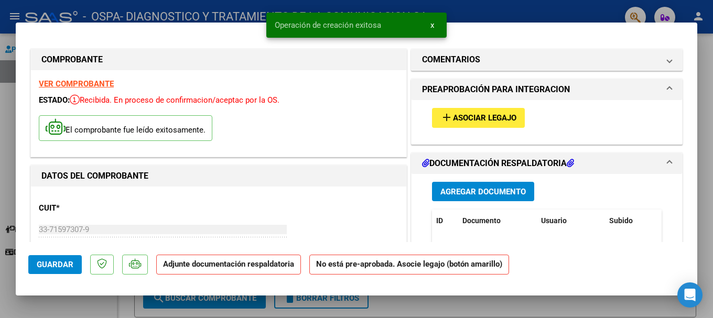
click at [463, 113] on span "add Asociar Legajo" at bounding box center [478, 117] width 76 height 9
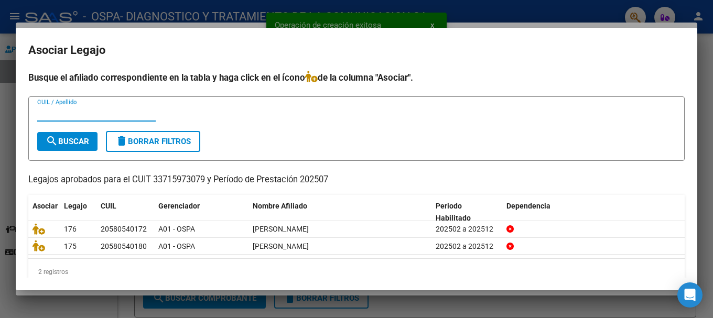
click at [82, 114] on input "CUIL / Apellido" at bounding box center [96, 113] width 118 height 9
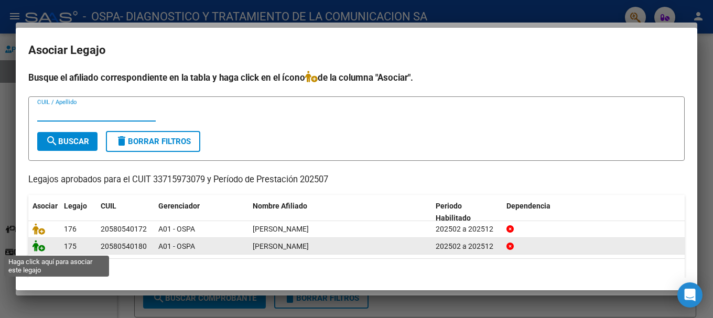
click at [39, 244] on icon at bounding box center [39, 246] width 13 height 12
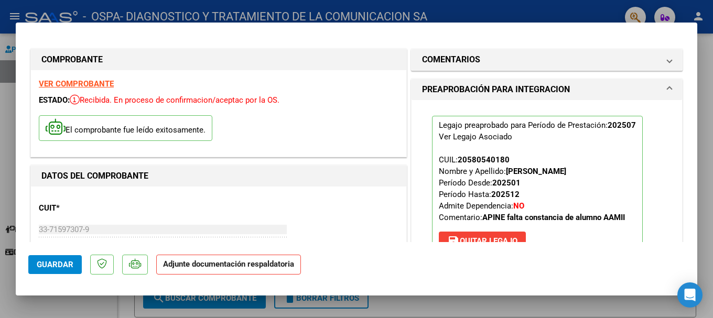
scroll to position [210, 0]
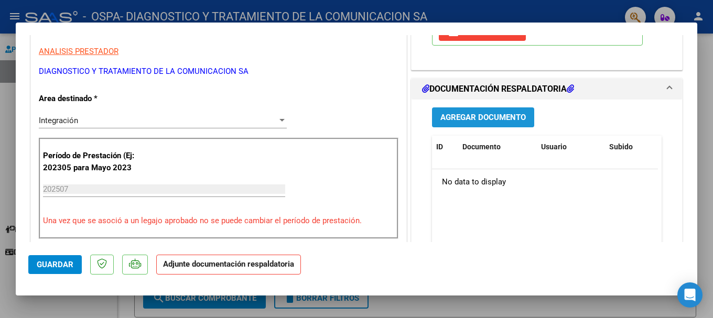
click at [495, 122] on span "Agregar Documento" at bounding box center [482, 117] width 85 height 9
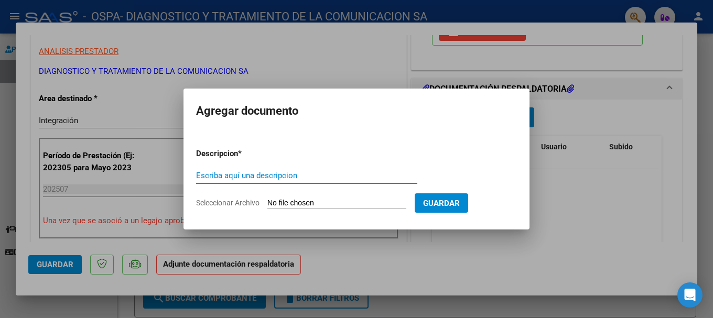
click at [231, 176] on input "Escriba aquí una descripcion" at bounding box center [306, 175] width 221 height 9
type input "Planilla de asistencia [PERSON_NAME]"
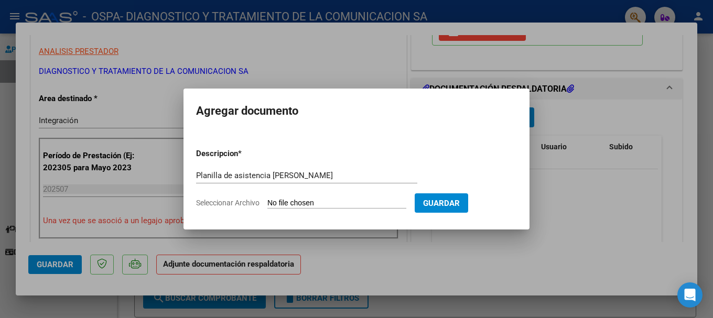
click at [357, 203] on input "Seleccionar Archivo" at bounding box center [336, 204] width 139 height 10
type input "C:\fakepath\[PERSON_NAME].pdf"
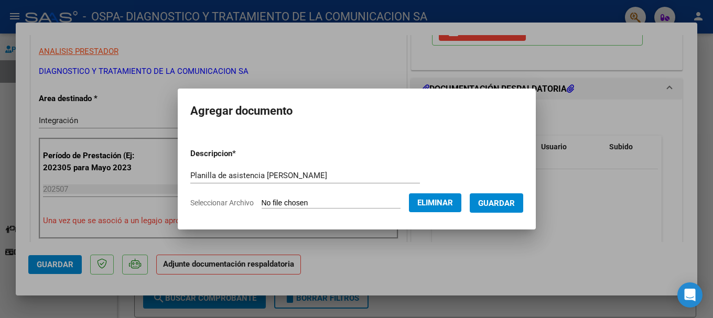
click at [499, 206] on span "Guardar" at bounding box center [496, 203] width 37 height 9
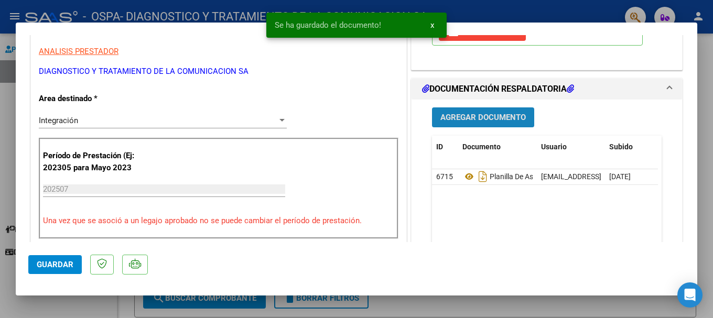
click at [482, 123] on button "Agregar Documento" at bounding box center [483, 116] width 102 height 19
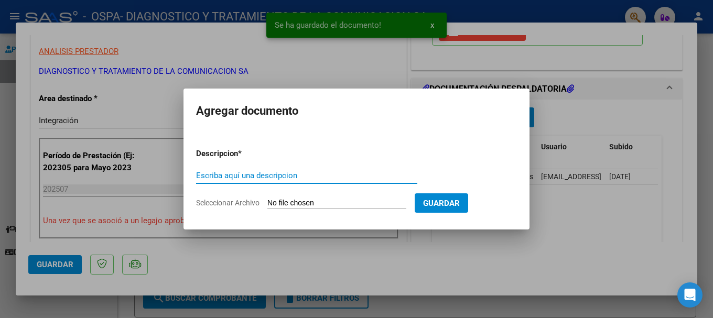
click at [264, 174] on input "Escriba aquí una descripcion" at bounding box center [306, 175] width 221 height 9
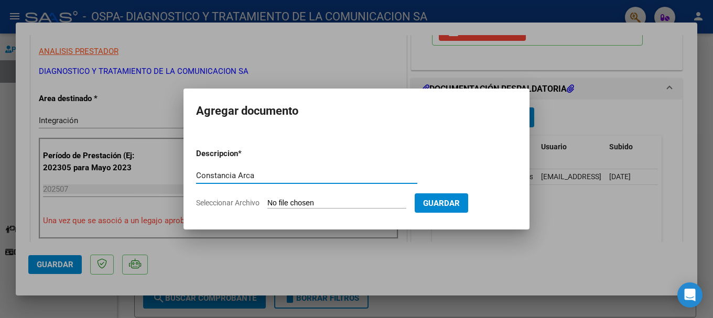
type input "Constancia Arca"
click at [302, 202] on input "Seleccionar Archivo" at bounding box center [336, 204] width 139 height 10
type input "C:\fakepath\AFIP - [PERSON_NAME].pdf"
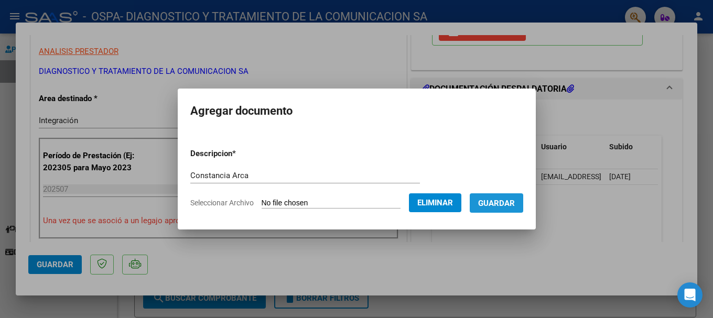
click at [502, 203] on span "Guardar" at bounding box center [496, 203] width 37 height 9
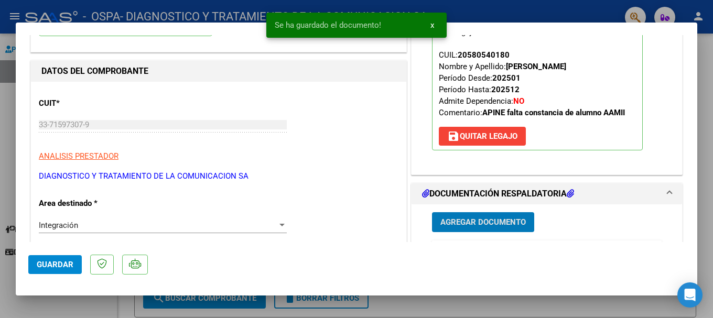
scroll to position [0, 0]
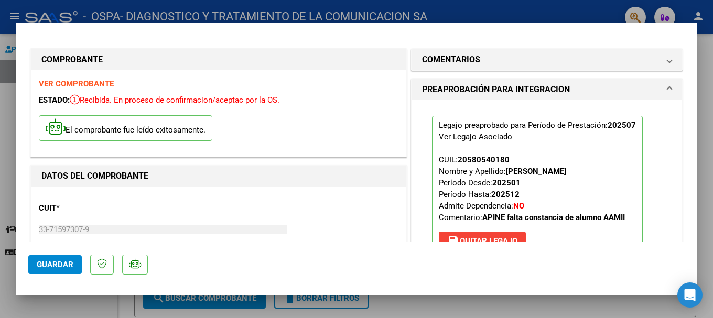
click at [492, 18] on div at bounding box center [356, 159] width 713 height 318
type input "$ 0,00"
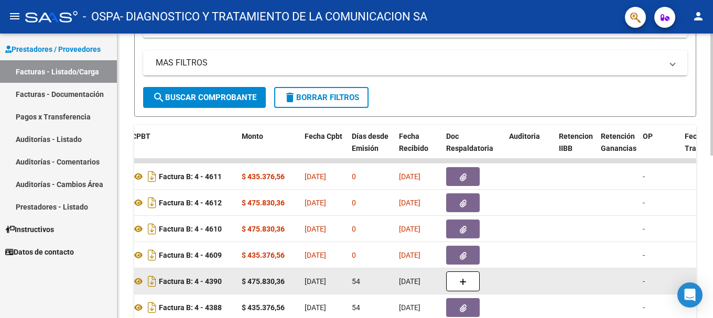
scroll to position [210, 0]
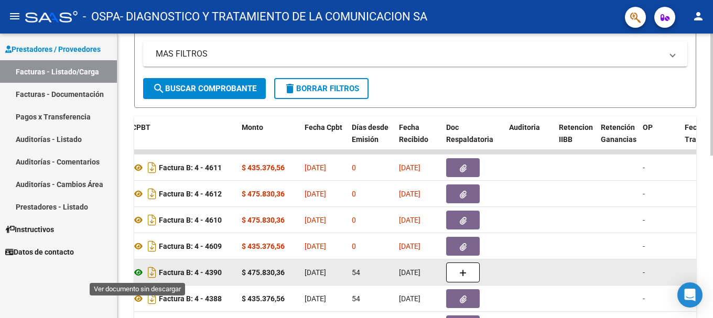
click at [137, 272] on icon at bounding box center [139, 272] width 14 height 13
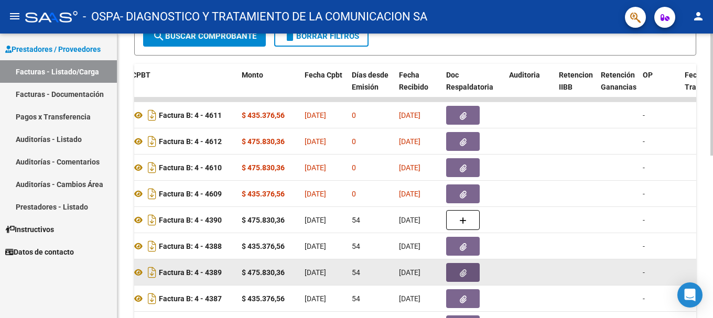
click at [461, 271] on icon "button" at bounding box center [463, 273] width 7 height 8
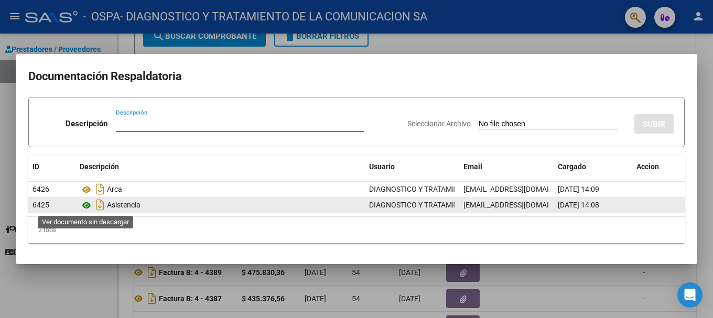
click at [85, 208] on icon at bounding box center [87, 205] width 14 height 13
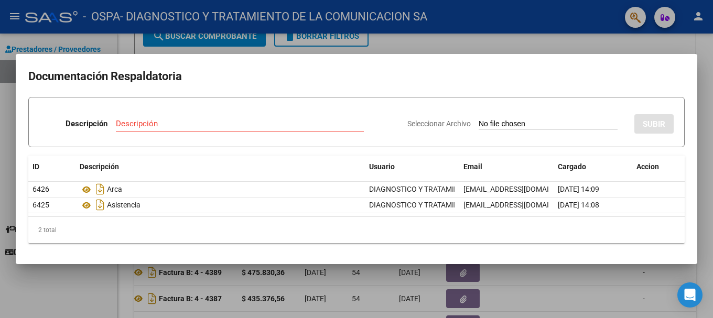
click at [334, 77] on h2 "Documentación Respaldatoria" at bounding box center [356, 77] width 656 height 20
click at [474, 34] on div at bounding box center [356, 159] width 713 height 318
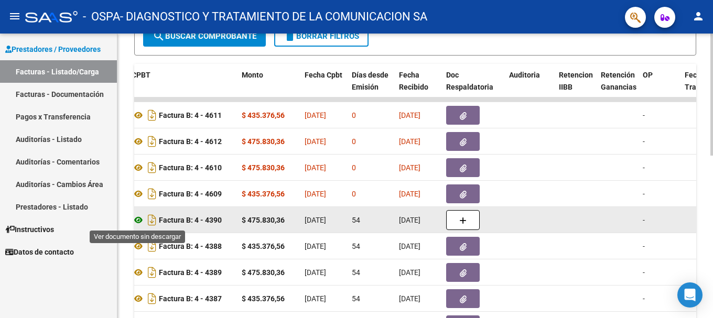
click at [139, 220] on icon at bounding box center [139, 220] width 14 height 13
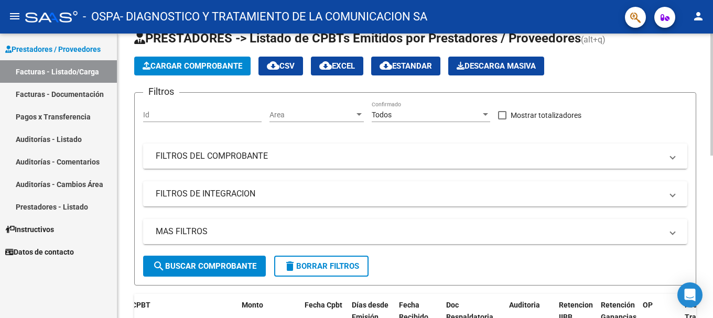
scroll to position [0, 0]
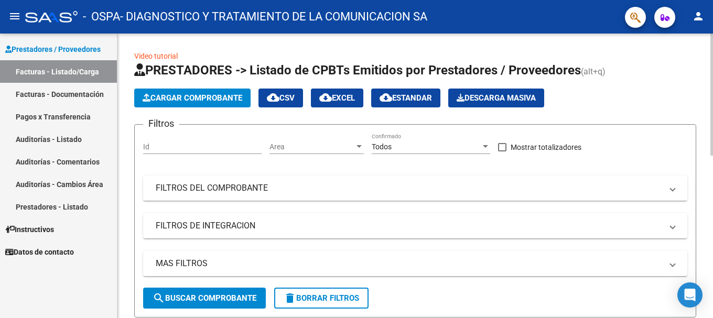
click at [206, 102] on span "Cargar Comprobante" at bounding box center [193, 97] width 100 height 9
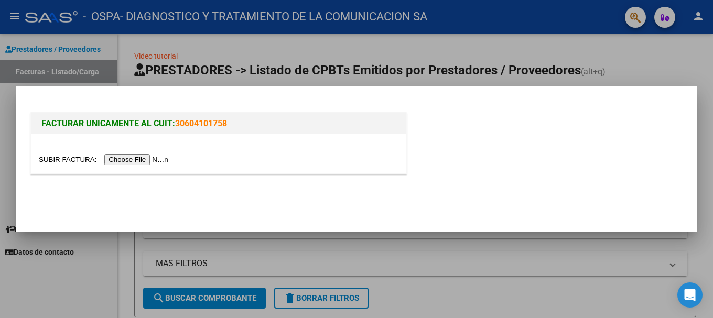
click at [143, 163] on input "file" at bounding box center [105, 159] width 133 height 11
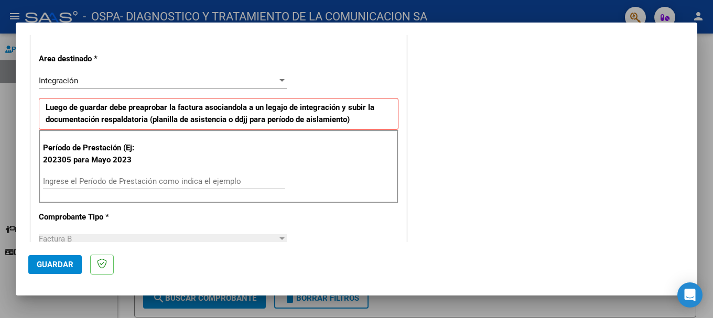
scroll to position [315, 0]
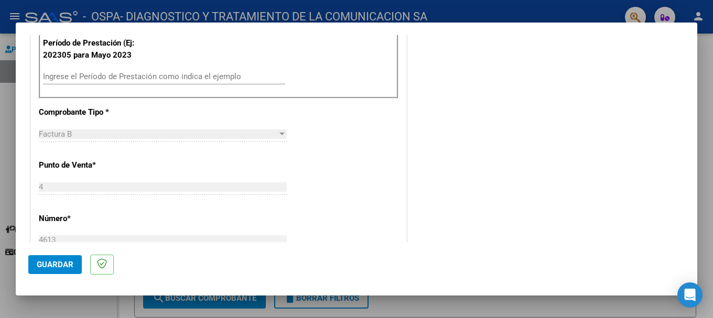
click at [95, 67] on div "Período de Prestación (Ej: 202305 para Mayo 2023 Ingrese el Período de Prestaci…" at bounding box center [219, 61] width 360 height 73
click at [95, 73] on input "Ingrese el Período de Prestación como indica el ejemplo" at bounding box center [164, 76] width 242 height 9
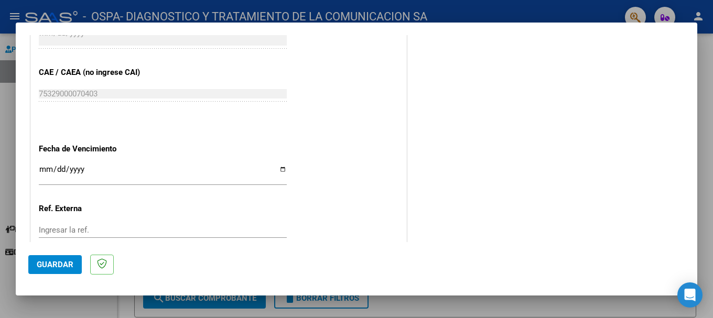
scroll to position [682, 0]
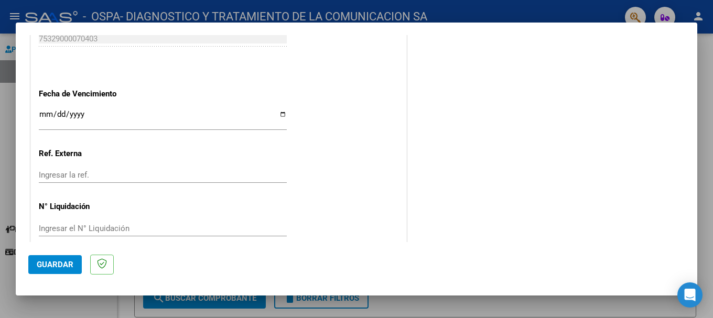
type input "202506"
click at [72, 116] on input "Ingresar la fecha" at bounding box center [163, 118] width 248 height 17
click at [274, 113] on input "Ingresar la fecha" at bounding box center [163, 118] width 248 height 17
click at [276, 115] on input "Ingresar la fecha" at bounding box center [163, 118] width 248 height 17
type input "[DATE]"
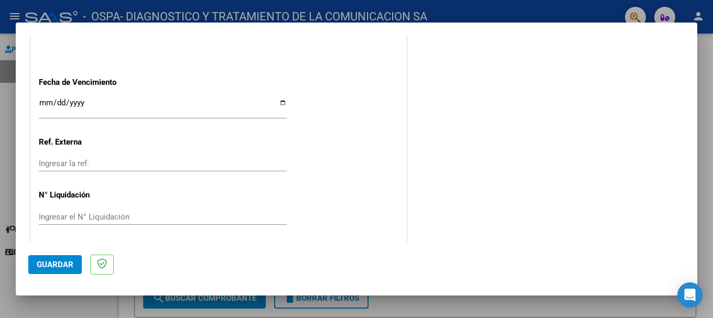
scroll to position [696, 0]
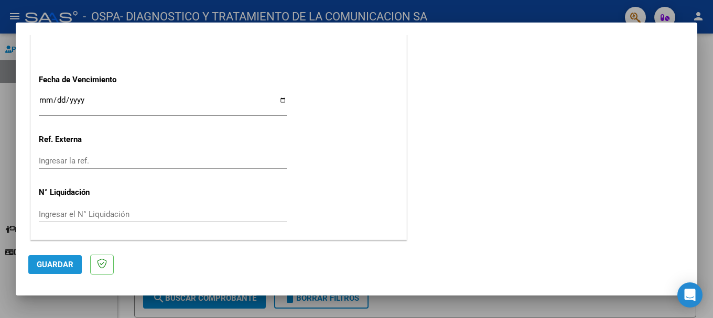
click at [52, 265] on span "Guardar" at bounding box center [55, 264] width 37 height 9
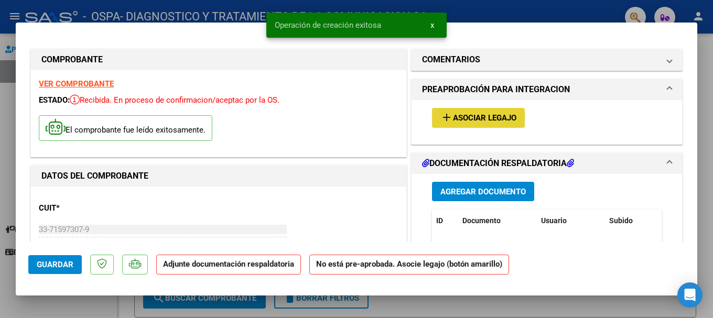
click at [490, 123] on button "add Asociar Legajo" at bounding box center [478, 117] width 93 height 19
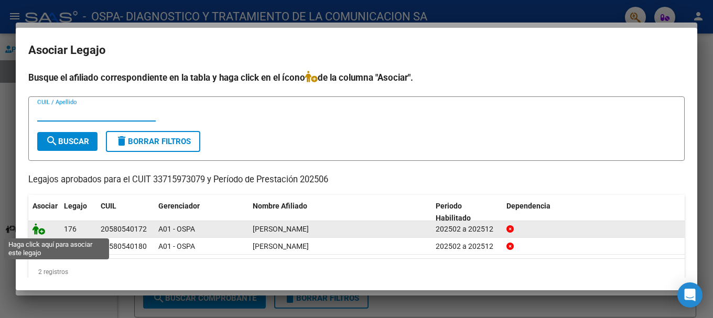
click at [43, 231] on icon at bounding box center [39, 229] width 13 height 12
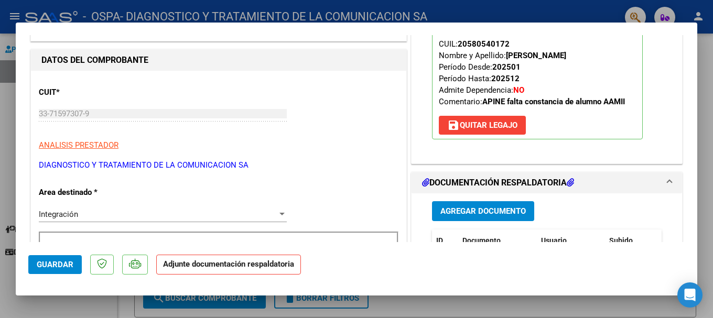
scroll to position [157, 0]
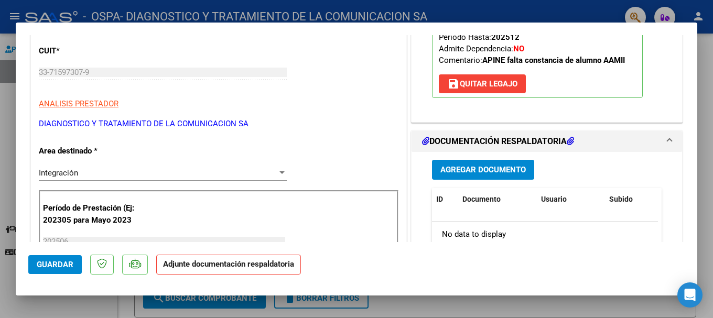
click at [480, 175] on button "Agregar Documento" at bounding box center [483, 169] width 102 height 19
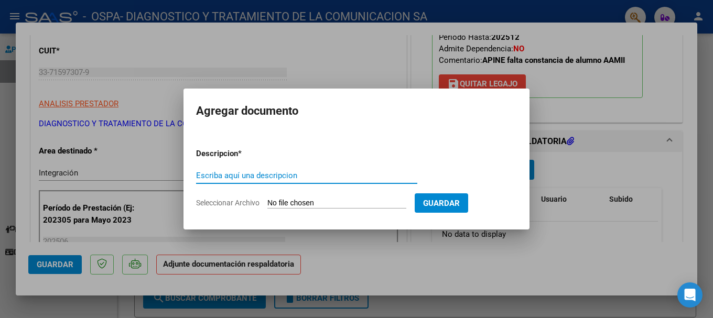
click at [284, 175] on input "Escriba aquí una descripcion" at bounding box center [306, 175] width 221 height 9
type input "Planillas de asistencia MII JUNIO"
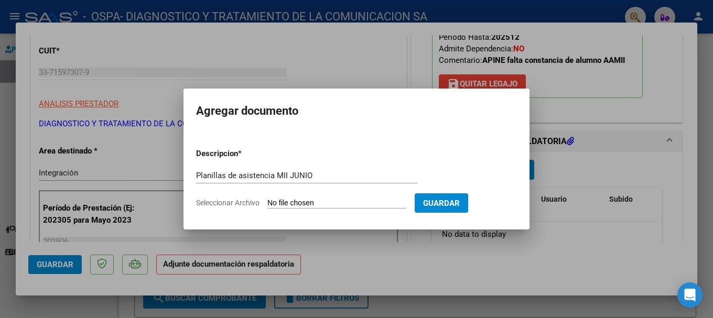
click at [297, 200] on input "Seleccionar Archivo" at bounding box center [336, 204] width 139 height 10
type input "C:\fakepath\[PERSON_NAME] MII JUNIO.pdf"
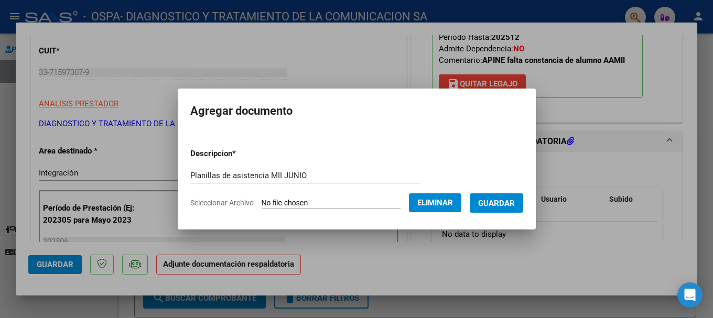
click at [512, 206] on span "Guardar" at bounding box center [496, 203] width 37 height 9
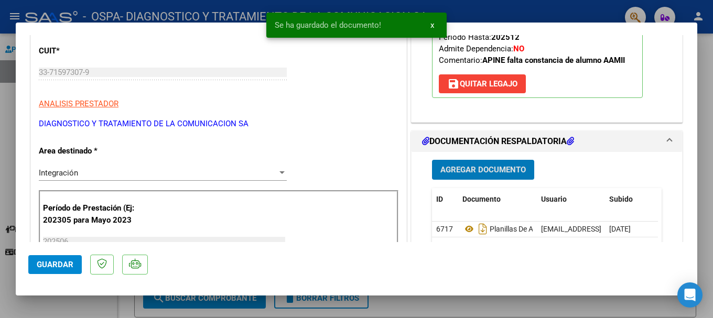
click at [471, 175] on span "Agregar Documento" at bounding box center [482, 170] width 85 height 9
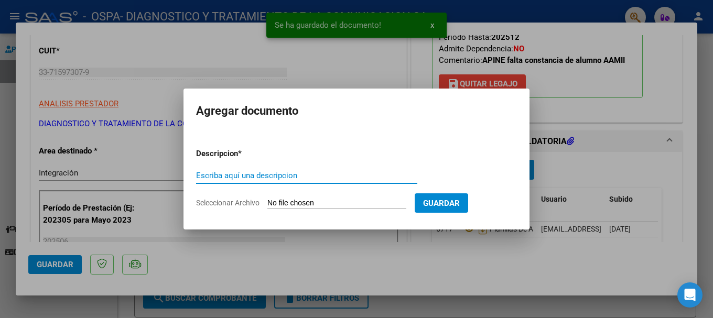
click at [279, 172] on input "Escriba aquí una descripcion" at bounding box center [306, 175] width 221 height 9
type input "c"
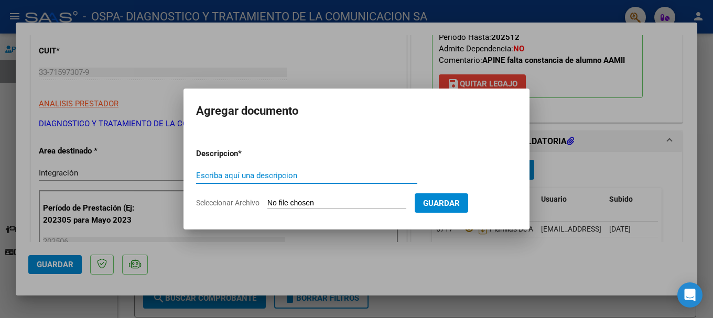
type input "c"
type input "Constancia Arca"
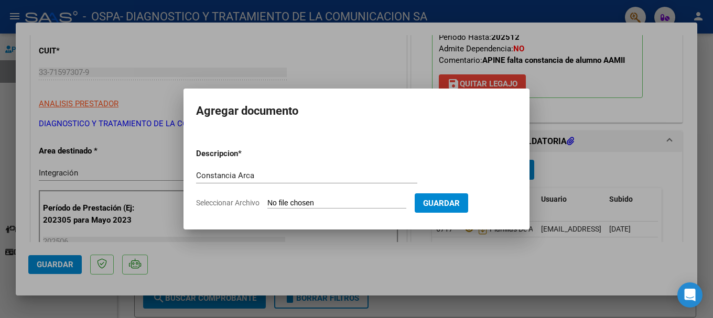
click at [302, 199] on input "Seleccionar Archivo" at bounding box center [336, 204] width 139 height 10
type input "C:\fakepath\AFIP - [PERSON_NAME].pdf"
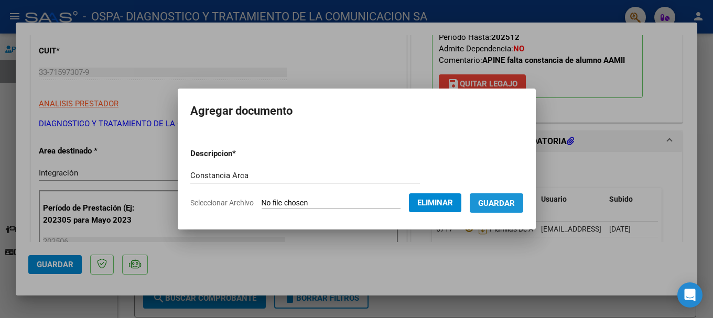
click at [513, 205] on span "Guardar" at bounding box center [496, 203] width 37 height 9
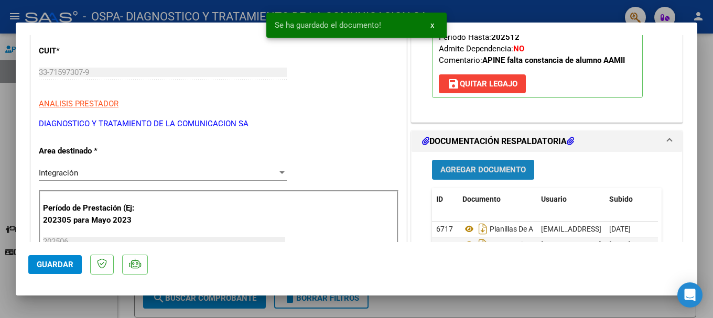
click at [504, 169] on span "Agregar Documento" at bounding box center [482, 170] width 85 height 9
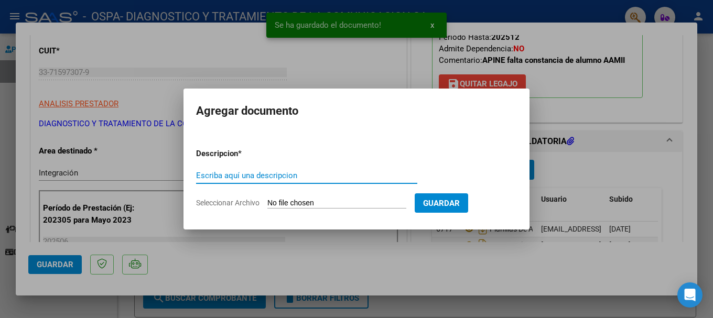
click at [222, 179] on input "Escriba aquí una descripcion" at bounding box center [306, 175] width 221 height 9
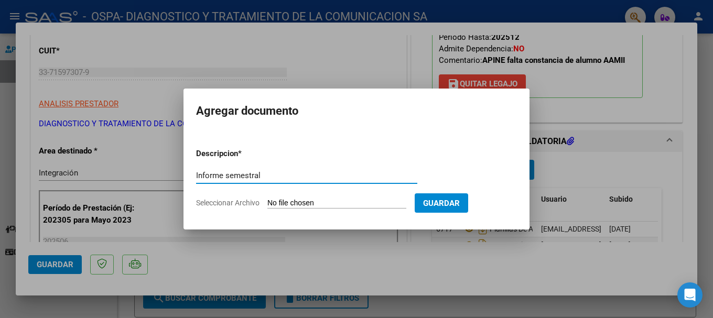
type input "Informe semestral"
click at [275, 201] on input "Seleccionar Archivo" at bounding box center [336, 204] width 139 height 10
click at [362, 67] on div at bounding box center [356, 159] width 713 height 318
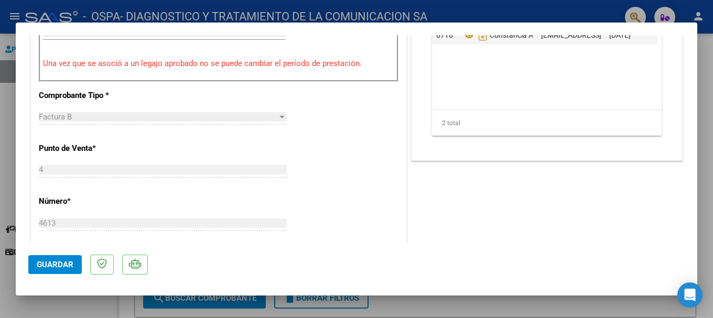
scroll to position [262, 0]
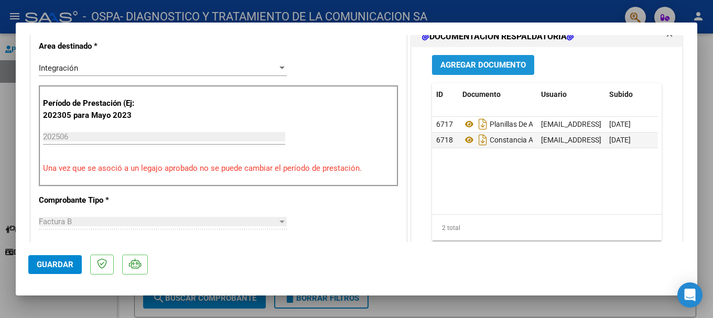
click at [498, 71] on button "Agregar Documento" at bounding box center [483, 64] width 102 height 19
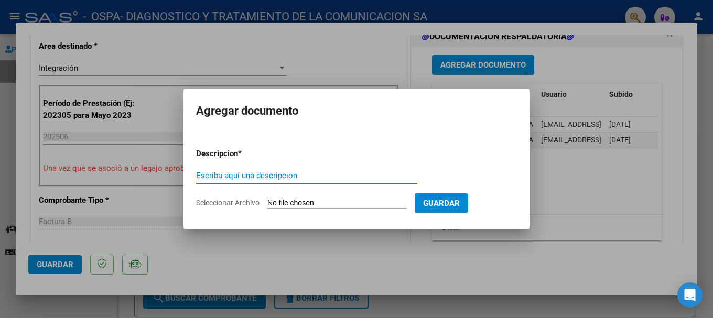
click at [249, 176] on input "Escriba aquí una descripcion" at bounding box center [306, 175] width 221 height 9
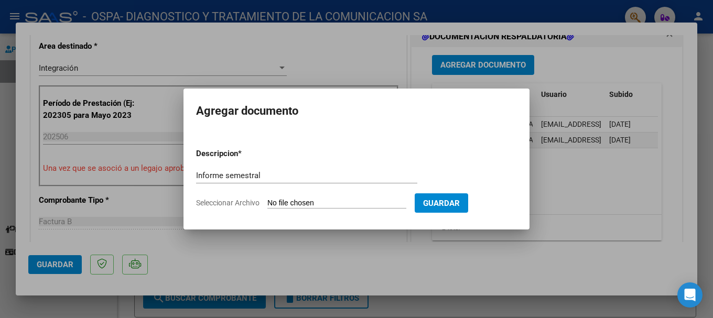
click at [286, 178] on input "Informe semestral" at bounding box center [306, 175] width 221 height 9
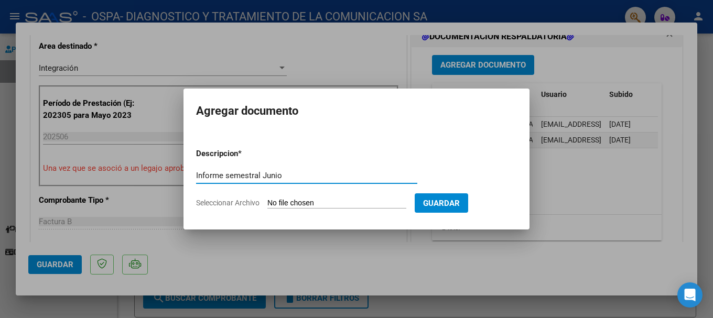
type input "Informe semestral Junio"
click at [290, 206] on input "Seleccionar Archivo" at bounding box center [336, 204] width 139 height 10
type input "C:\fakepath\[PERSON_NAME] TTO.pdf"
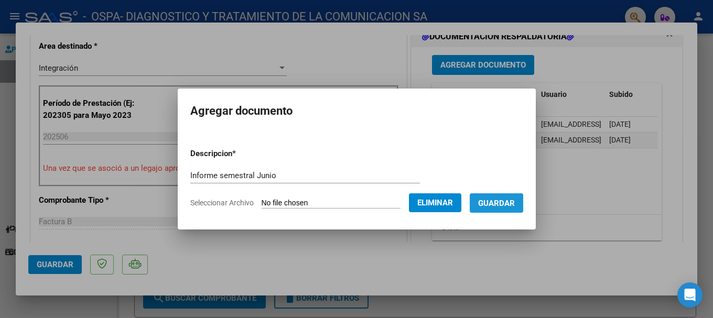
click at [505, 208] on span "Guardar" at bounding box center [496, 203] width 37 height 9
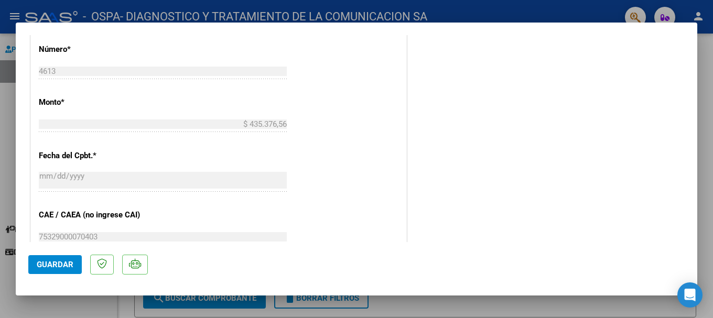
scroll to position [577, 0]
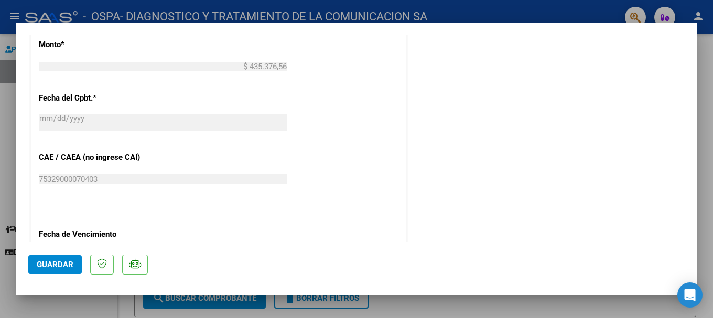
click at [50, 271] on button "Guardar" at bounding box center [54, 264] width 53 height 19
click at [63, 275] on mat-dialog-actions "Guardar" at bounding box center [356, 262] width 656 height 41
click at [20, 13] on div at bounding box center [356, 159] width 713 height 318
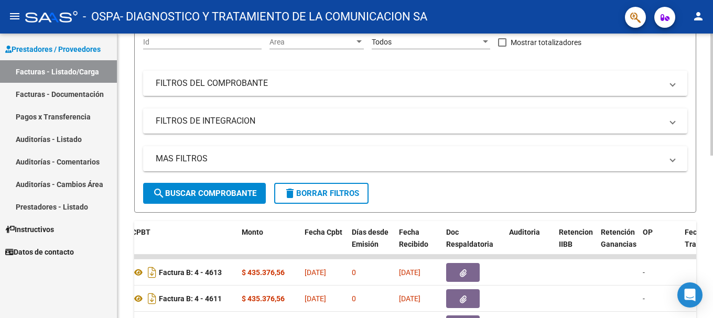
scroll to position [0, 0]
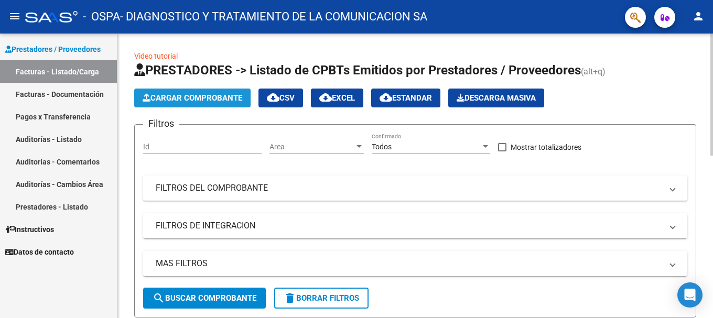
click at [207, 103] on button "Cargar Comprobante" at bounding box center [192, 98] width 116 height 19
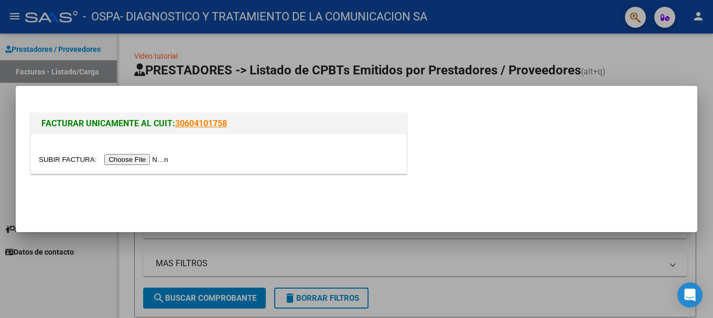
click at [142, 161] on input "file" at bounding box center [105, 159] width 133 height 11
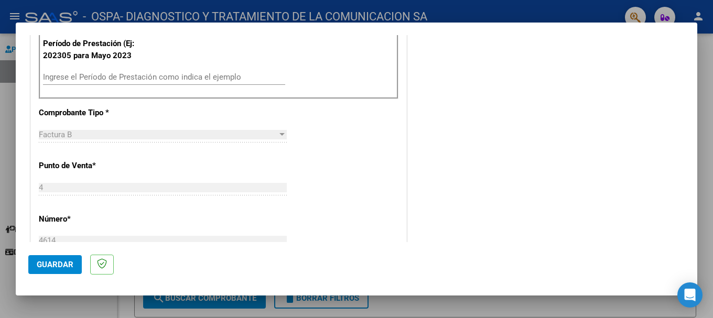
scroll to position [315, 0]
click at [112, 75] on input "Ingrese el Período de Prestación como indica el ejemplo" at bounding box center [164, 76] width 242 height 9
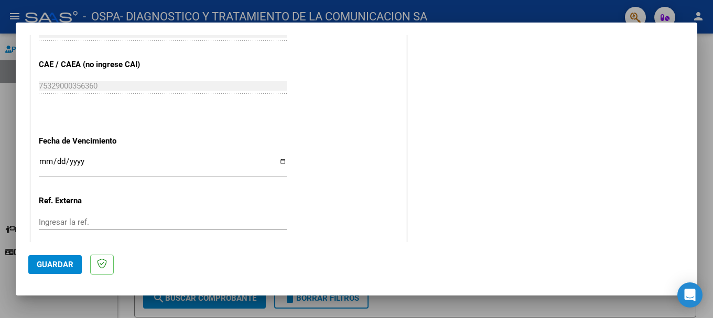
scroll to position [682, 0]
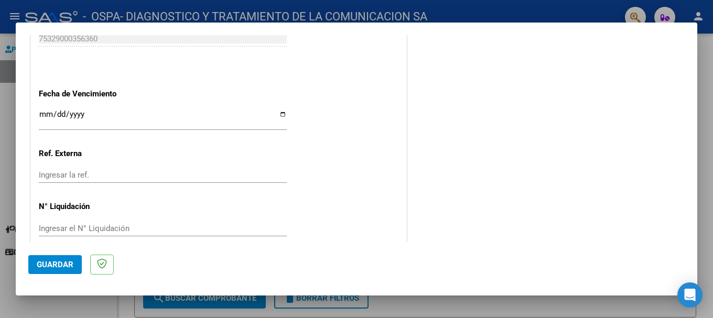
type input "202506"
click at [282, 113] on input "Ingresar la fecha" at bounding box center [163, 118] width 248 height 17
type input "[DATE]"
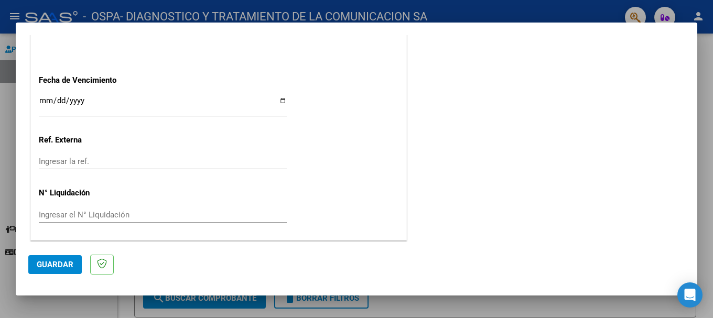
scroll to position [696, 0]
click at [50, 271] on button "Guardar" at bounding box center [54, 264] width 53 height 19
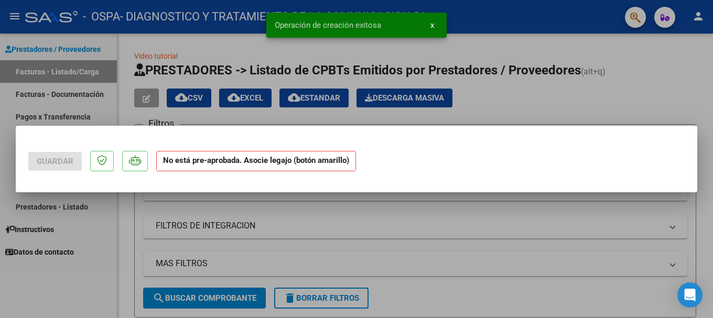
scroll to position [0, 0]
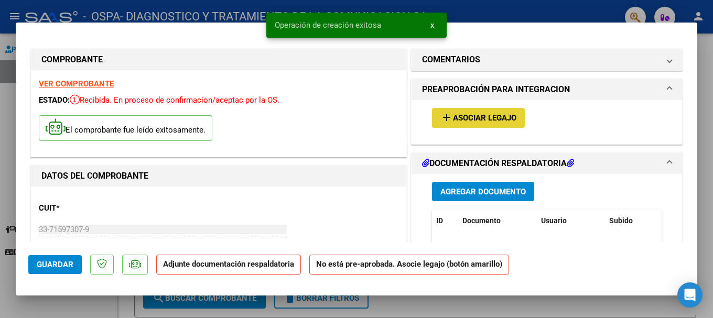
click at [462, 114] on span "Asociar Legajo" at bounding box center [484, 118] width 63 height 9
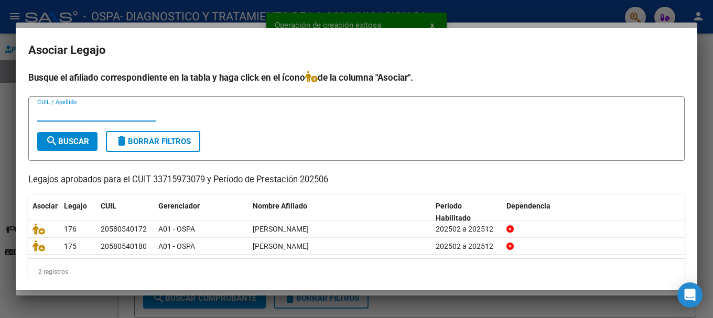
click at [117, 112] on input "CUIL / Apellido" at bounding box center [96, 113] width 118 height 9
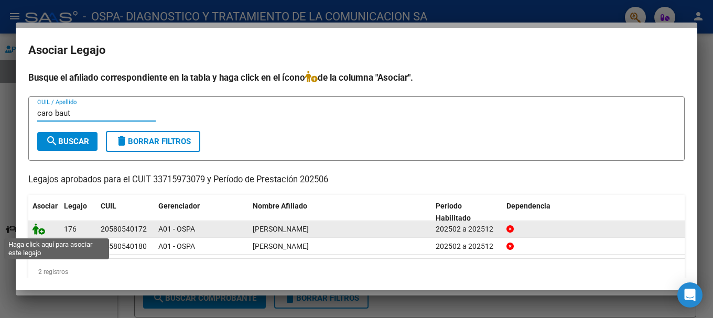
type input "caro baut"
click at [42, 228] on icon at bounding box center [39, 229] width 13 height 12
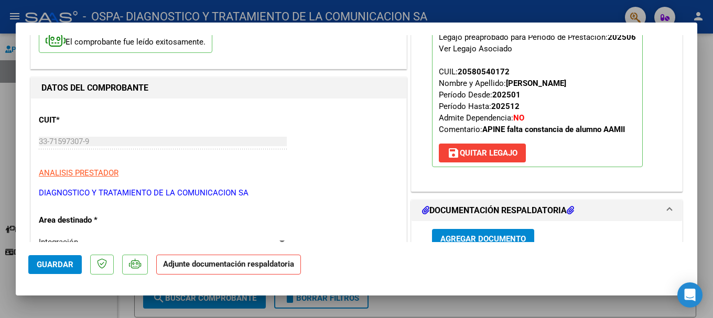
scroll to position [157, 0]
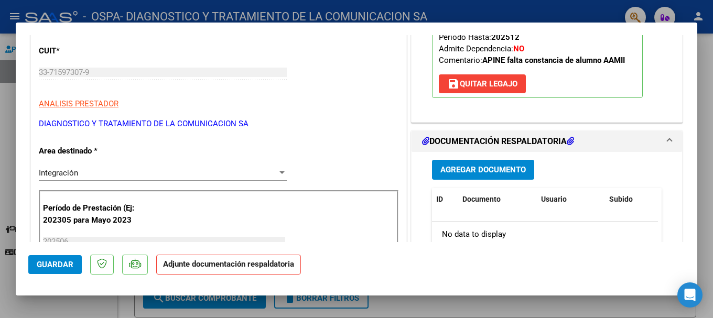
click at [499, 168] on span "Agregar Documento" at bounding box center [482, 170] width 85 height 9
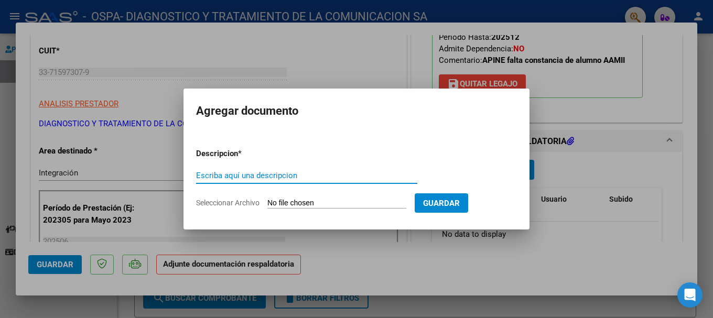
click at [319, 175] on input "Escriba aquí una descripcion" at bounding box center [306, 175] width 221 height 9
type input "Planilla de asistencia INT JUNIO"
click at [322, 209] on form "Descripcion * Planilla de asistencia INT JUNIO Escriba aquí una descripcion Sel…" at bounding box center [356, 178] width 321 height 77
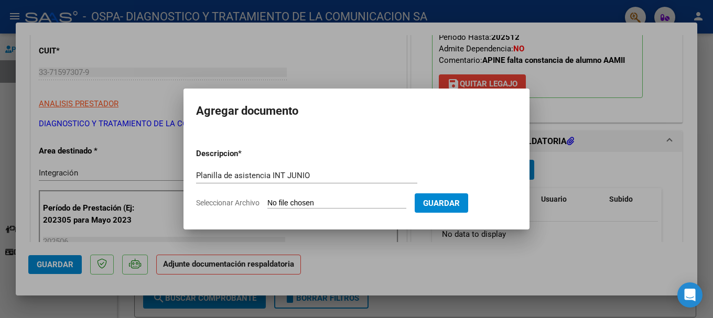
click at [324, 208] on input "Seleccionar Archivo" at bounding box center [336, 204] width 139 height 10
type input "C:\fakepath\[PERSON_NAME] INT JUNIO.pdf"
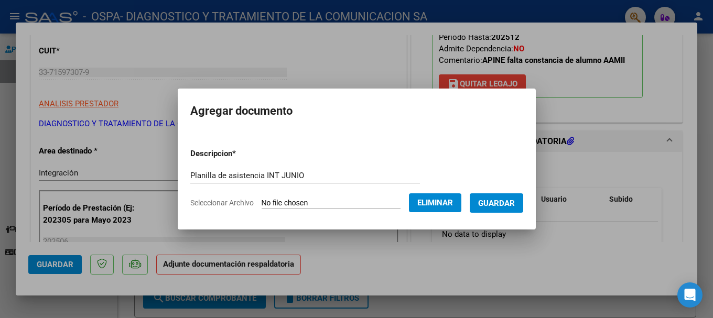
click at [512, 202] on span "Guardar" at bounding box center [496, 203] width 37 height 9
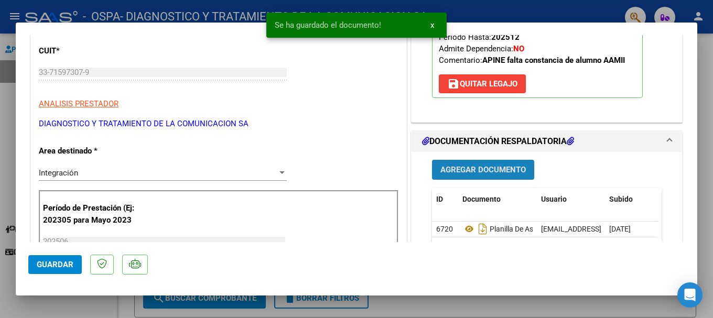
click at [489, 163] on button "Agregar Documento" at bounding box center [483, 169] width 102 height 19
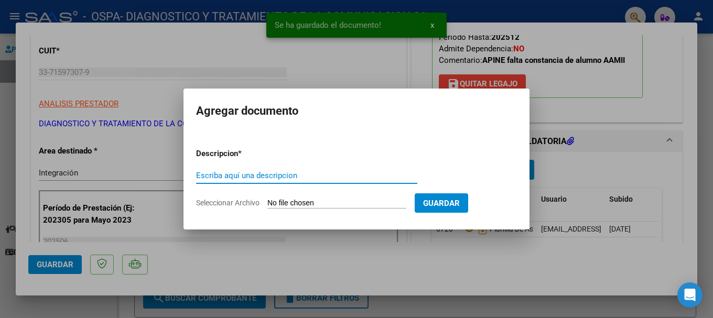
click at [314, 178] on input "Escriba aquí una descripcion" at bounding box center [306, 175] width 221 height 9
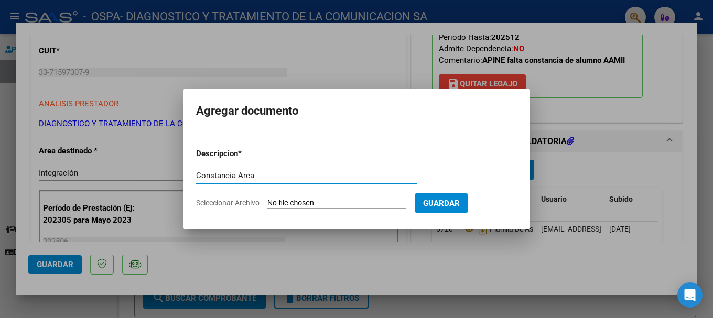
type input "Constancia Arca"
click at [301, 202] on input "Seleccionar Archivo" at bounding box center [336, 204] width 139 height 10
type input "C:\fakepath\AFIP - [PERSON_NAME].pdf"
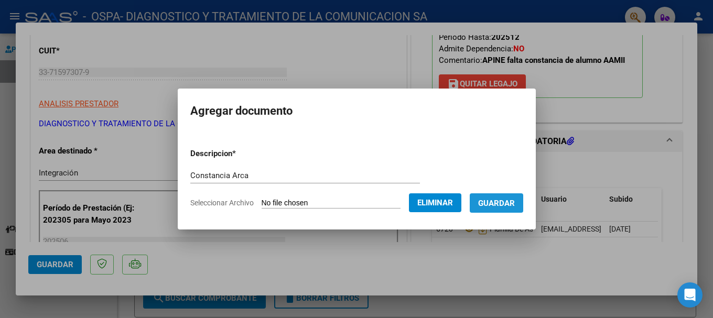
click at [515, 204] on span "Guardar" at bounding box center [496, 203] width 37 height 9
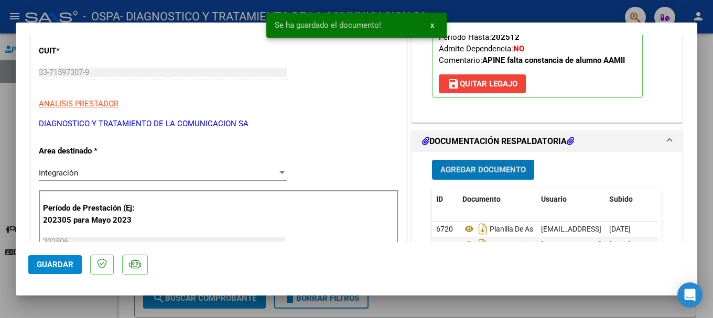
click at [473, 171] on span "Agregar Documento" at bounding box center [482, 170] width 85 height 9
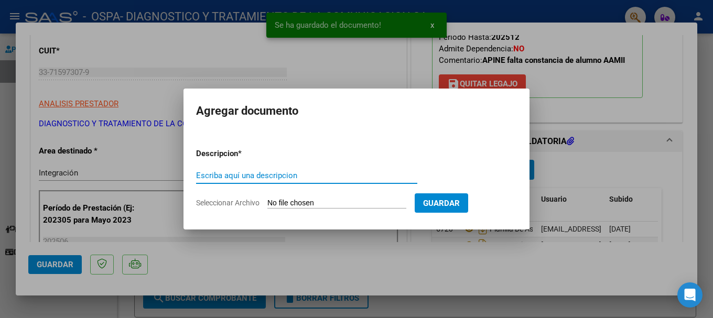
click at [232, 172] on input "Escriba aquí una descripcion" at bounding box center [306, 175] width 221 height 9
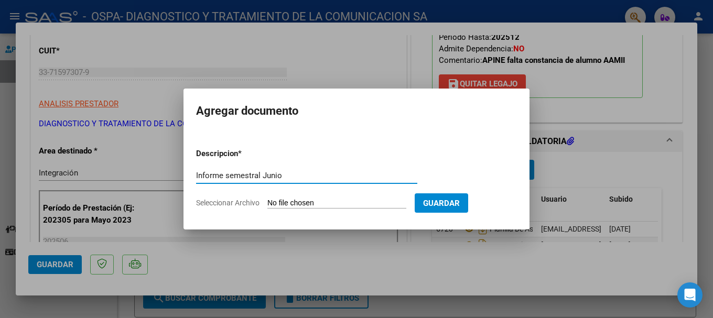
type input "Informe semestral Junio"
click at [294, 202] on input "Seleccionar Archivo" at bounding box center [336, 204] width 139 height 10
type input "C:\fakepath\[PERSON_NAME].pdf"
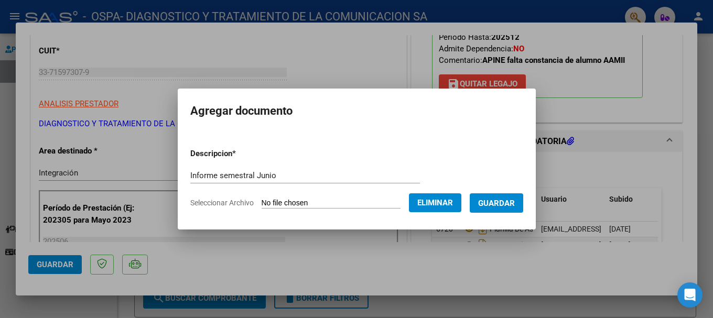
click at [504, 204] on span "Guardar" at bounding box center [496, 203] width 37 height 9
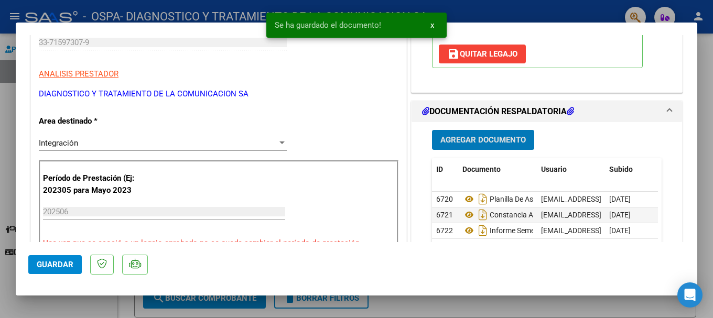
scroll to position [315, 0]
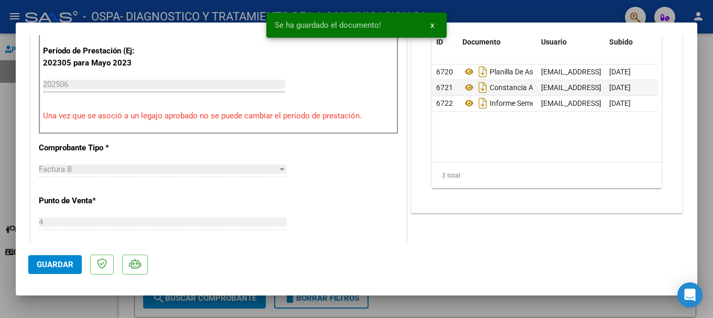
click at [56, 263] on span "Guardar" at bounding box center [55, 264] width 37 height 9
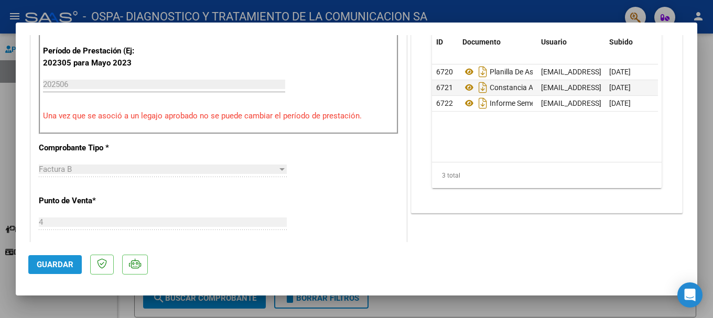
click at [50, 269] on button "Guardar" at bounding box center [54, 264] width 53 height 19
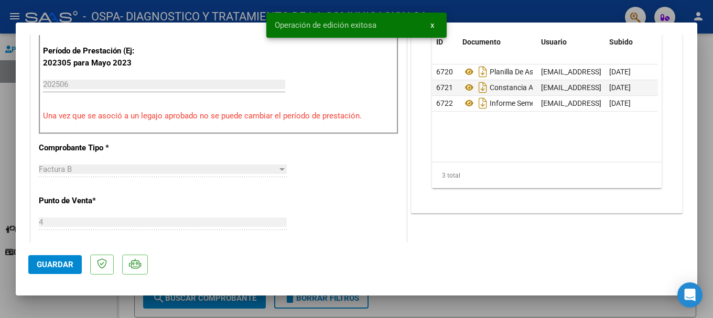
click at [7, 98] on div at bounding box center [356, 159] width 713 height 318
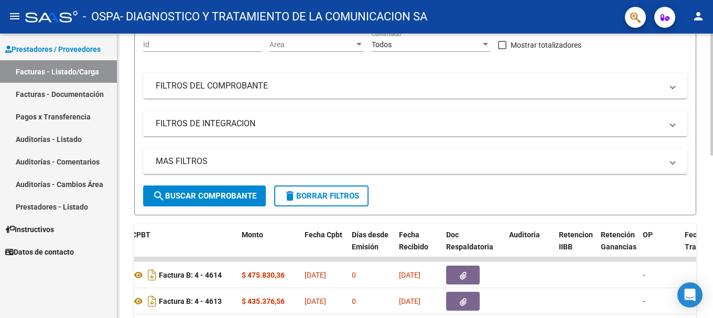
scroll to position [0, 0]
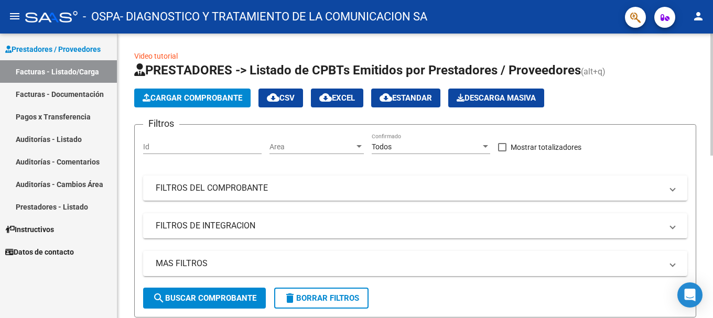
click at [165, 93] on span "Cargar Comprobante" at bounding box center [193, 97] width 100 height 9
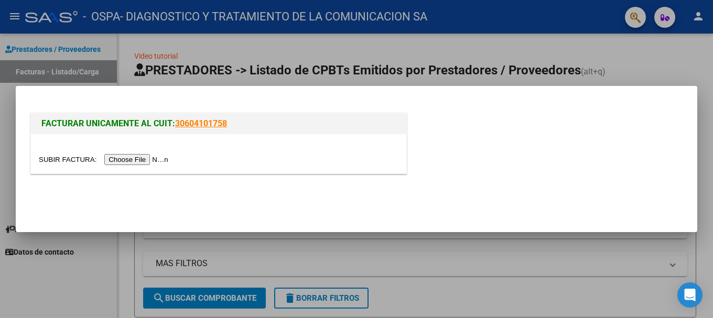
click at [153, 157] on input "file" at bounding box center [105, 159] width 133 height 11
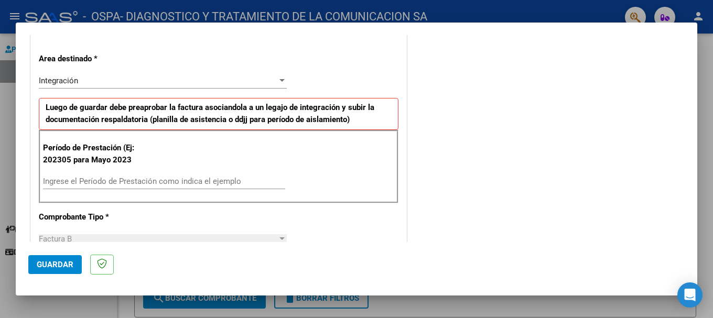
scroll to position [262, 0]
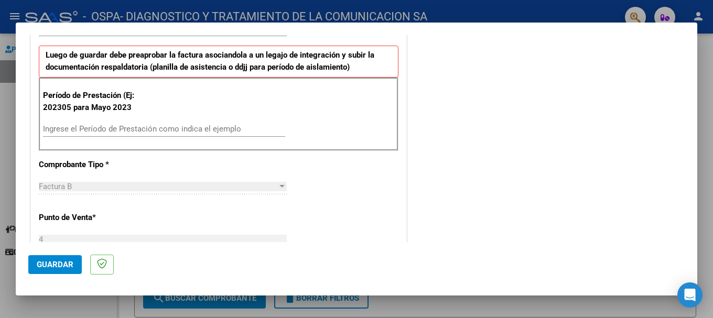
click at [143, 127] on input "Ingrese el Período de Prestación como indica el ejemplo" at bounding box center [164, 128] width 242 height 9
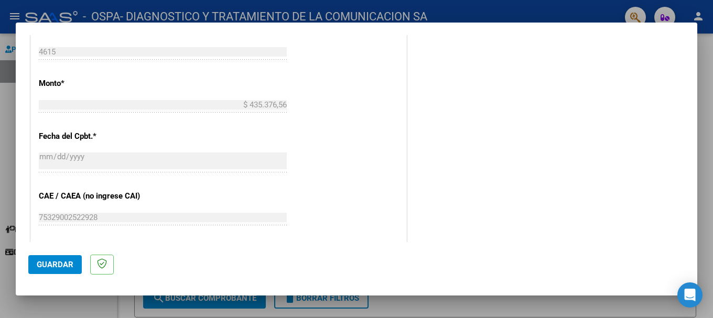
scroll to position [629, 0]
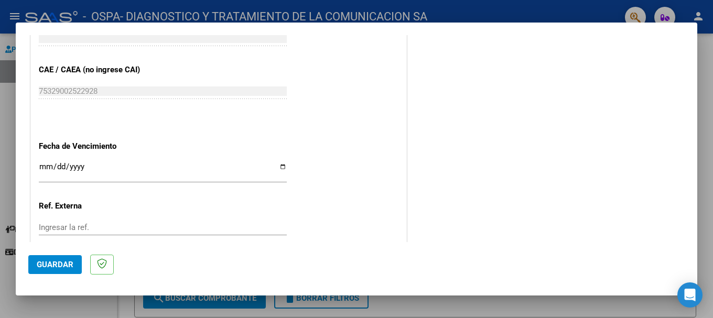
type input "202506"
click at [281, 169] on input "Ingresar la fecha" at bounding box center [163, 171] width 248 height 17
type input "[DATE]"
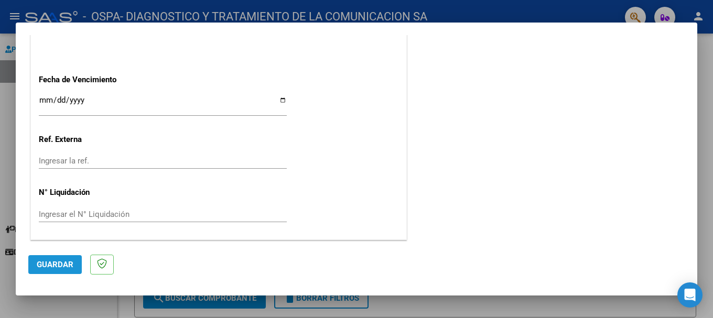
click at [66, 266] on span "Guardar" at bounding box center [55, 264] width 37 height 9
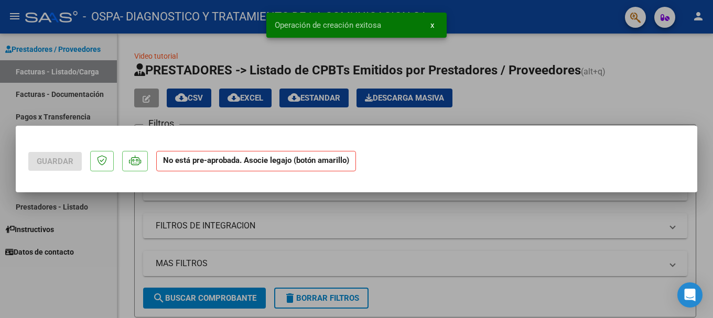
scroll to position [0, 0]
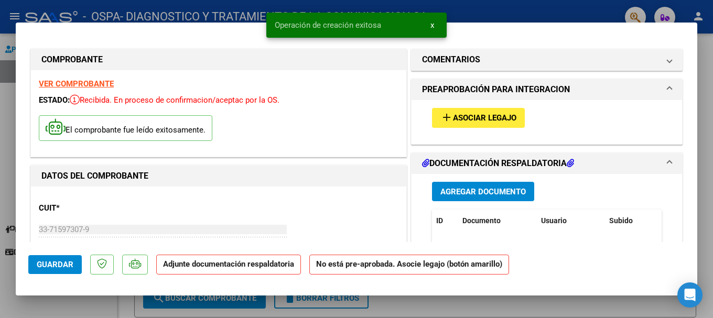
click at [503, 122] on span "Asociar Legajo" at bounding box center [484, 118] width 63 height 9
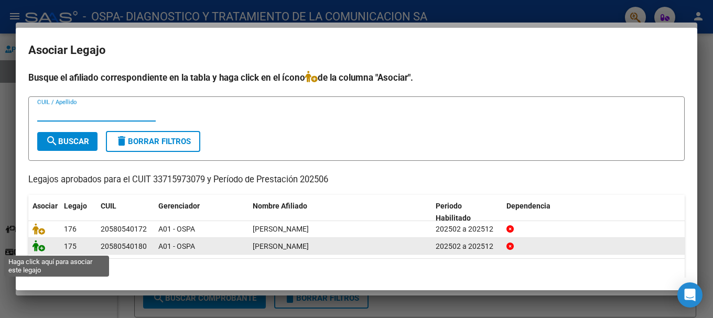
click at [42, 246] on icon at bounding box center [39, 246] width 13 height 12
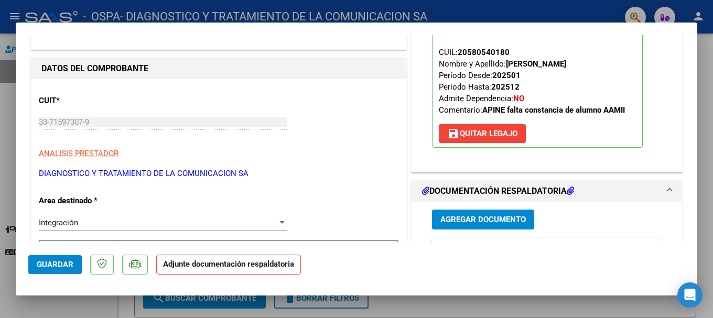
scroll to position [157, 0]
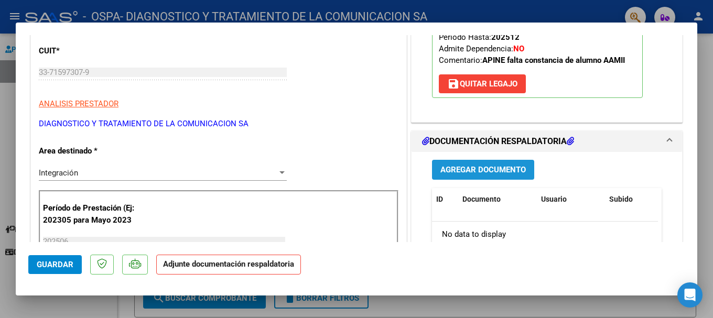
click at [490, 177] on button "Agregar Documento" at bounding box center [483, 169] width 102 height 19
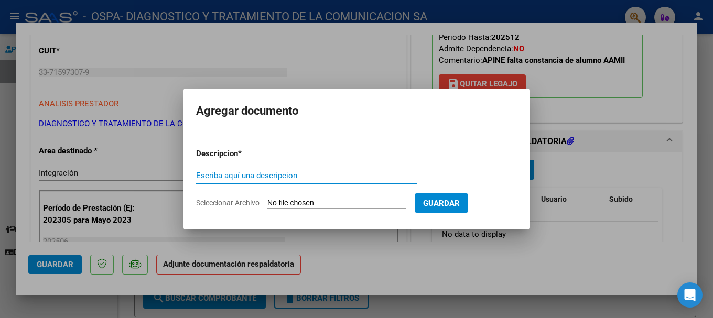
click at [297, 171] on input "Escriba aquí una descripcion" at bounding box center [306, 175] width 221 height 9
type input "Planilla de asistencia Junio"
click at [299, 206] on input "Seleccionar Archivo" at bounding box center [336, 204] width 139 height 10
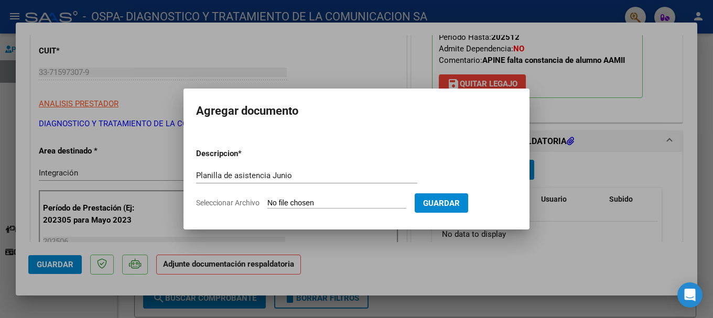
type input "C:\fakepath\[PERSON_NAME] MII JUNIO.pdf"
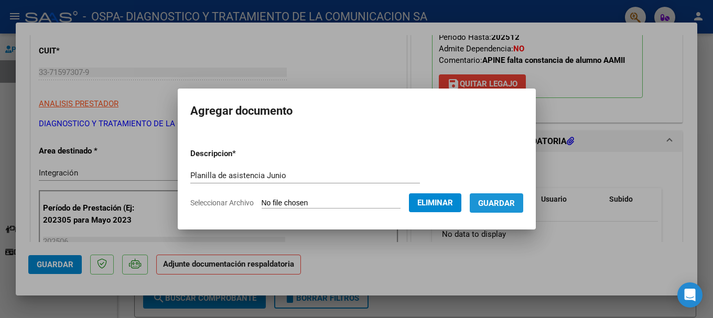
click at [512, 203] on span "Guardar" at bounding box center [496, 203] width 37 height 9
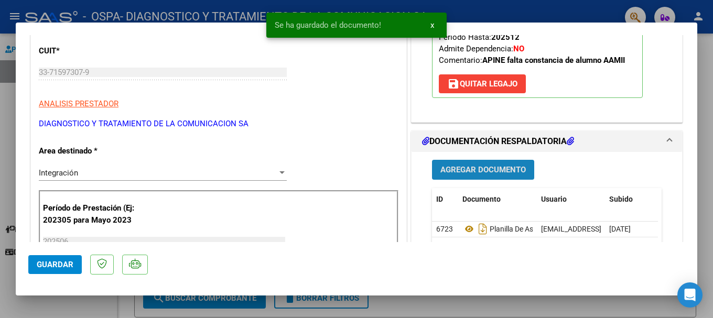
click at [499, 176] on button "Agregar Documento" at bounding box center [483, 169] width 102 height 19
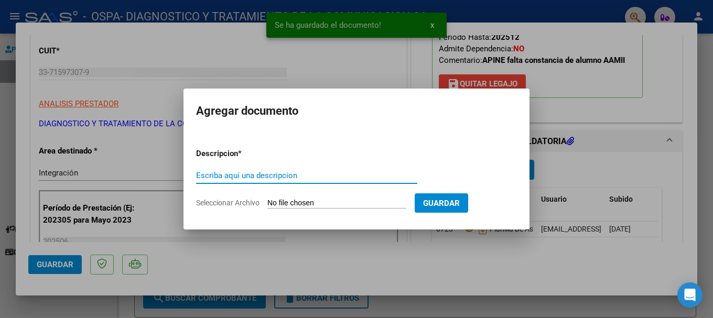
click at [317, 171] on input "Escriba aquí una descripcion" at bounding box center [306, 175] width 221 height 9
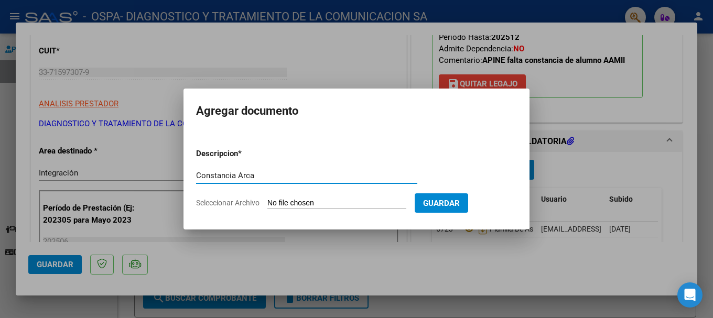
type input "Constancia Arca"
click at [325, 203] on input "Seleccionar Archivo" at bounding box center [336, 204] width 139 height 10
type input "C:\fakepath\AFIP - [PERSON_NAME].pdf"
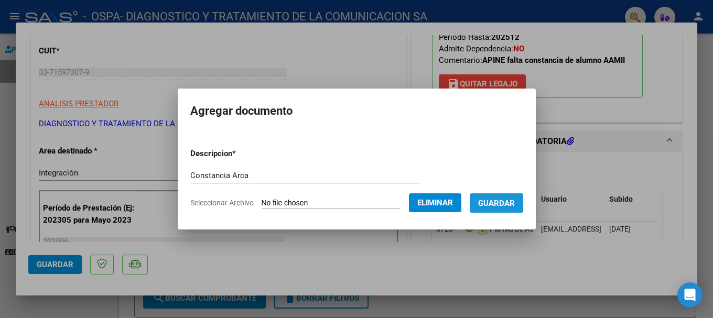
click at [507, 202] on span "Guardar" at bounding box center [496, 203] width 37 height 9
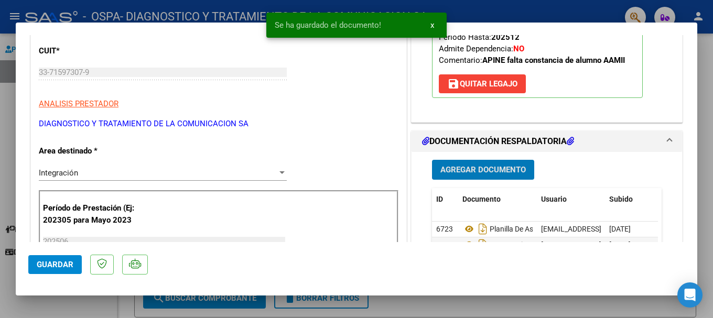
click at [471, 163] on button "Agregar Documento" at bounding box center [483, 169] width 102 height 19
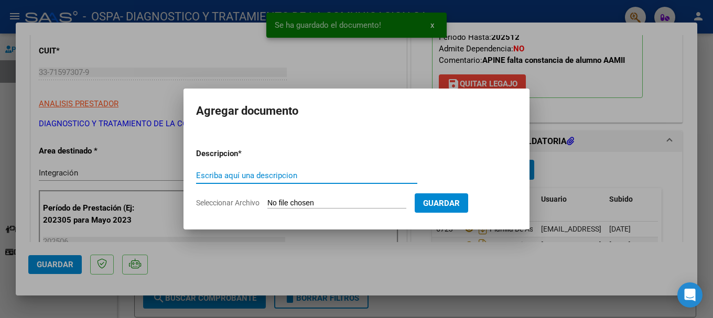
click at [302, 172] on input "Escriba aquí una descripcion" at bounding box center [306, 175] width 221 height 9
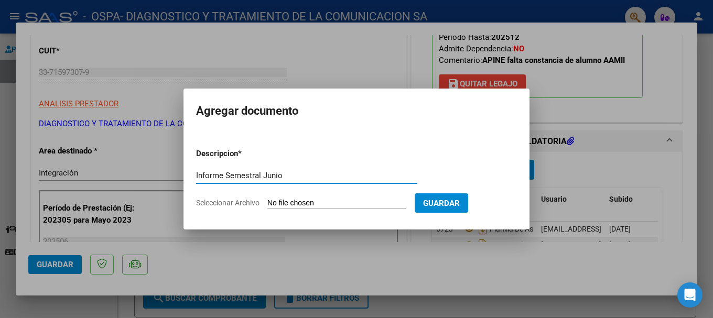
type input "Informe Semestral Junio"
click at [300, 201] on input "Seleccionar Archivo" at bounding box center [336, 204] width 139 height 10
type input "C:\fakepath\[PERSON_NAME] TTO.pdf"
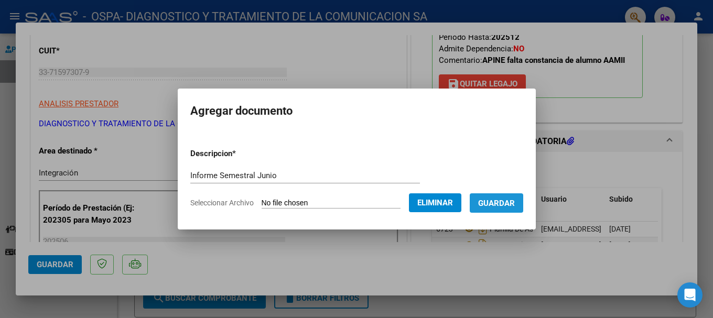
click at [491, 207] on span "Guardar" at bounding box center [496, 203] width 37 height 9
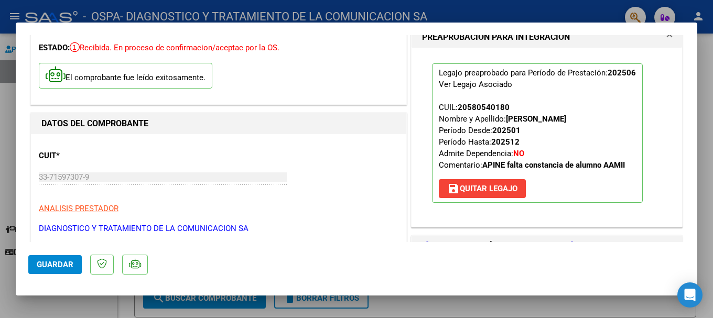
scroll to position [210, 0]
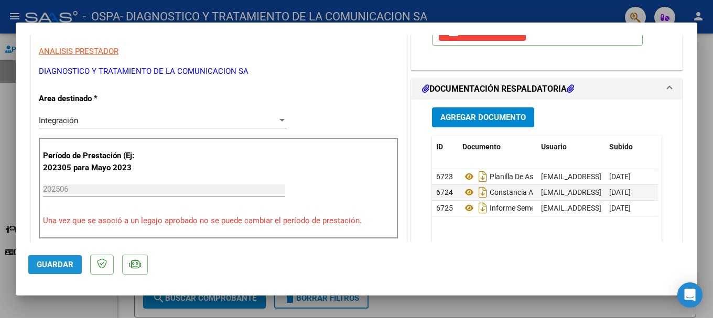
click at [35, 270] on button "Guardar" at bounding box center [54, 264] width 53 height 19
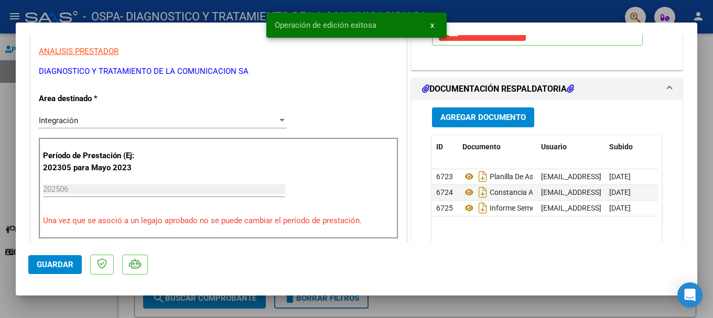
click at [35, 270] on button "Guardar" at bounding box center [54, 264] width 53 height 19
click at [506, 10] on div at bounding box center [356, 159] width 713 height 318
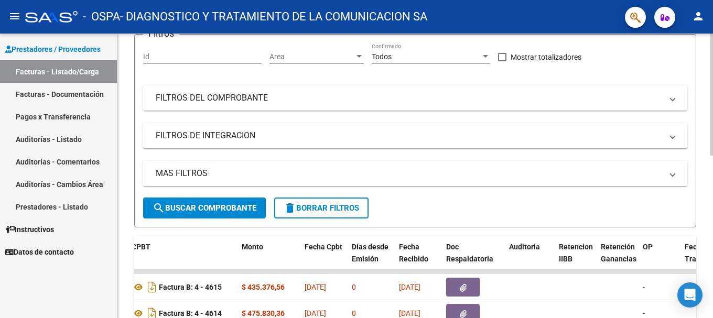
scroll to position [0, 0]
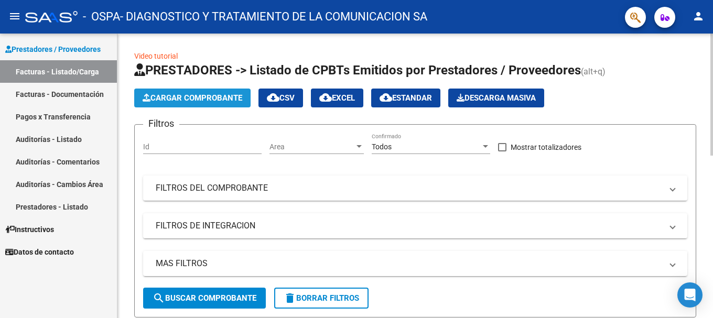
click at [204, 103] on button "Cargar Comprobante" at bounding box center [192, 98] width 116 height 19
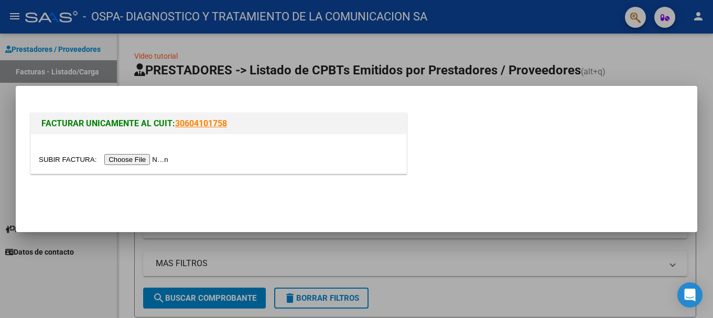
click at [164, 154] on input "file" at bounding box center [105, 159] width 133 height 11
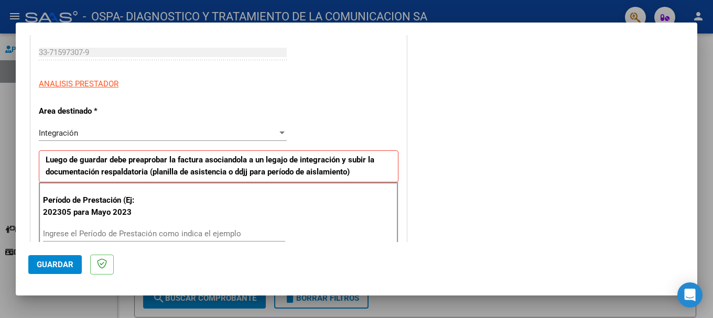
scroll to position [210, 0]
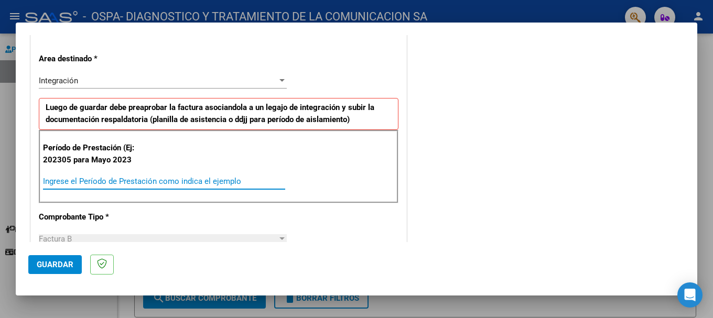
click at [105, 179] on input "Ingrese el Período de Prestación como indica el ejemplo" at bounding box center [164, 181] width 242 height 9
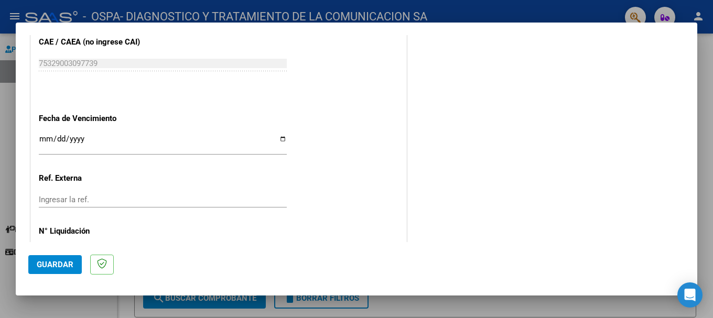
scroll to position [696, 0]
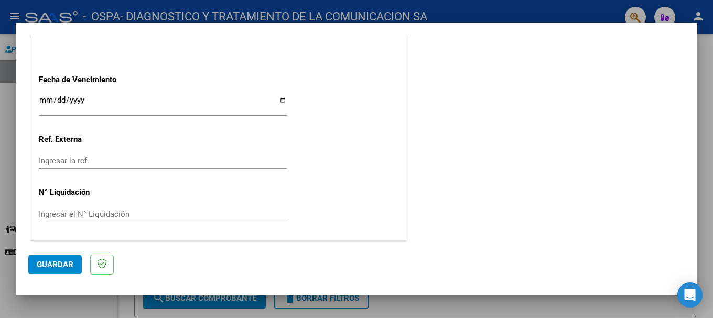
type input "202506"
click at [89, 103] on input "Ingresar la fecha" at bounding box center [163, 104] width 248 height 17
click at [281, 96] on input "Ingresar la fecha" at bounding box center [163, 104] width 248 height 17
click at [280, 100] on input "Ingresar la fecha" at bounding box center [163, 104] width 248 height 17
type input "[DATE]"
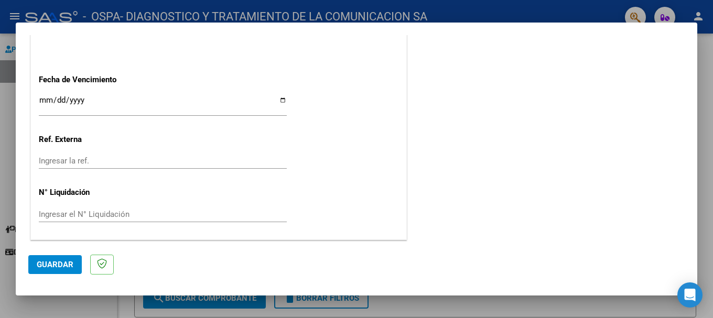
click at [62, 274] on mat-dialog-actions "Guardar" at bounding box center [356, 262] width 656 height 41
click at [63, 268] on span "Guardar" at bounding box center [55, 264] width 37 height 9
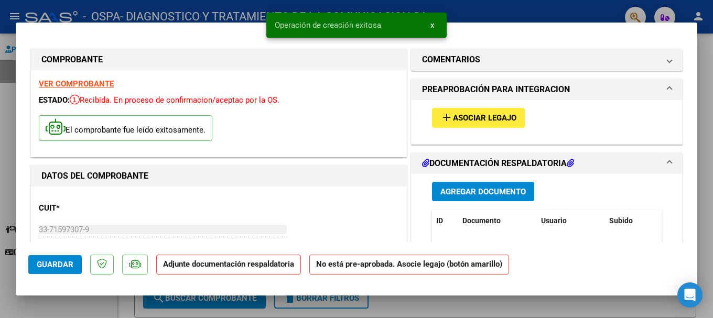
click at [509, 123] on span "Asociar Legajo" at bounding box center [484, 118] width 63 height 9
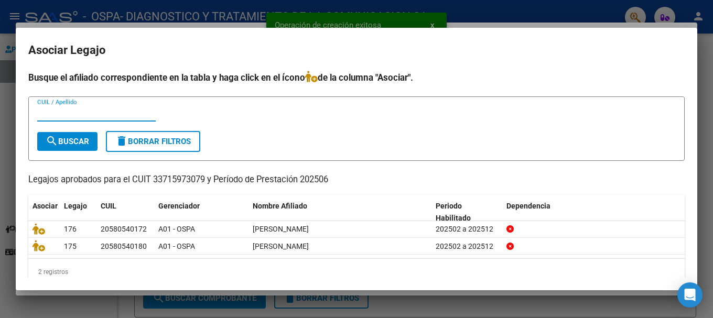
click at [114, 118] on input "CUIL / Apellido" at bounding box center [96, 113] width 118 height 9
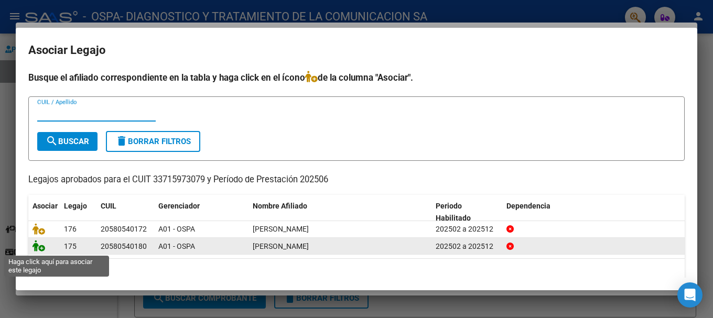
click at [39, 247] on icon at bounding box center [39, 246] width 13 height 12
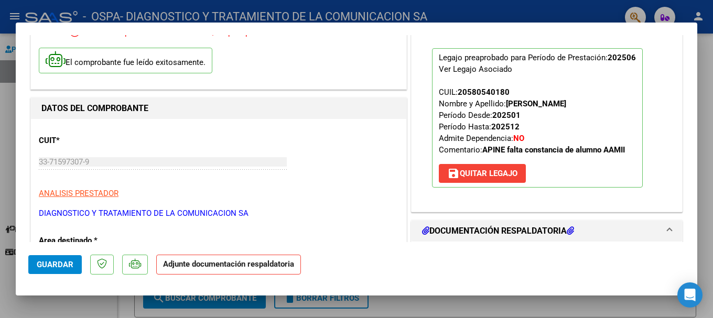
scroll to position [105, 0]
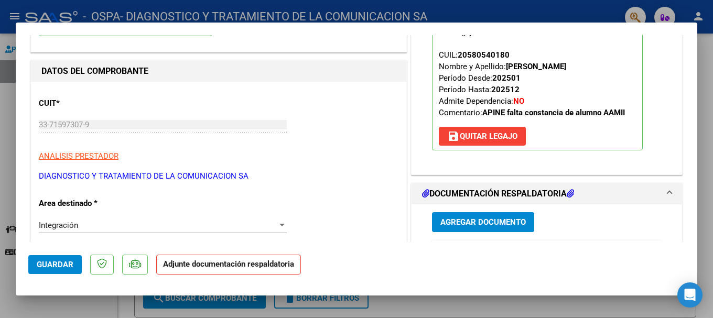
click at [467, 219] on span "Agregar Documento" at bounding box center [482, 222] width 85 height 9
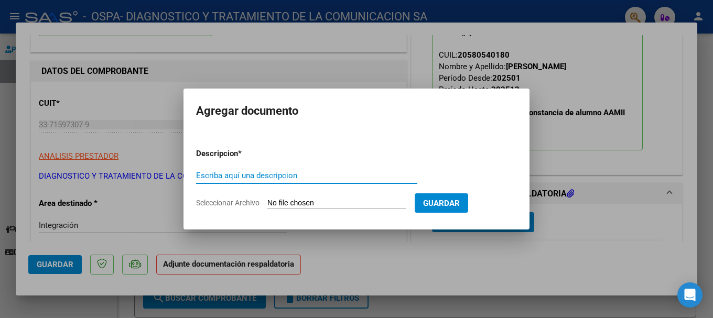
click at [308, 176] on input "Escriba aquí una descripcion" at bounding box center [306, 175] width 221 height 9
type input "Planillas de asistencia INT JUNIO"
click at [328, 207] on input "Seleccionar Archivo" at bounding box center [336, 204] width 139 height 10
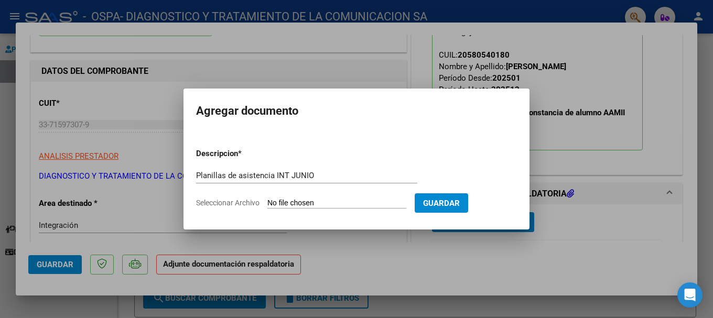
type input "C:\fakepath\[PERSON_NAME] INT JUNIO.pdf"
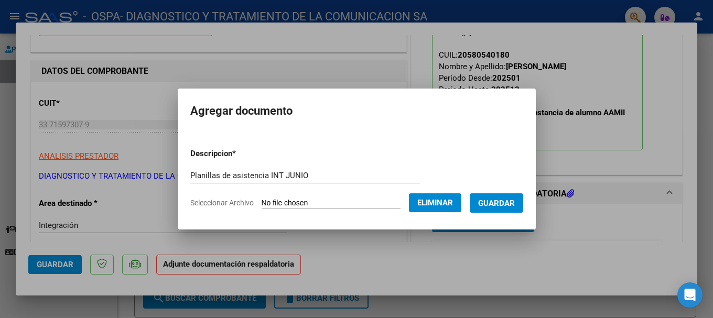
click at [501, 191] on form "Descripcion * Planillas de asistencia INT JUNIO Escriba aquí una descripcion Se…" at bounding box center [356, 178] width 333 height 77
click at [513, 202] on span "Guardar" at bounding box center [496, 203] width 37 height 9
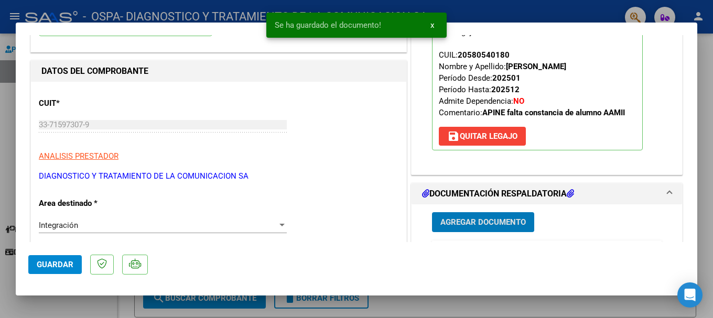
click at [492, 228] on button "Agregar Documento" at bounding box center [483, 221] width 102 height 19
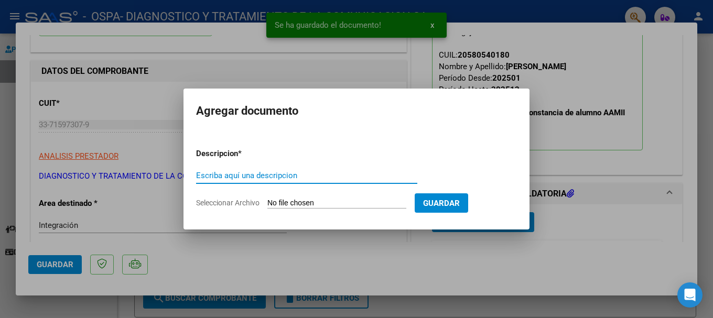
click at [309, 180] on input "Escriba aquí una descripcion" at bounding box center [306, 175] width 221 height 9
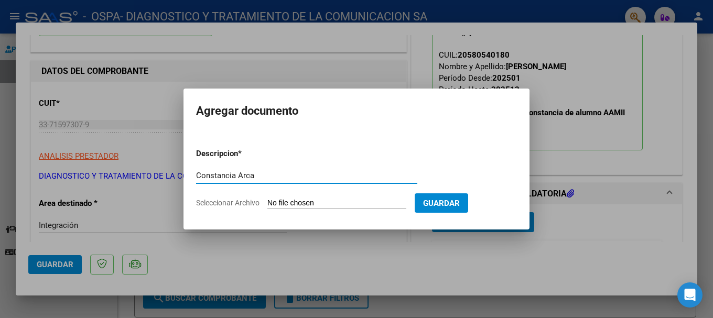
type input "Constancia Arca"
click at [284, 202] on input "Seleccionar Archivo" at bounding box center [336, 204] width 139 height 10
type input "C:\fakepath\AFIP - [PERSON_NAME].pdf"
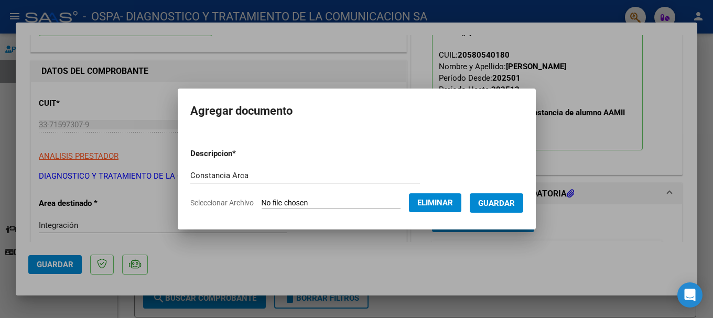
click at [501, 203] on span "Guardar" at bounding box center [496, 203] width 37 height 9
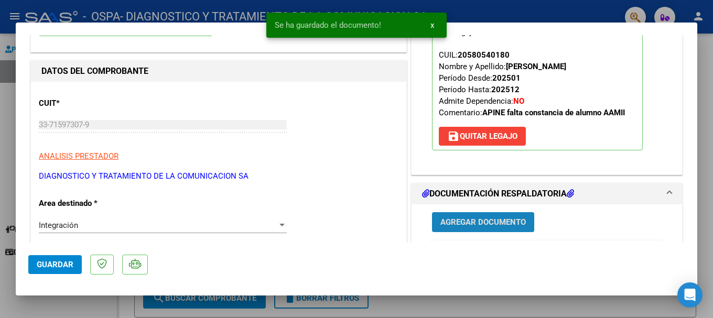
click at [471, 220] on span "Agregar Documento" at bounding box center [482, 222] width 85 height 9
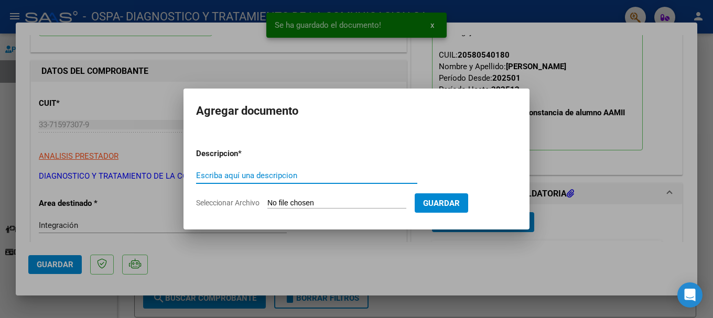
click at [233, 173] on input "Escriba aquí una descripcion" at bounding box center [306, 175] width 221 height 9
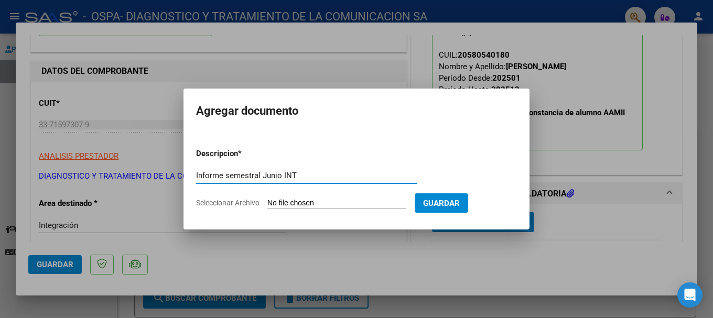
type input "Informe semestral Junio INT"
click at [269, 203] on input "Seleccionar Archivo" at bounding box center [336, 204] width 139 height 10
type input "C:\fakepath\[PERSON_NAME] SAIE.pdf"
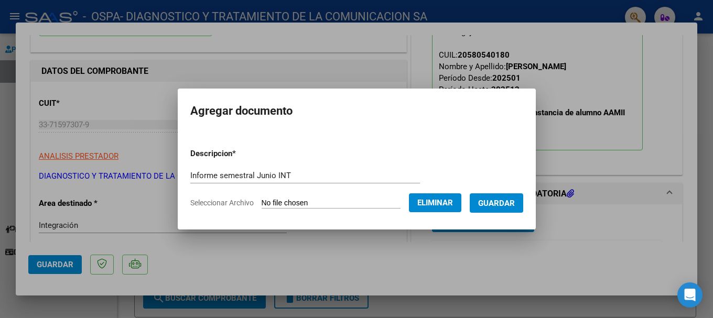
click at [512, 200] on span "Guardar" at bounding box center [496, 203] width 37 height 9
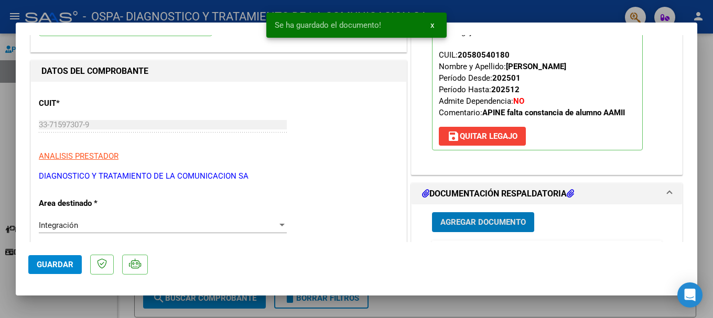
click at [37, 264] on span "Guardar" at bounding box center [55, 264] width 37 height 9
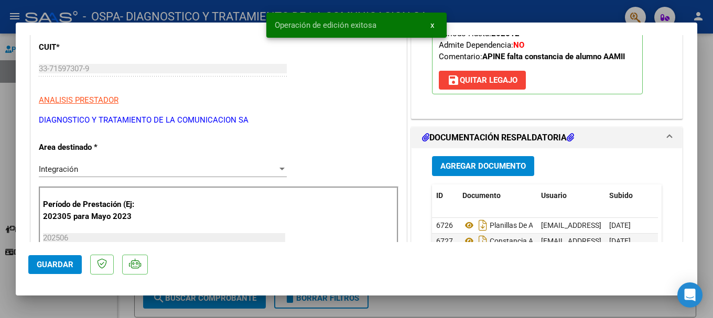
scroll to position [210, 0]
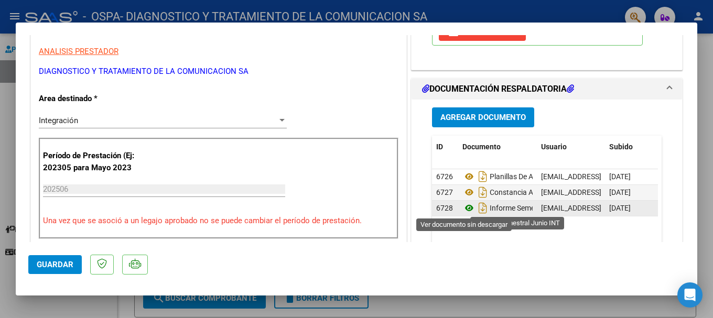
click at [463, 208] on icon at bounding box center [469, 208] width 14 height 13
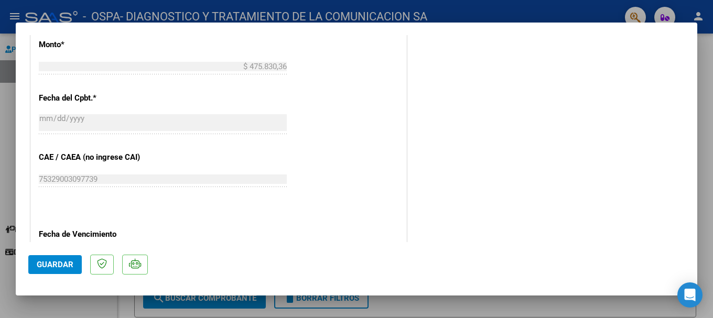
scroll to position [731, 0]
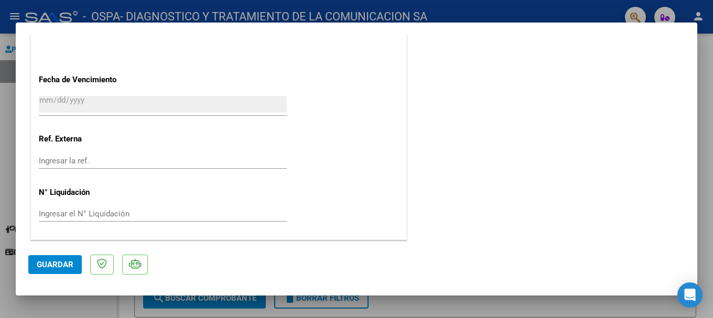
click at [75, 265] on button "Guardar" at bounding box center [54, 264] width 53 height 19
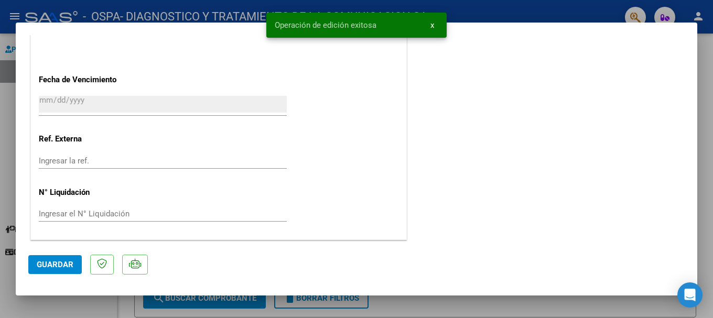
click at [434, 21] on button "x" at bounding box center [432, 25] width 20 height 19
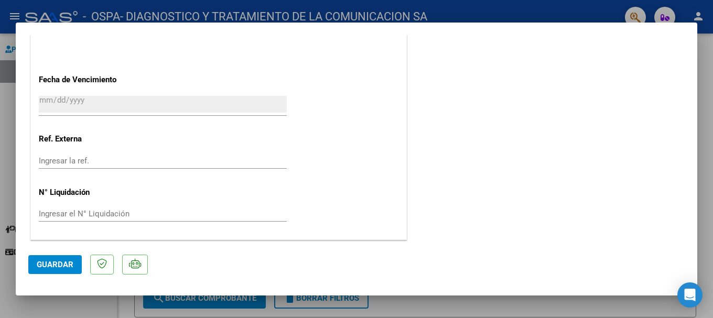
click at [451, 10] on div at bounding box center [356, 159] width 713 height 318
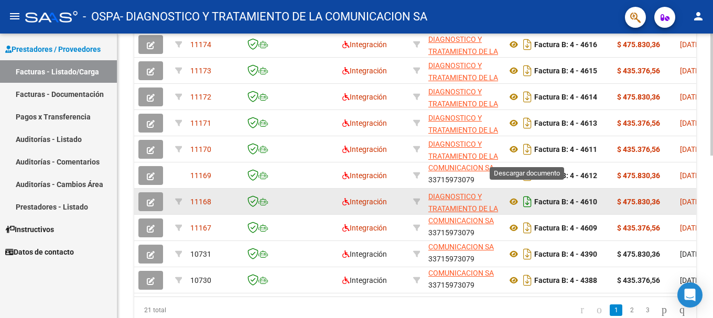
scroll to position [223, 0]
